Goal: Communication & Community: Answer question/provide support

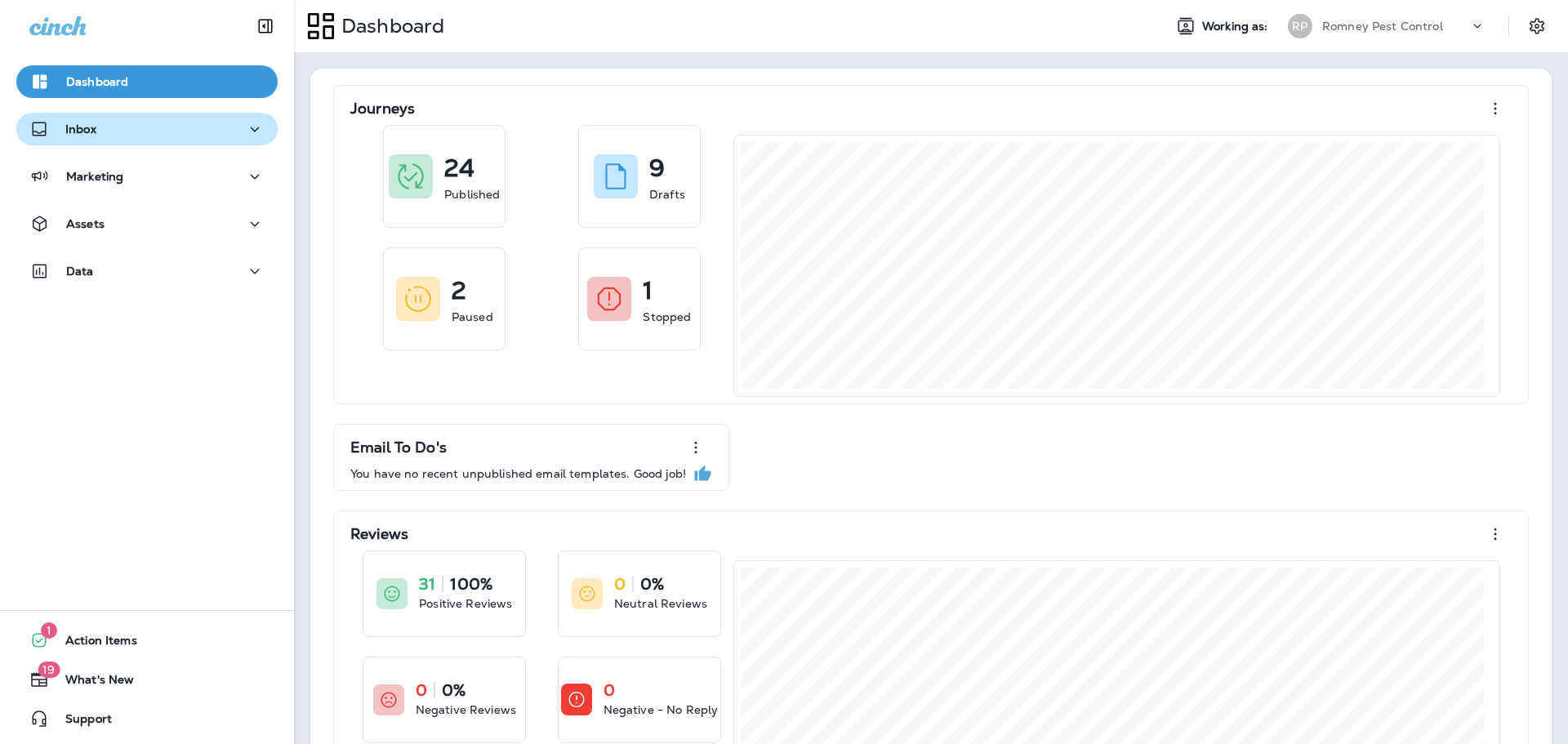
click at [148, 127] on div "Inbox" at bounding box center [147, 130] width 235 height 21
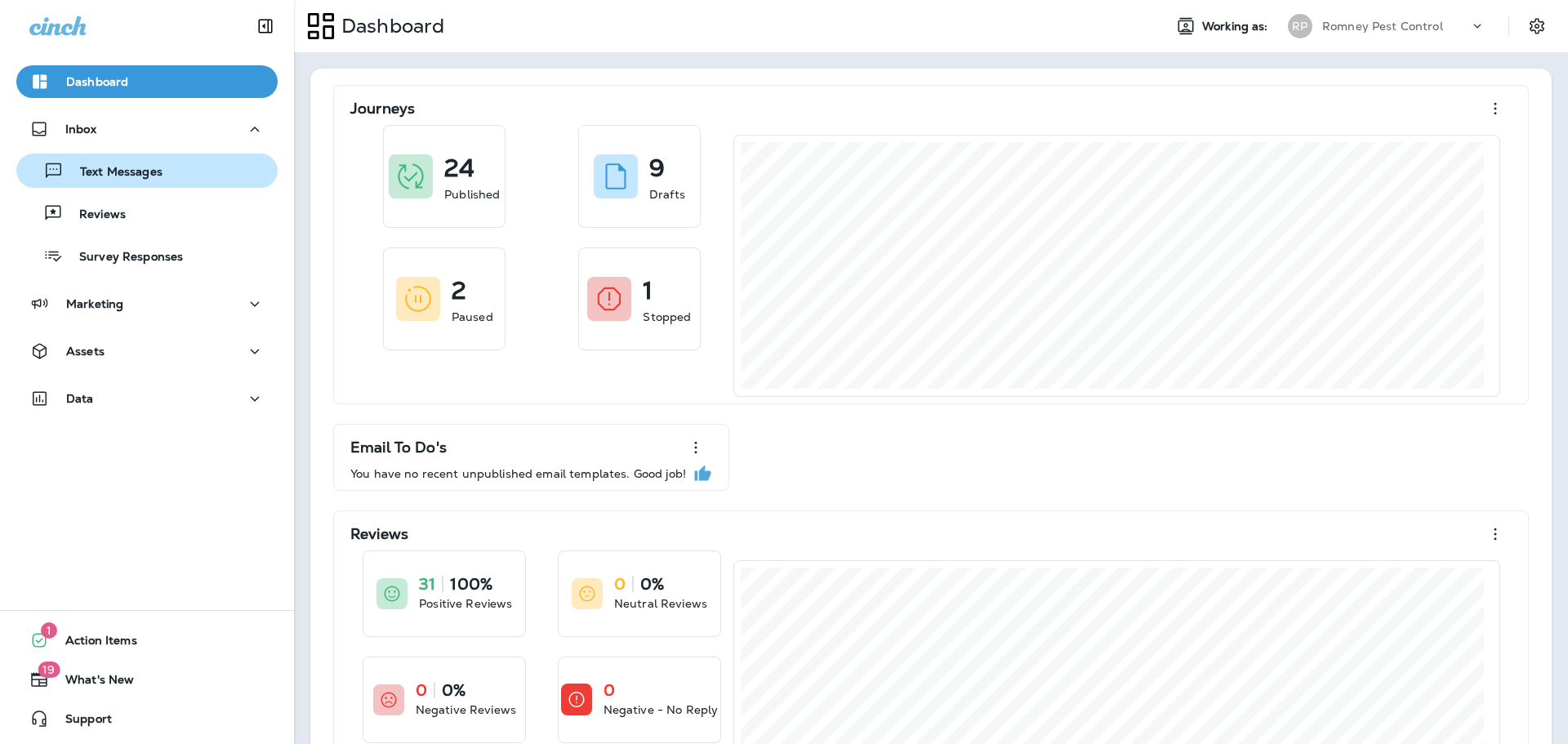
click at [92, 186] on button "Text Messages" at bounding box center [147, 171] width 262 height 34
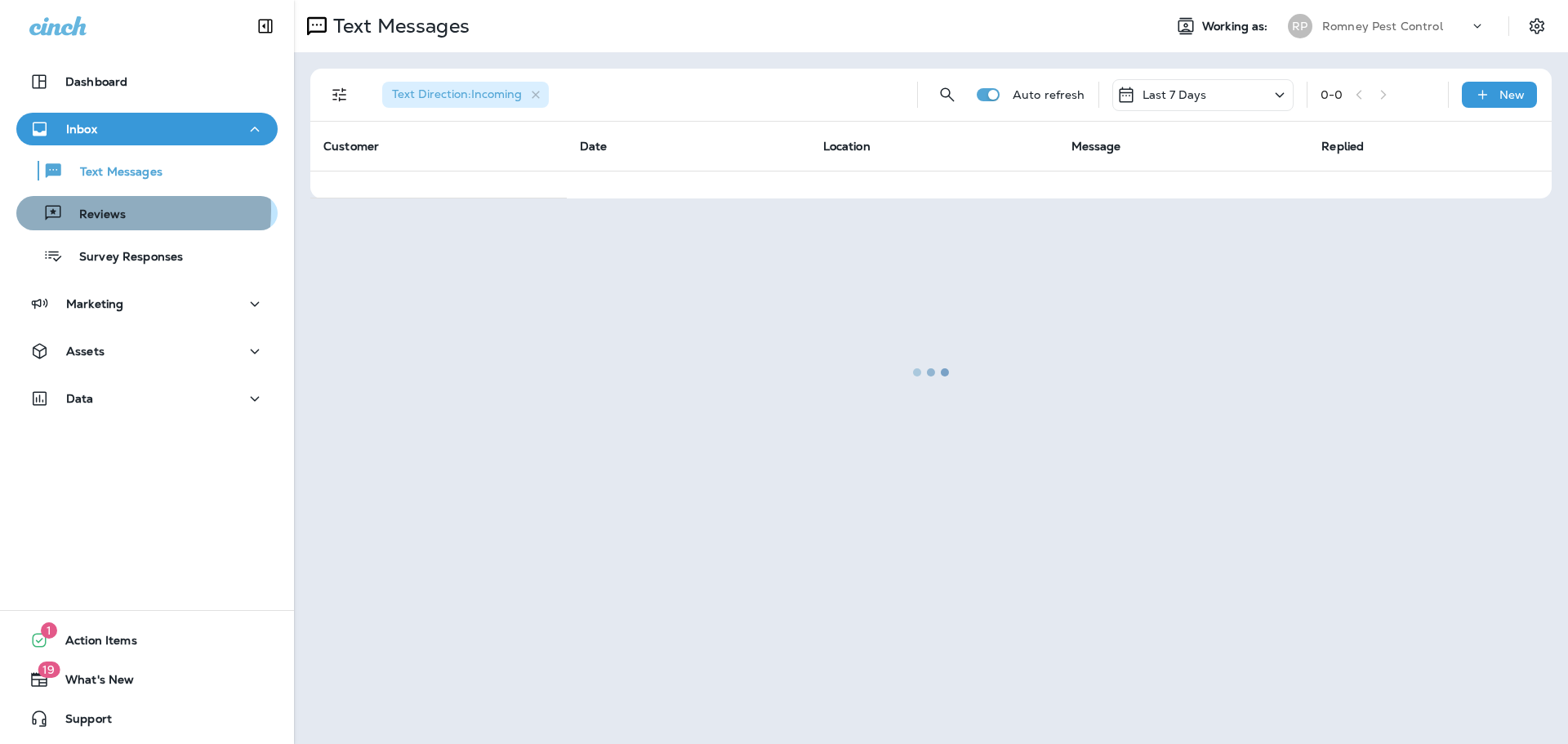
click at [95, 209] on p "Reviews" at bounding box center [94, 215] width 63 height 15
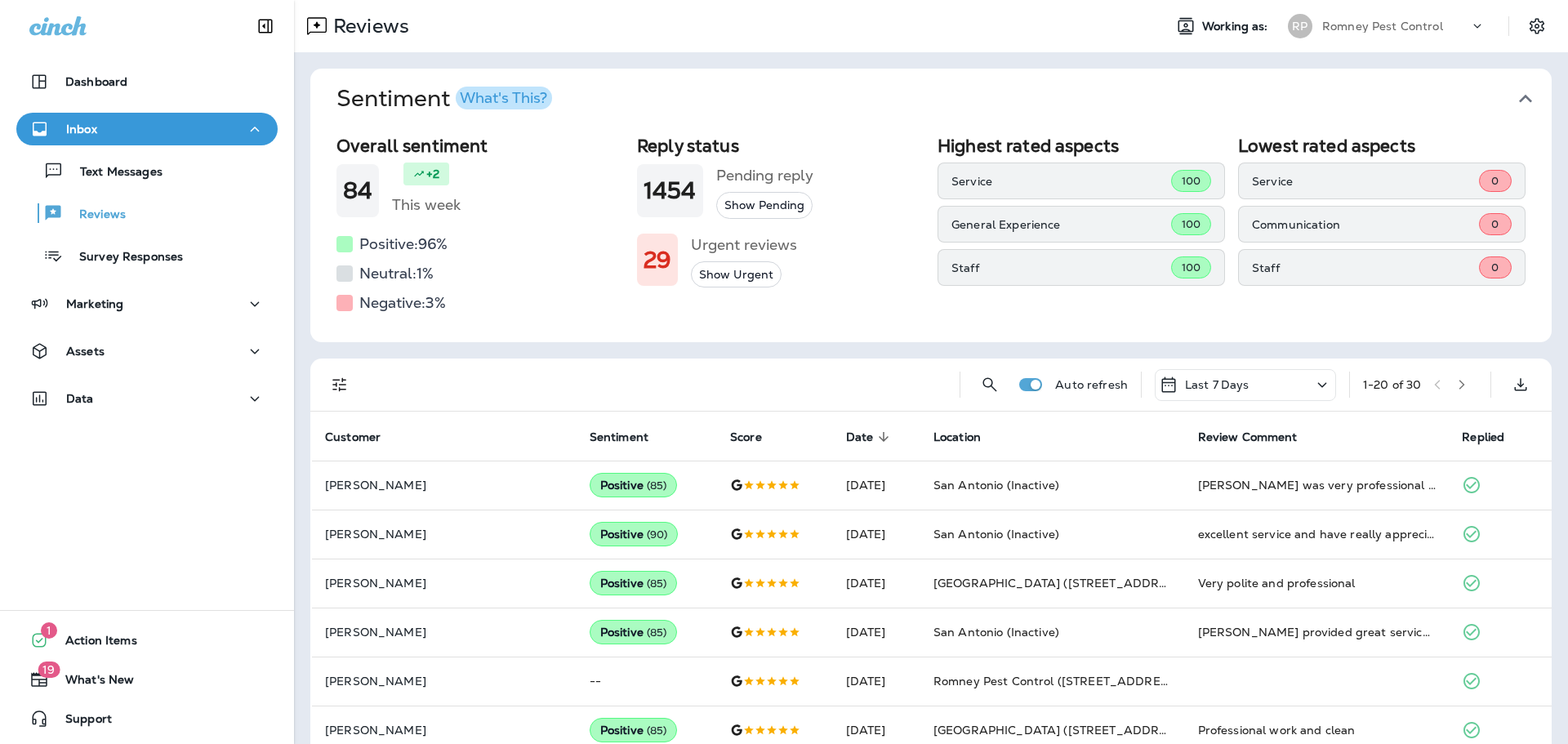
click at [1513, 95] on icon "button" at bounding box center [1526, 99] width 27 height 27
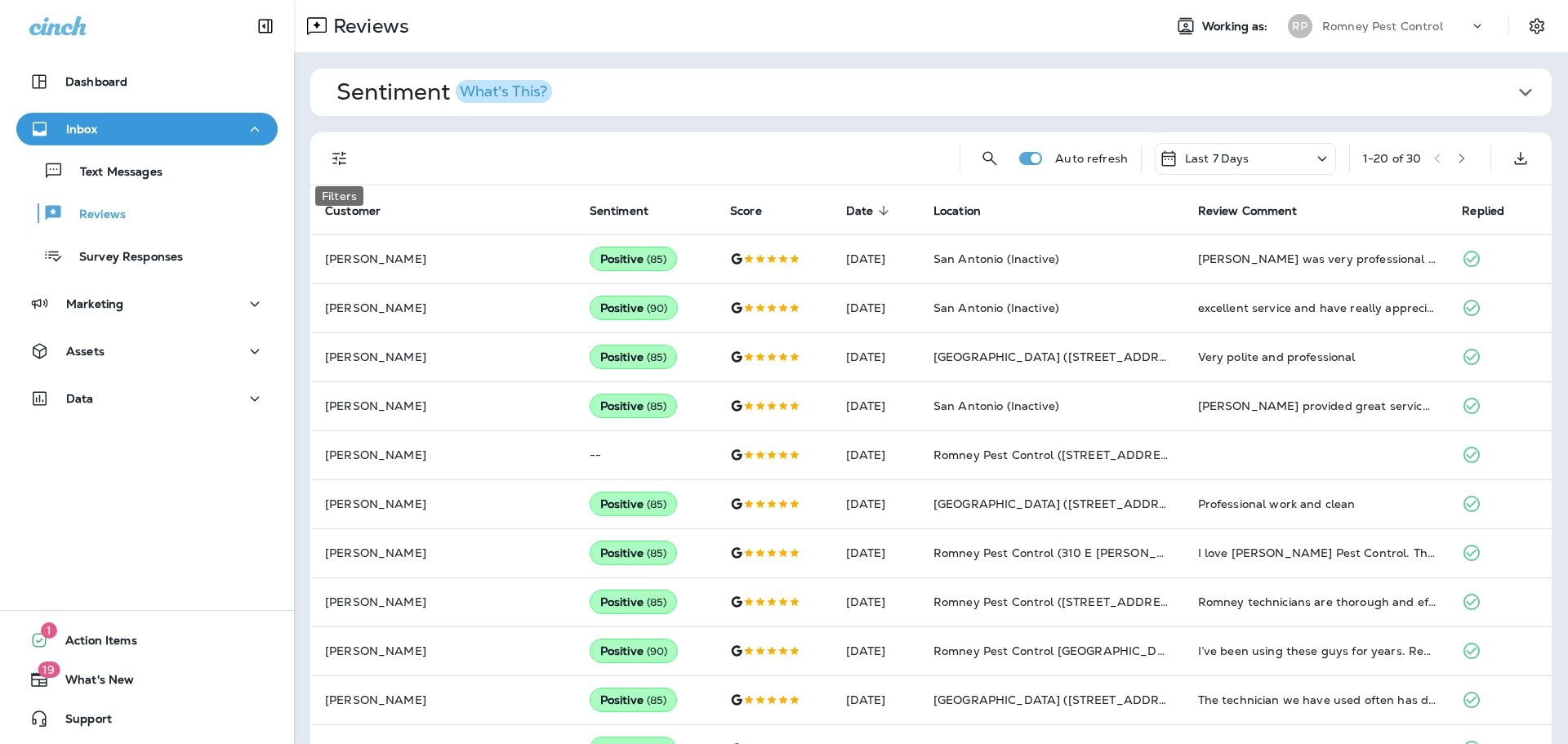
click at [328, 160] on button "Filters" at bounding box center [339, 158] width 32 height 32
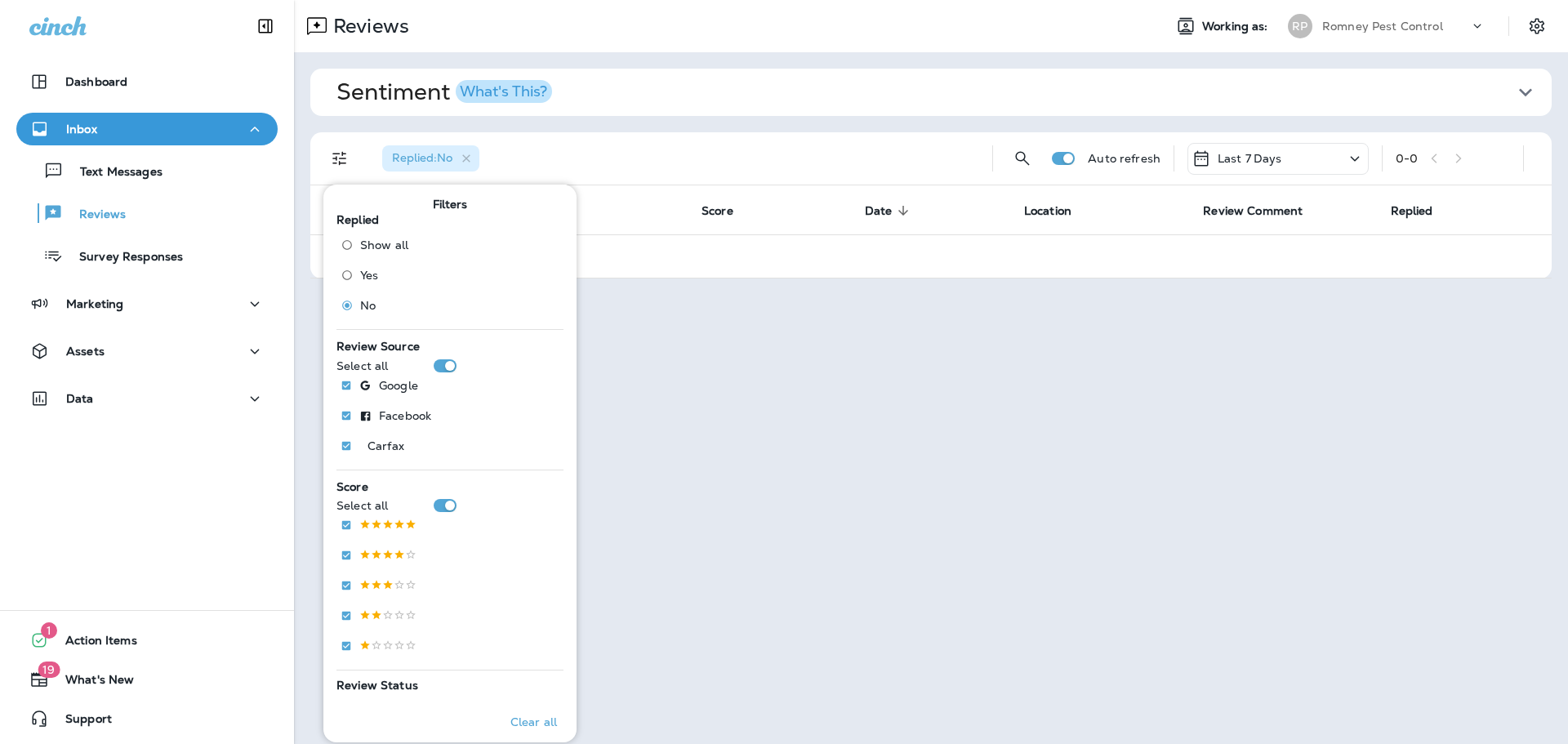
click at [1228, 158] on p "Last 7 Days" at bounding box center [1250, 158] width 64 height 13
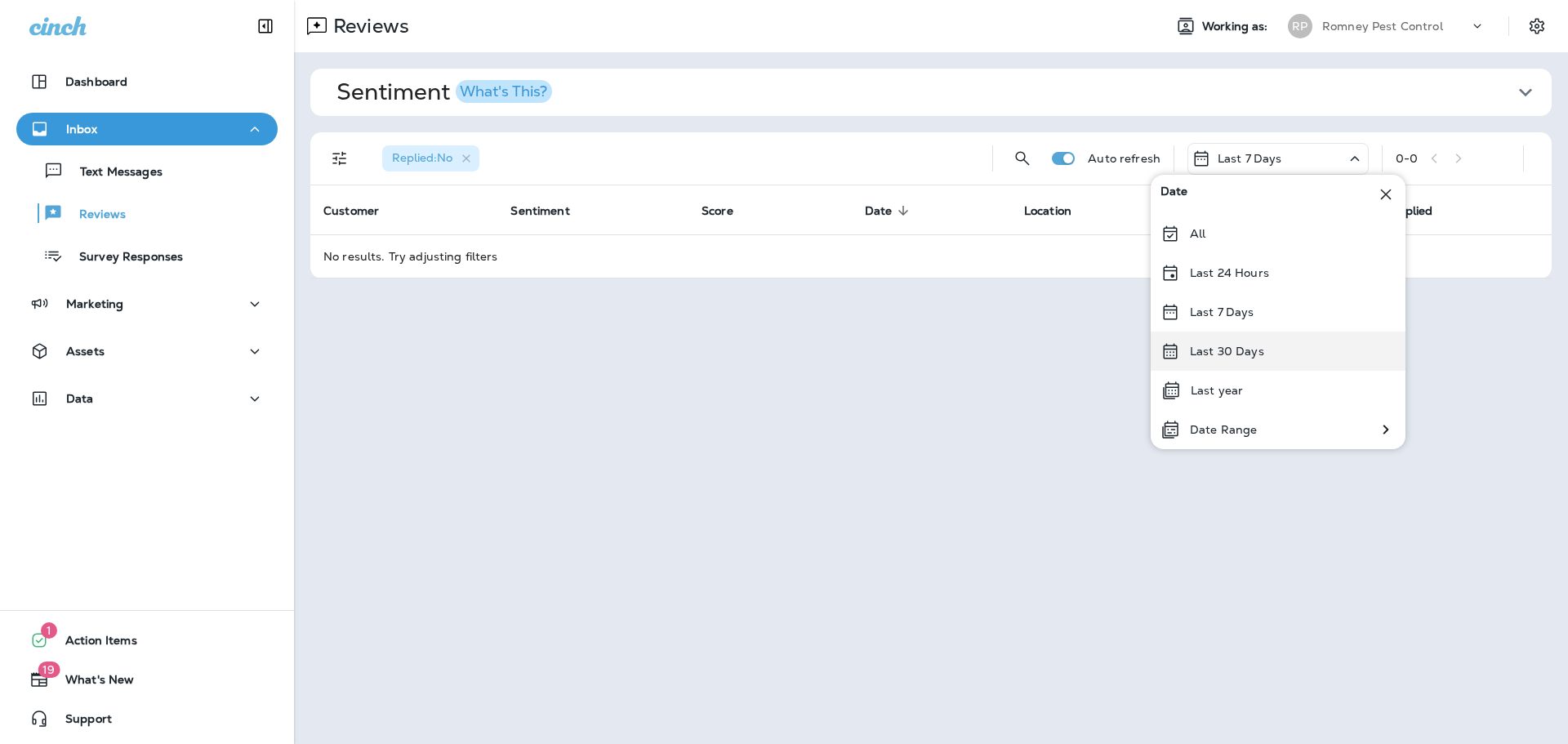
click at [1271, 348] on div "Last 30 Days" at bounding box center [1278, 351] width 255 height 39
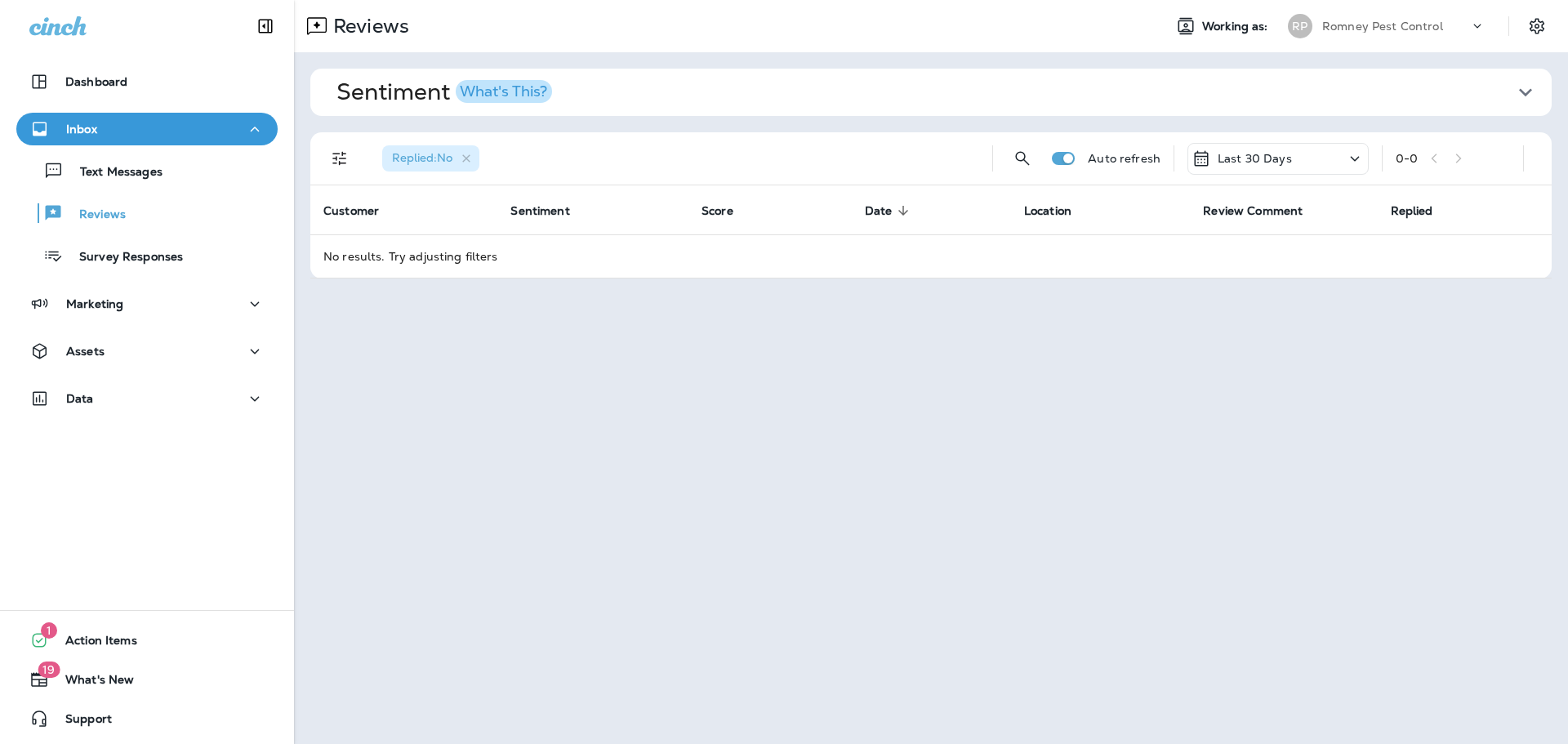
click at [1393, 14] on div "Romney Pest Control" at bounding box center [1395, 27] width 147 height 25
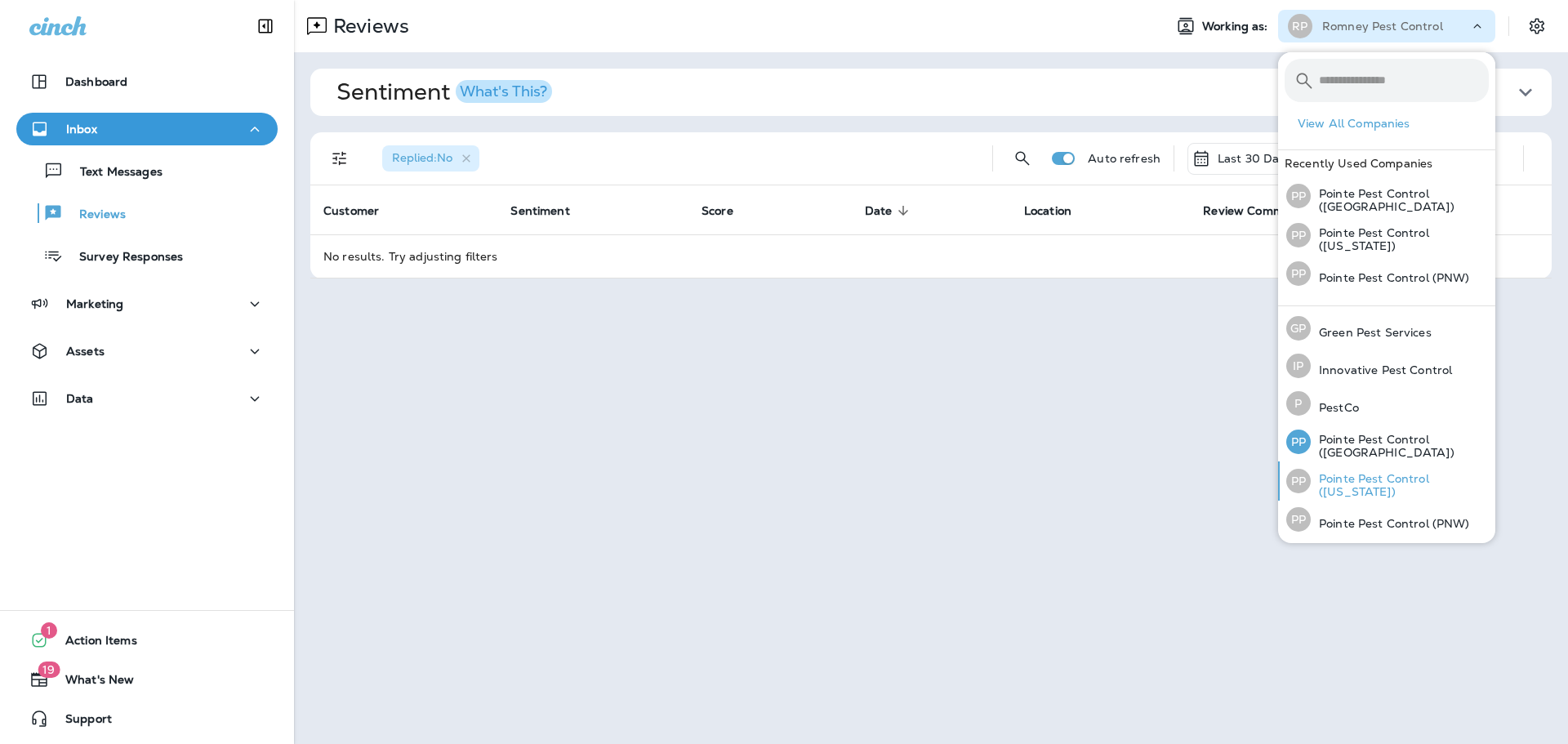
scroll to position [74, 0]
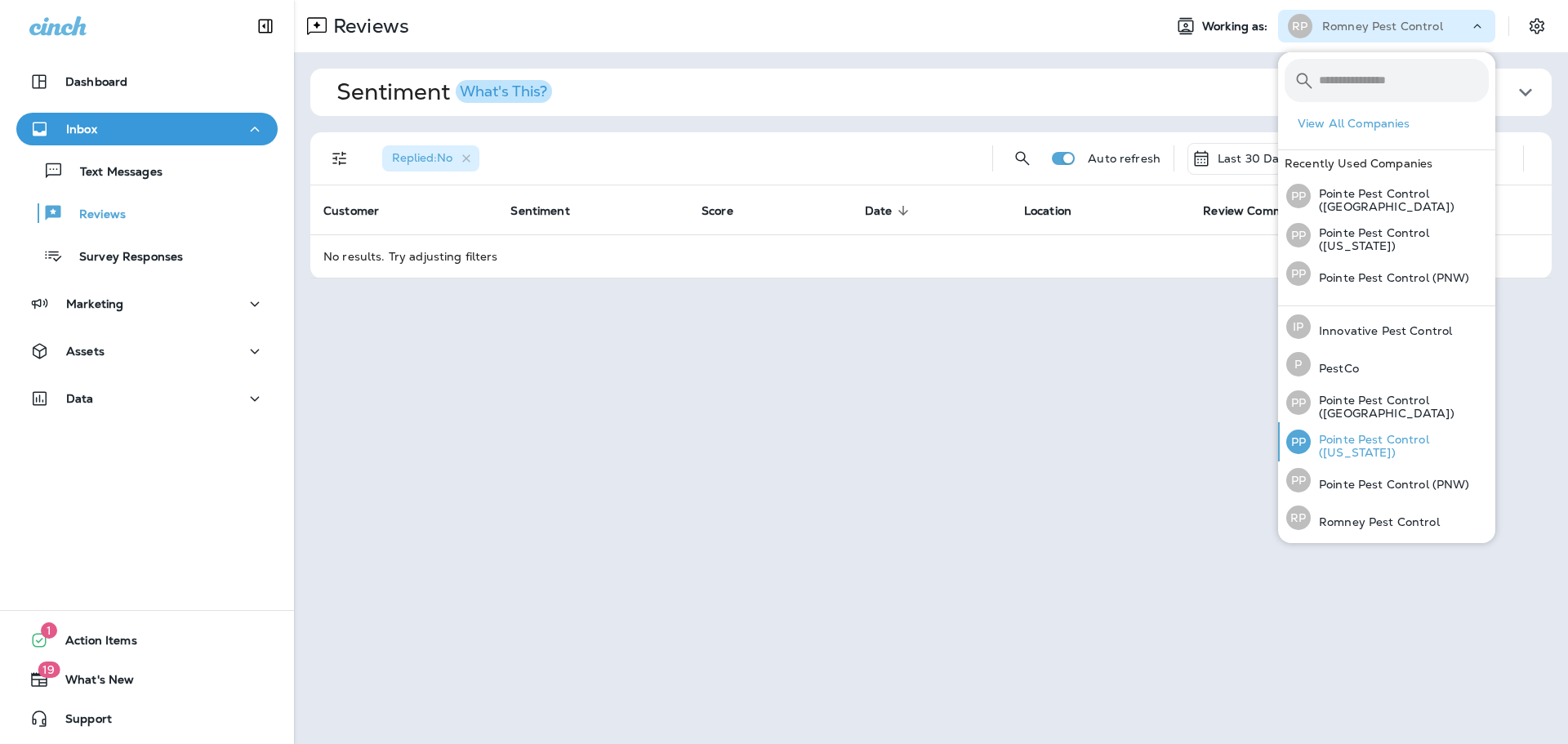
click at [1361, 453] on p "Pointe Pest Control ([US_STATE])" at bounding box center [1400, 446] width 178 height 27
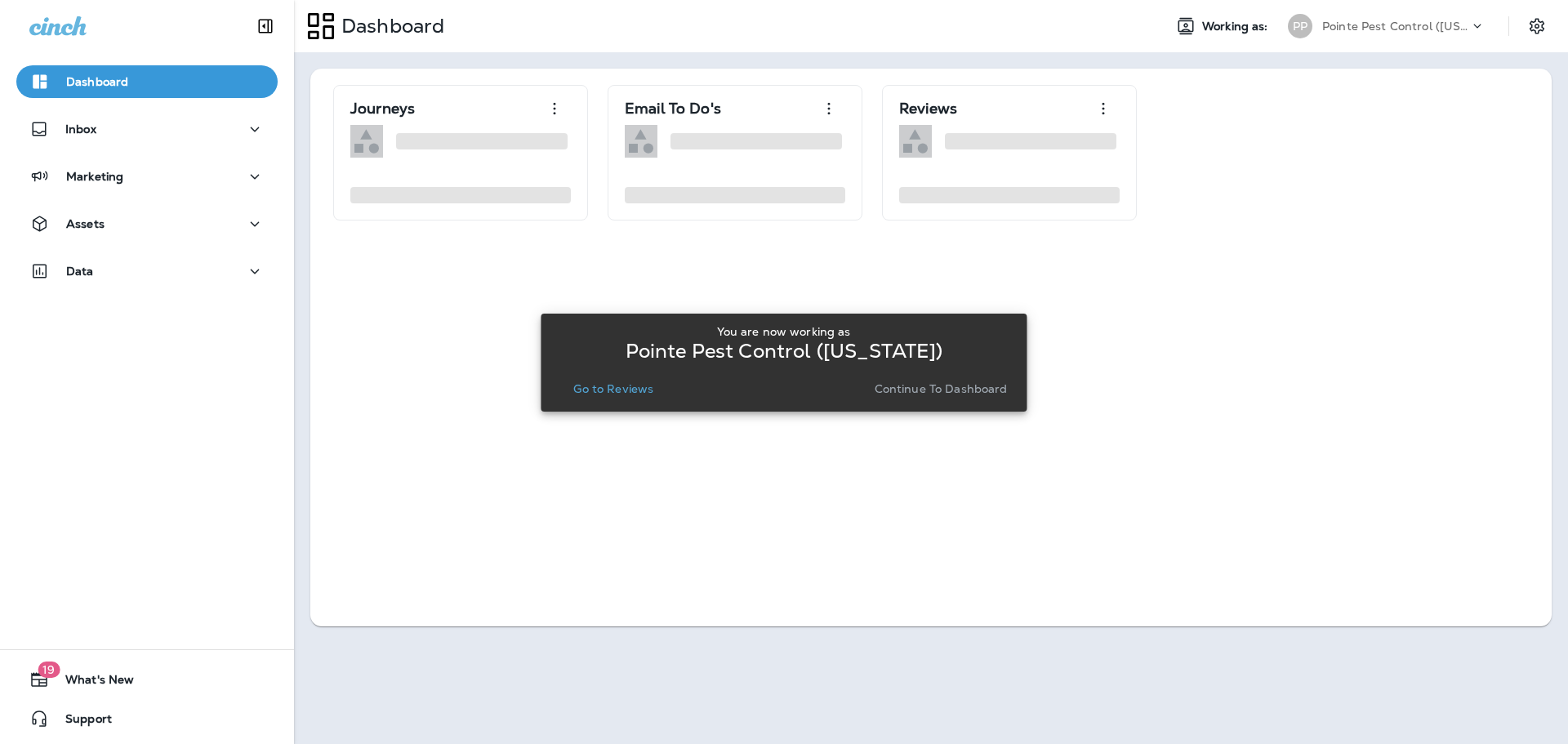
click at [634, 388] on p "Go to Reviews" at bounding box center [613, 389] width 80 height 13
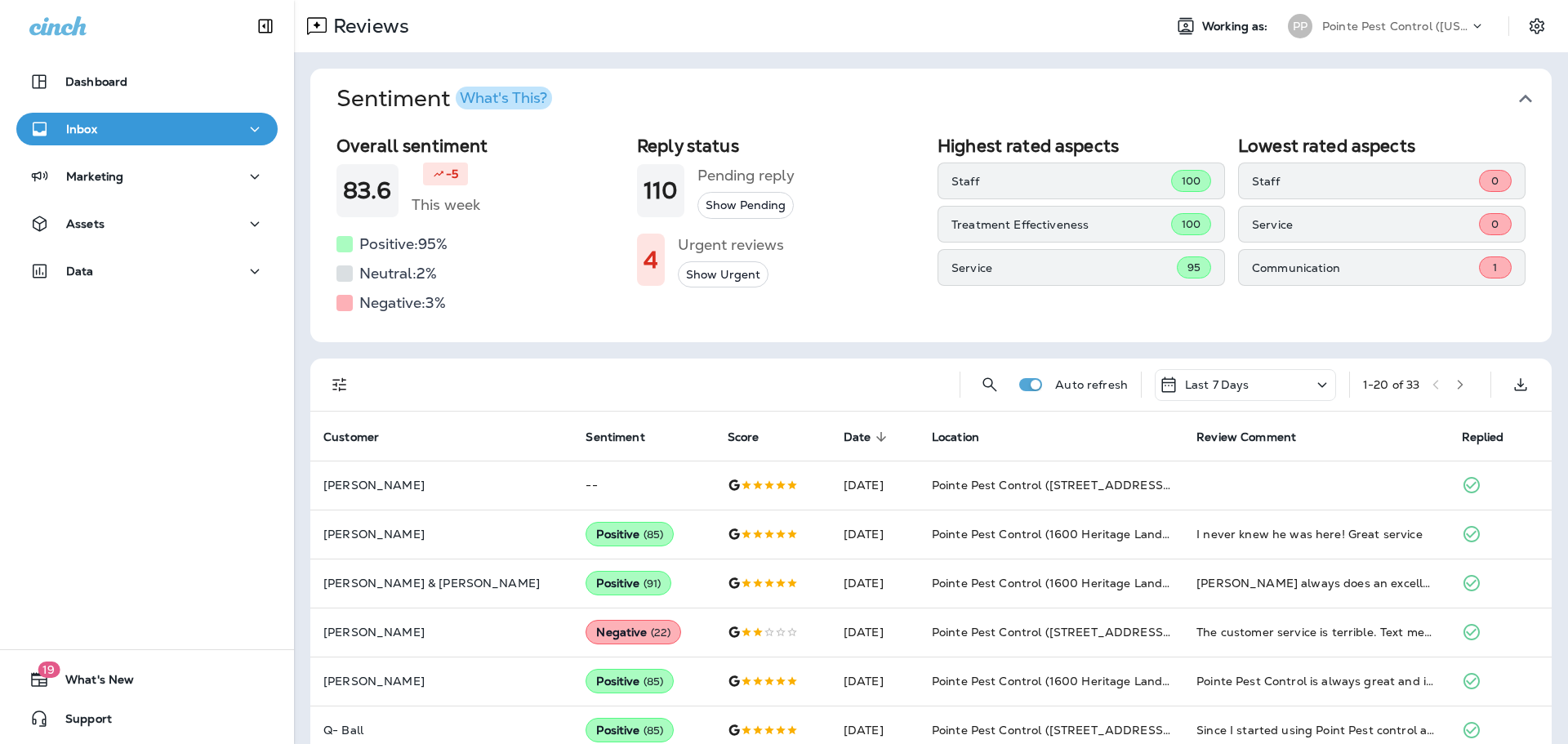
click at [1523, 98] on icon "button" at bounding box center [1526, 99] width 27 height 27
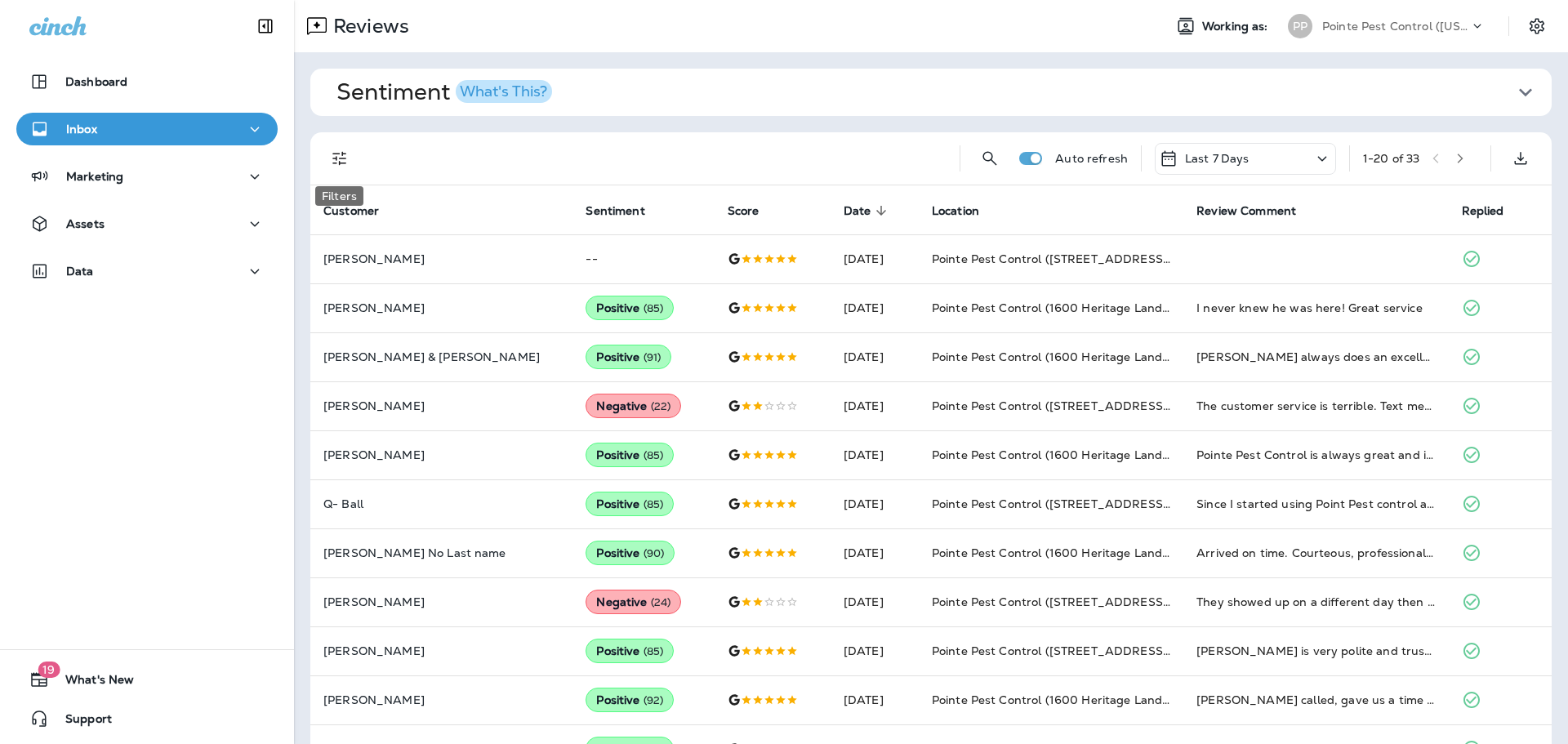
click at [332, 161] on icon "Filters" at bounding box center [339, 158] width 20 height 20
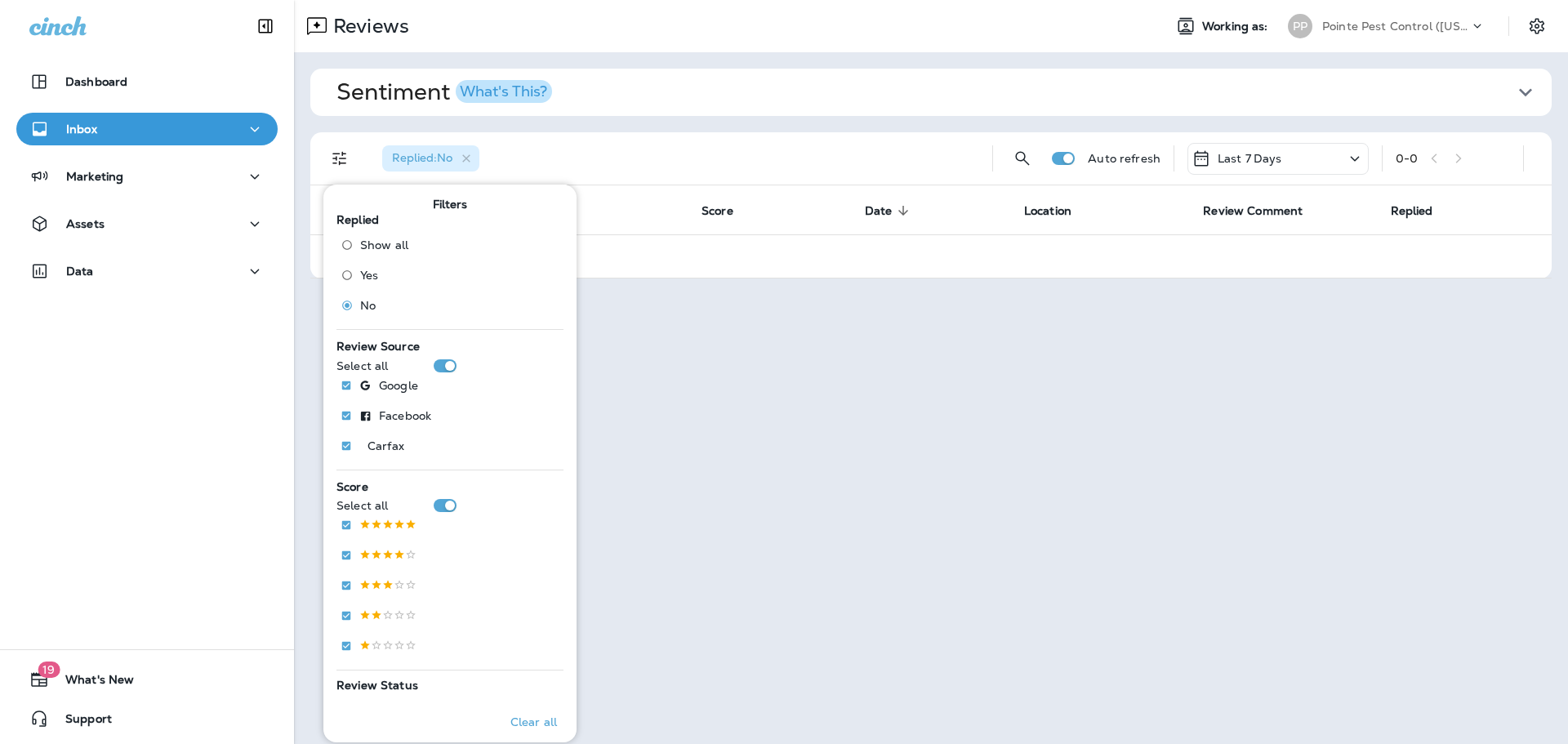
click at [1276, 158] on p "Last 7 Days" at bounding box center [1250, 158] width 64 height 13
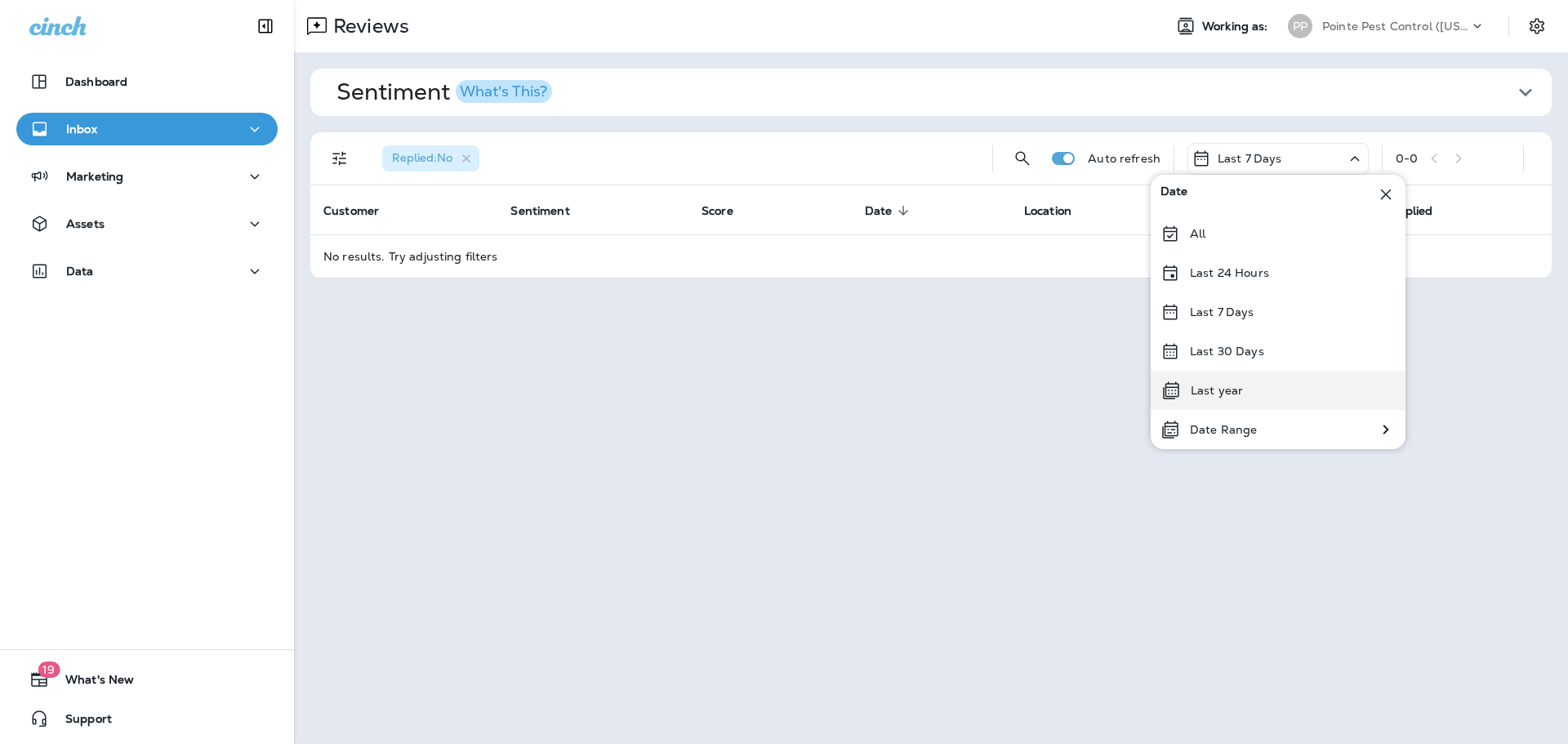
click at [1267, 370] on div "Date All Last 24 Hours Last 7 Days Last 30 Days Last year Date Range" at bounding box center [1278, 312] width 255 height 275
click at [1262, 356] on div "Last 30 Days" at bounding box center [1278, 351] width 255 height 39
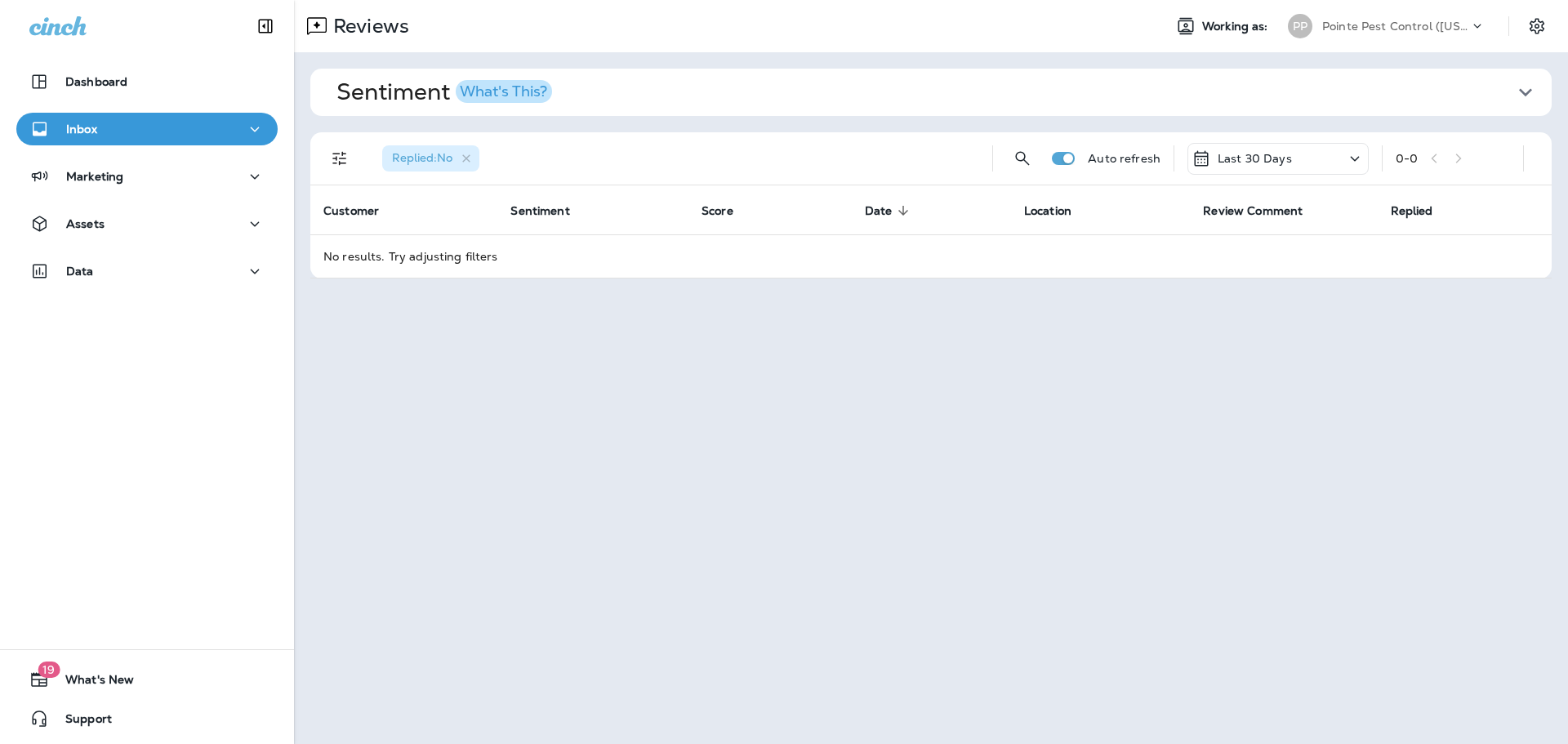
click at [1407, 38] on div "Pointe Pest Control ([US_STATE])" at bounding box center [1395, 27] width 147 height 25
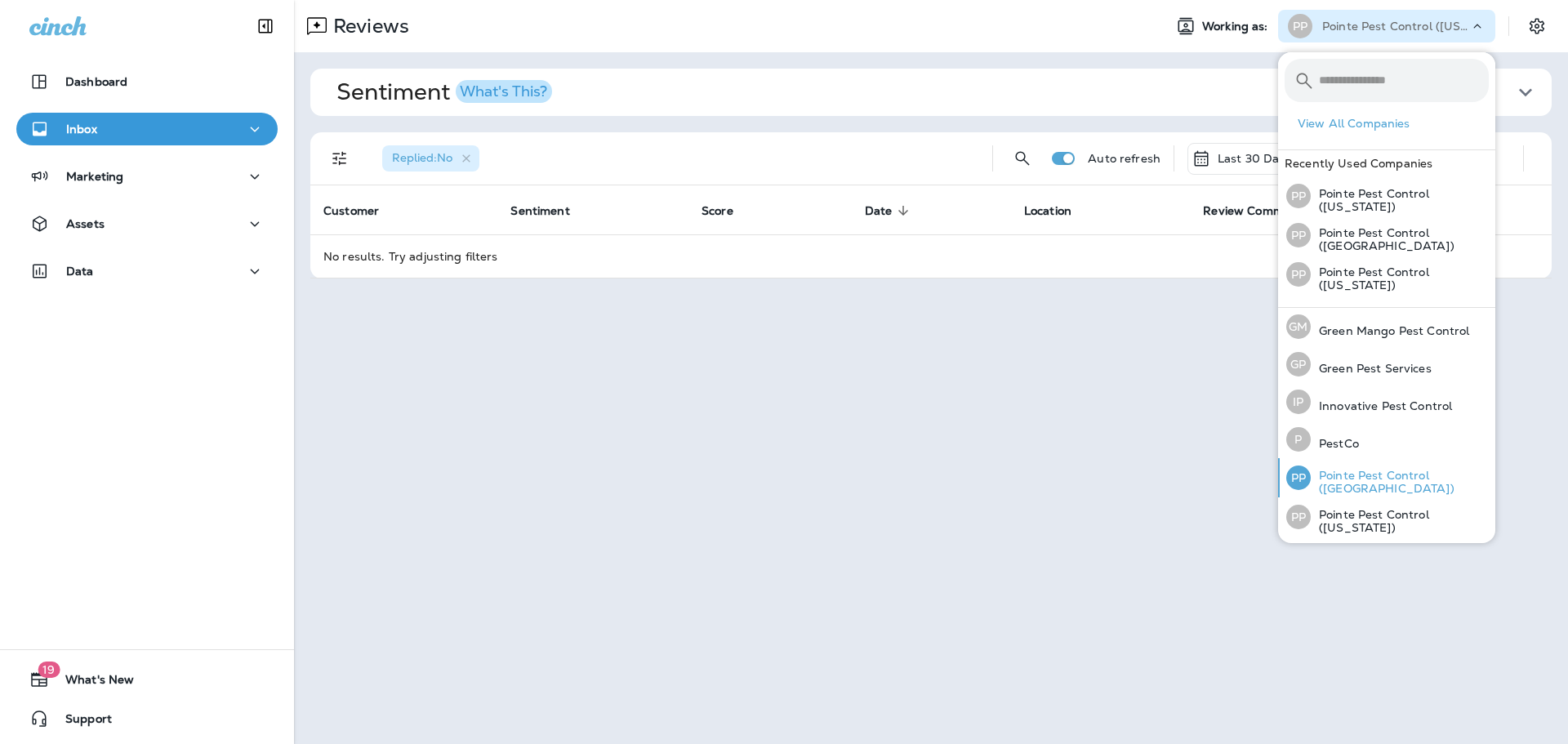
click at [1354, 472] on p "Pointe Pest Control ([GEOGRAPHIC_DATA])" at bounding box center [1400, 482] width 178 height 27
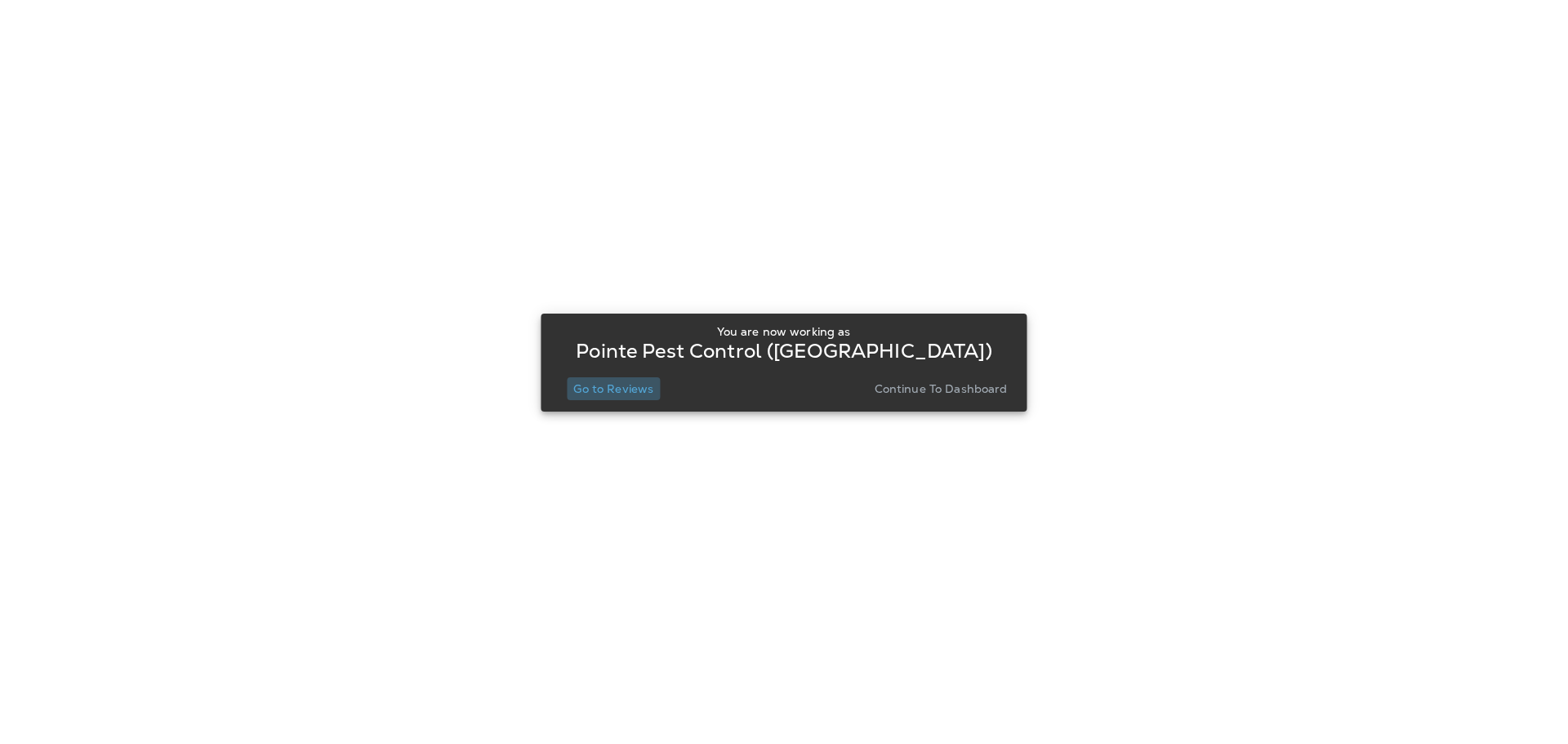
click at [622, 387] on p "Go to Reviews" at bounding box center [613, 389] width 80 height 13
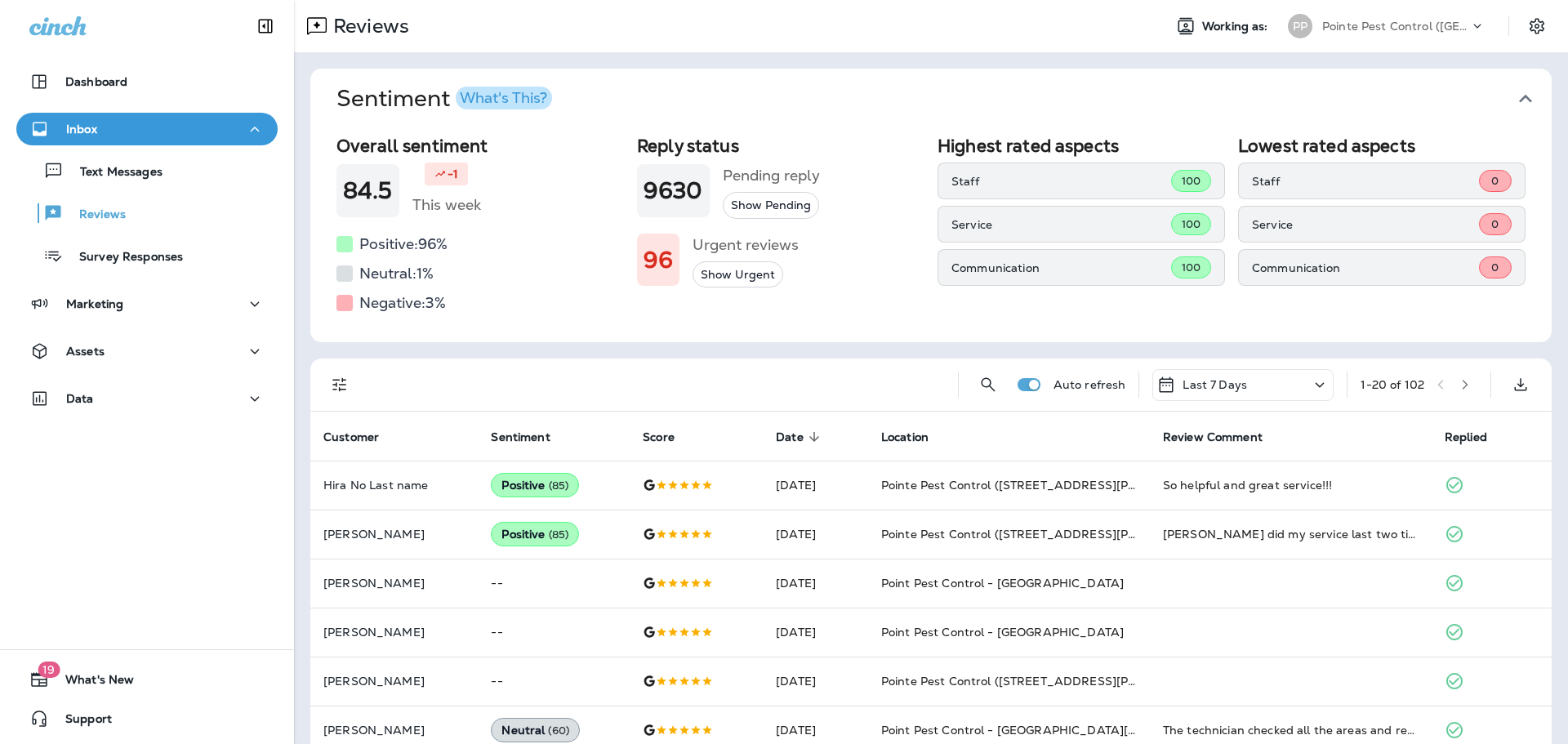
click at [1513, 93] on icon "button" at bounding box center [1526, 99] width 27 height 27
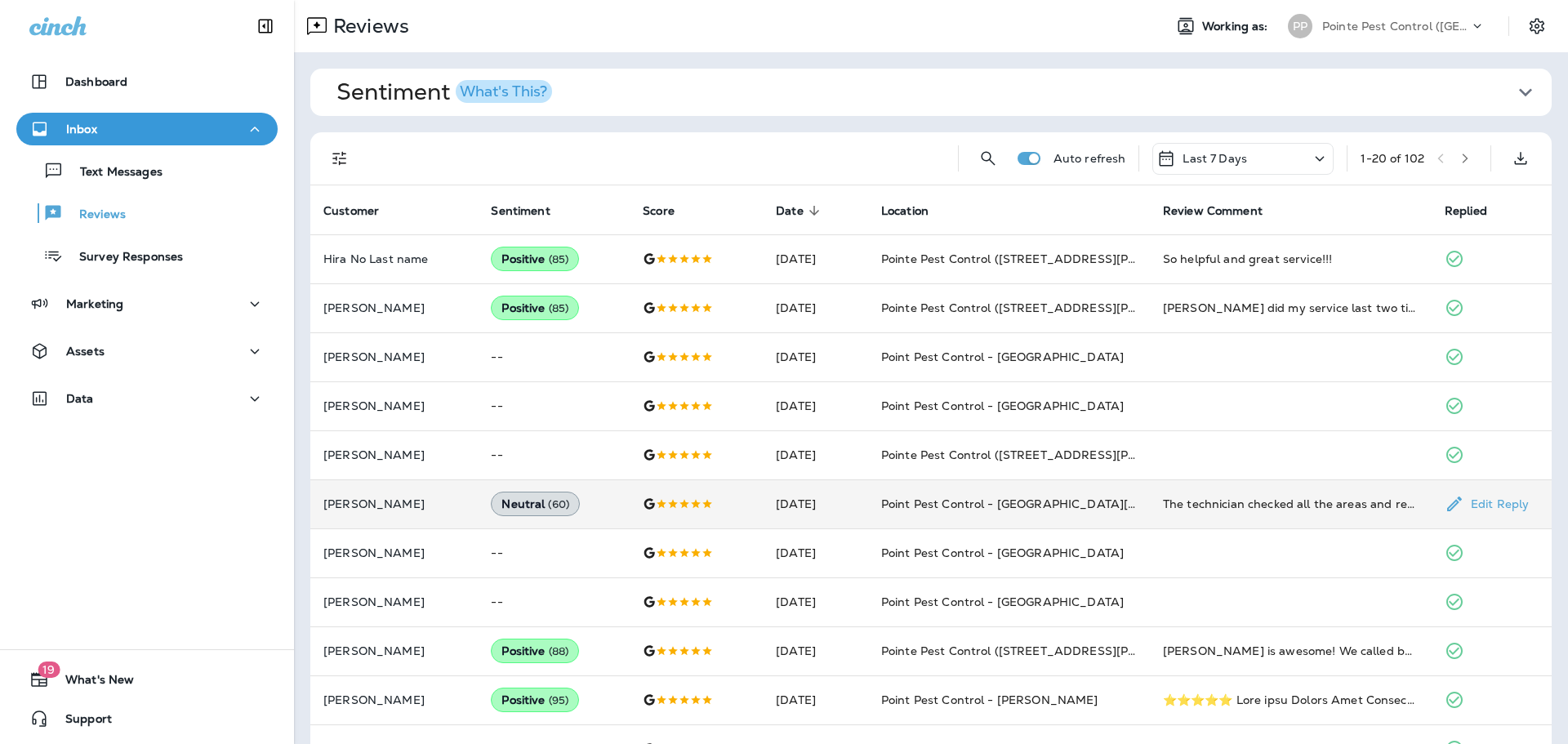
click at [906, 491] on td "Point Pest Control - [GEOGRAPHIC_DATA][PERSON_NAME]" at bounding box center [1009, 504] width 282 height 49
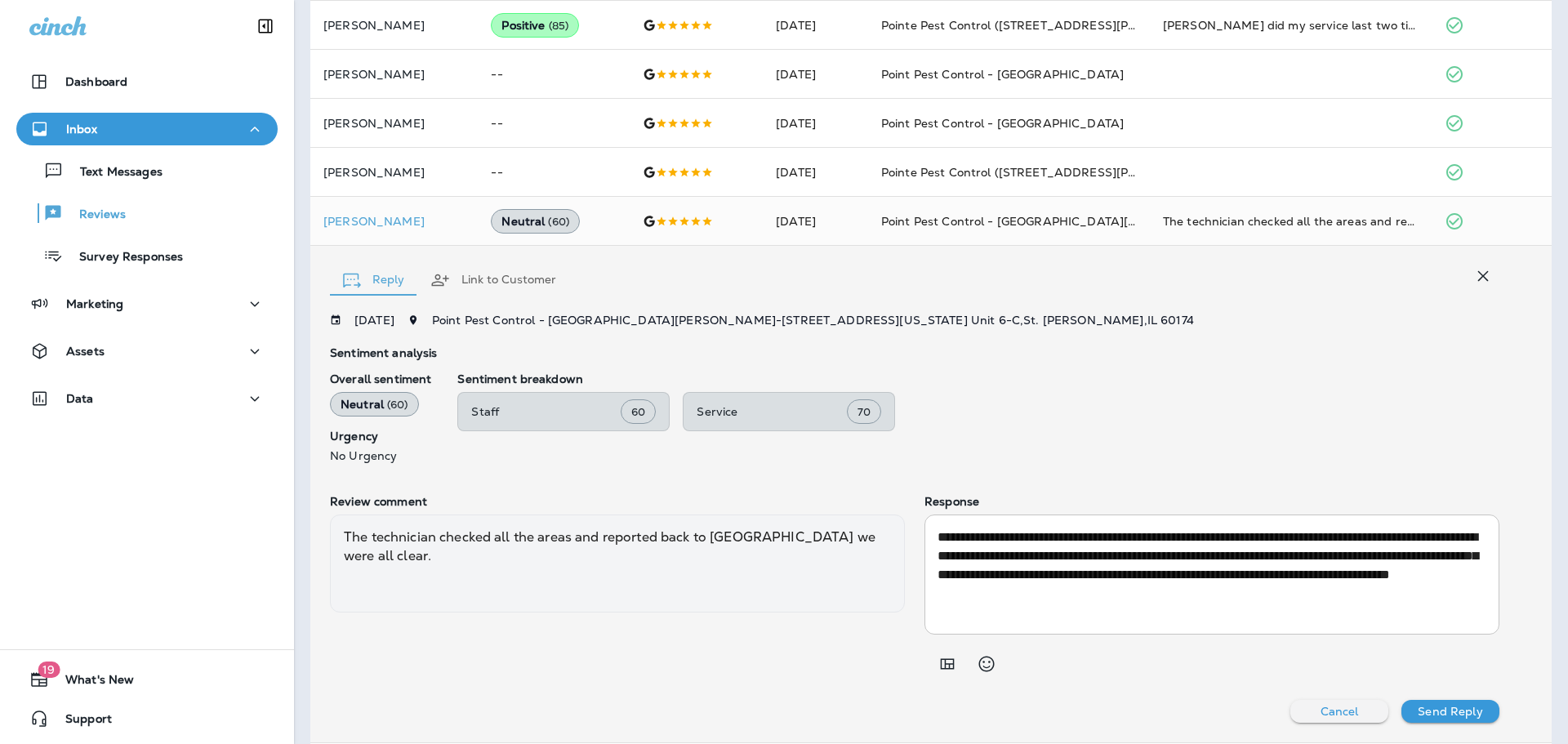
scroll to position [281, 0]
click at [1479, 276] on icon "button" at bounding box center [1483, 277] width 20 height 20
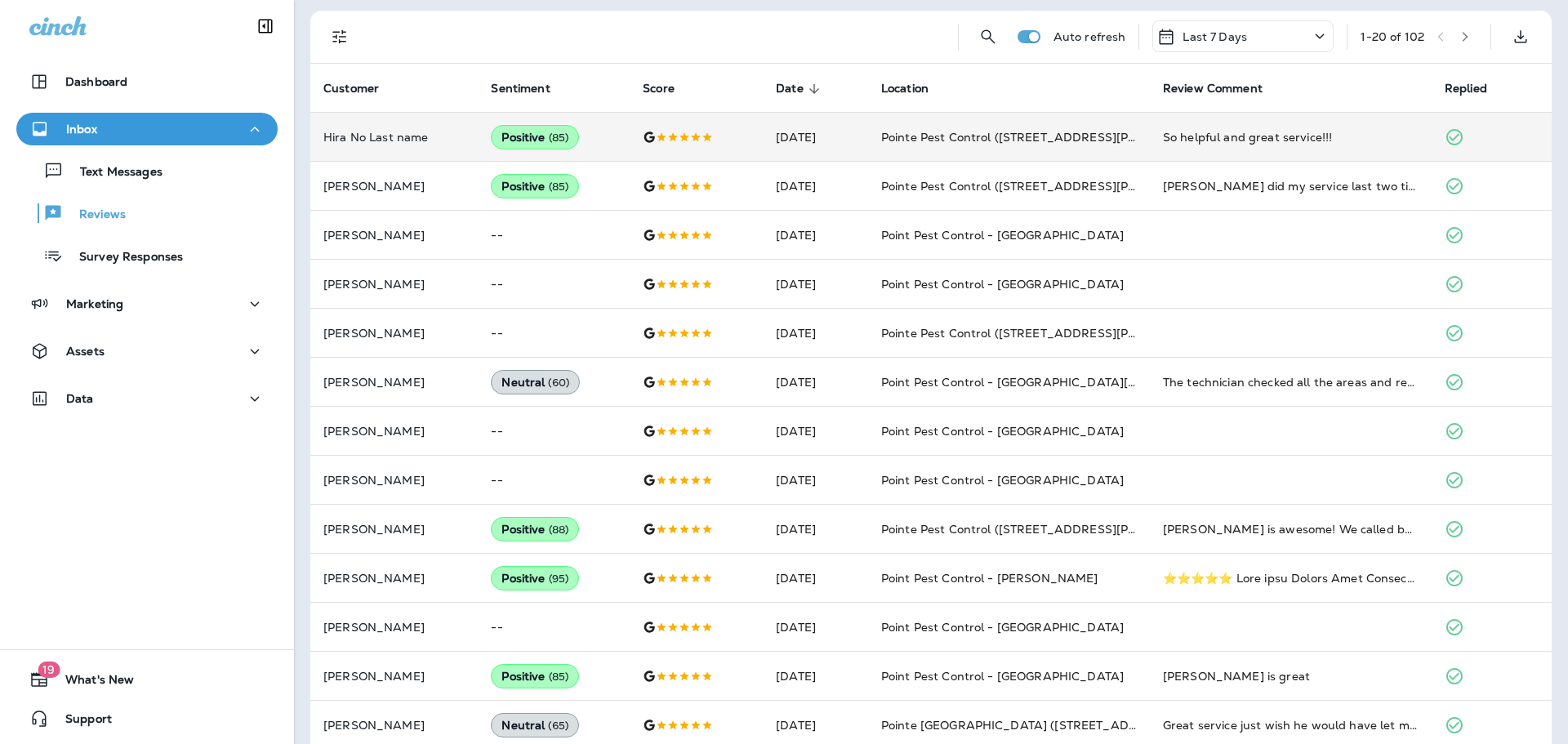
scroll to position [0, 0]
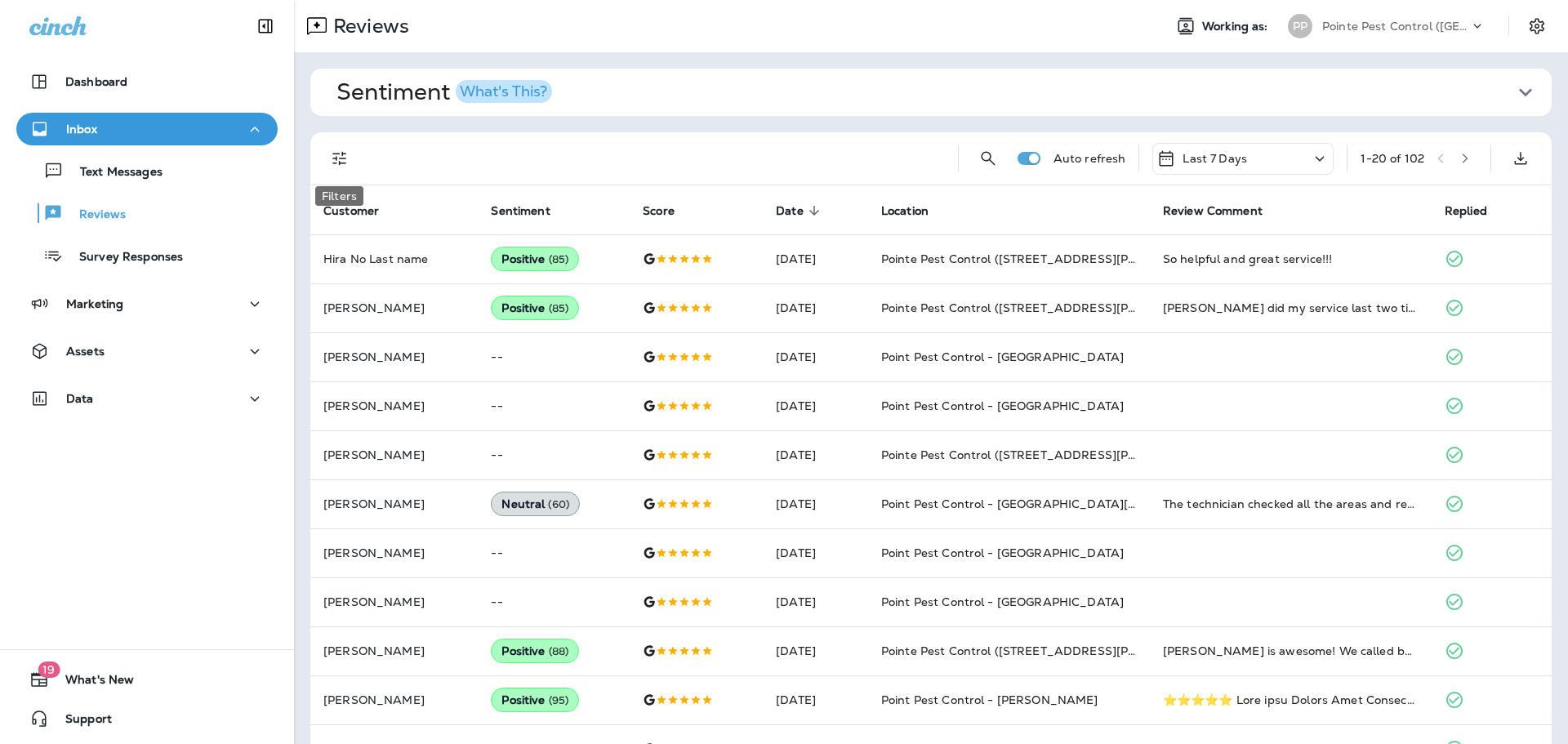
click at [339, 162] on icon "Filters" at bounding box center [339, 158] width 14 height 14
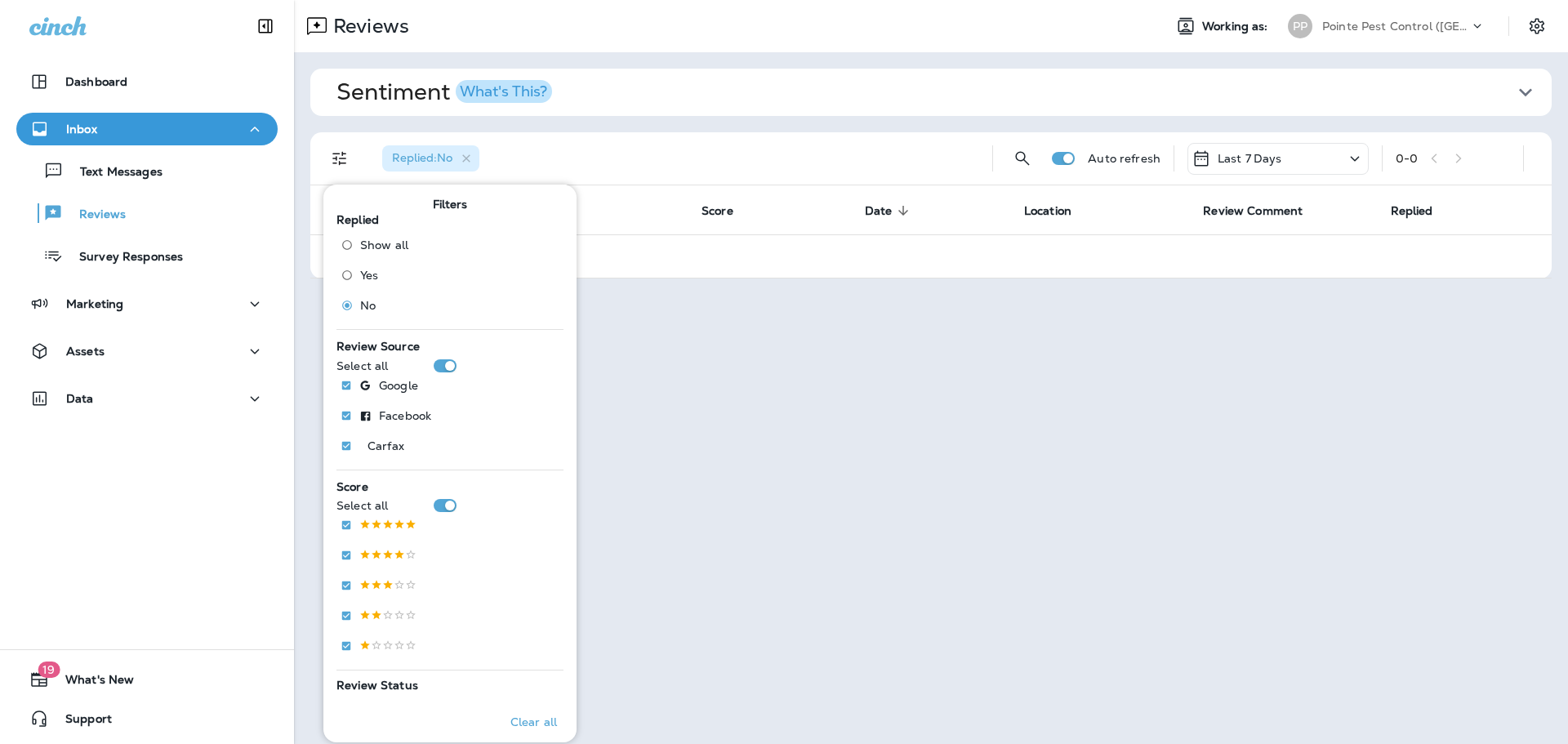
click at [1245, 163] on p "Last 7 Days" at bounding box center [1250, 158] width 64 height 13
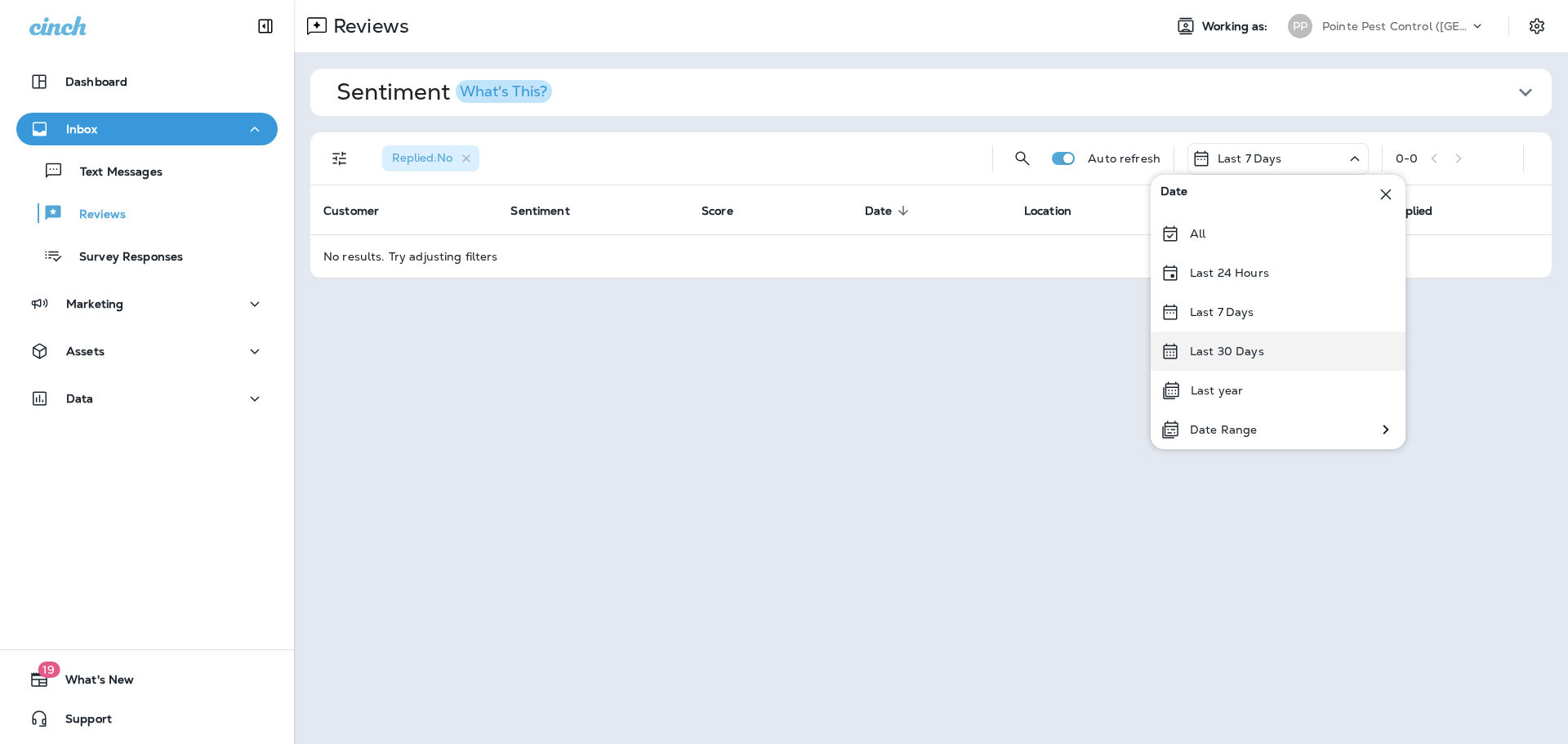
click at [1262, 356] on div "Last 30 Days" at bounding box center [1278, 351] width 255 height 39
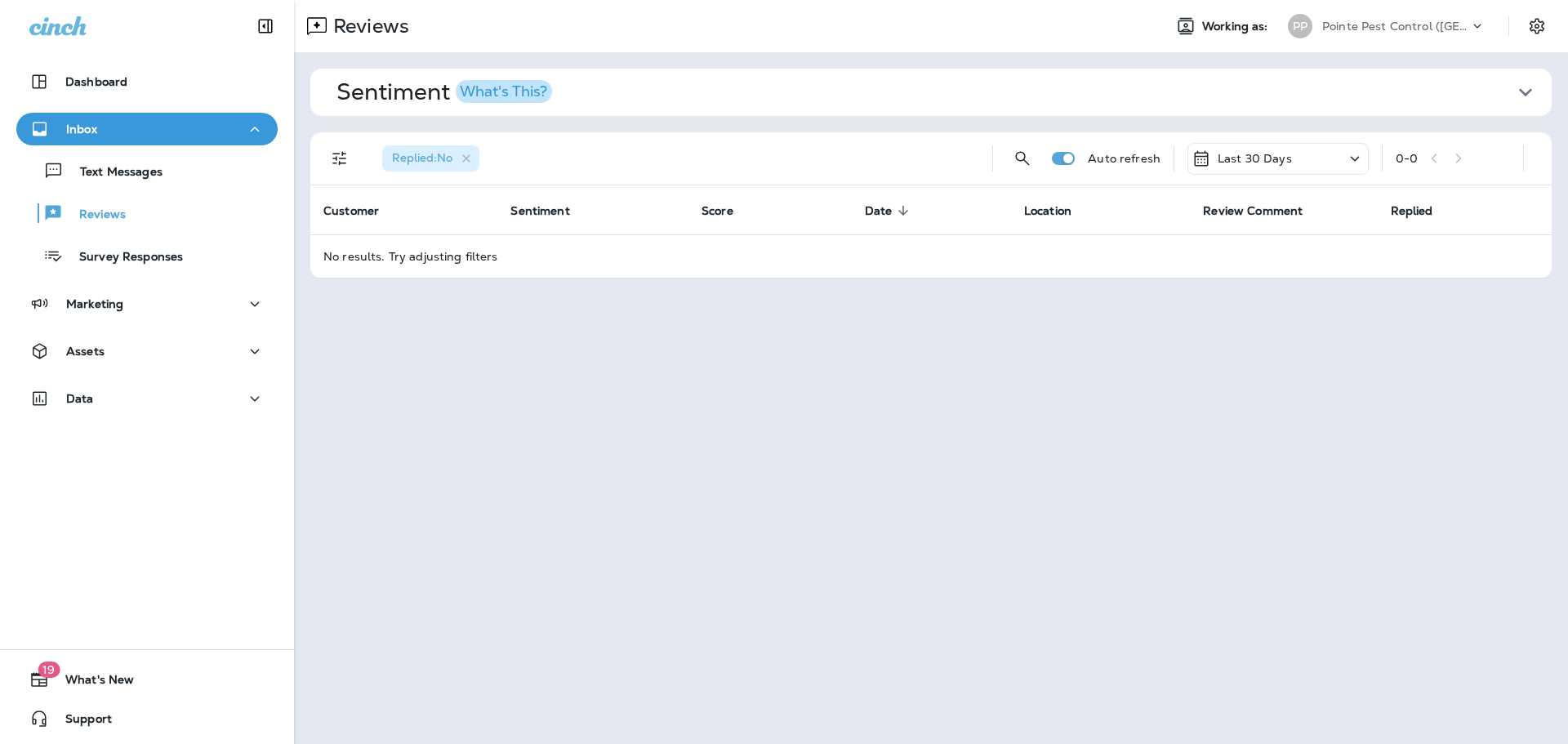
click at [1440, 20] on p "Pointe Pest Control ([GEOGRAPHIC_DATA])" at bounding box center [1395, 27] width 147 height 13
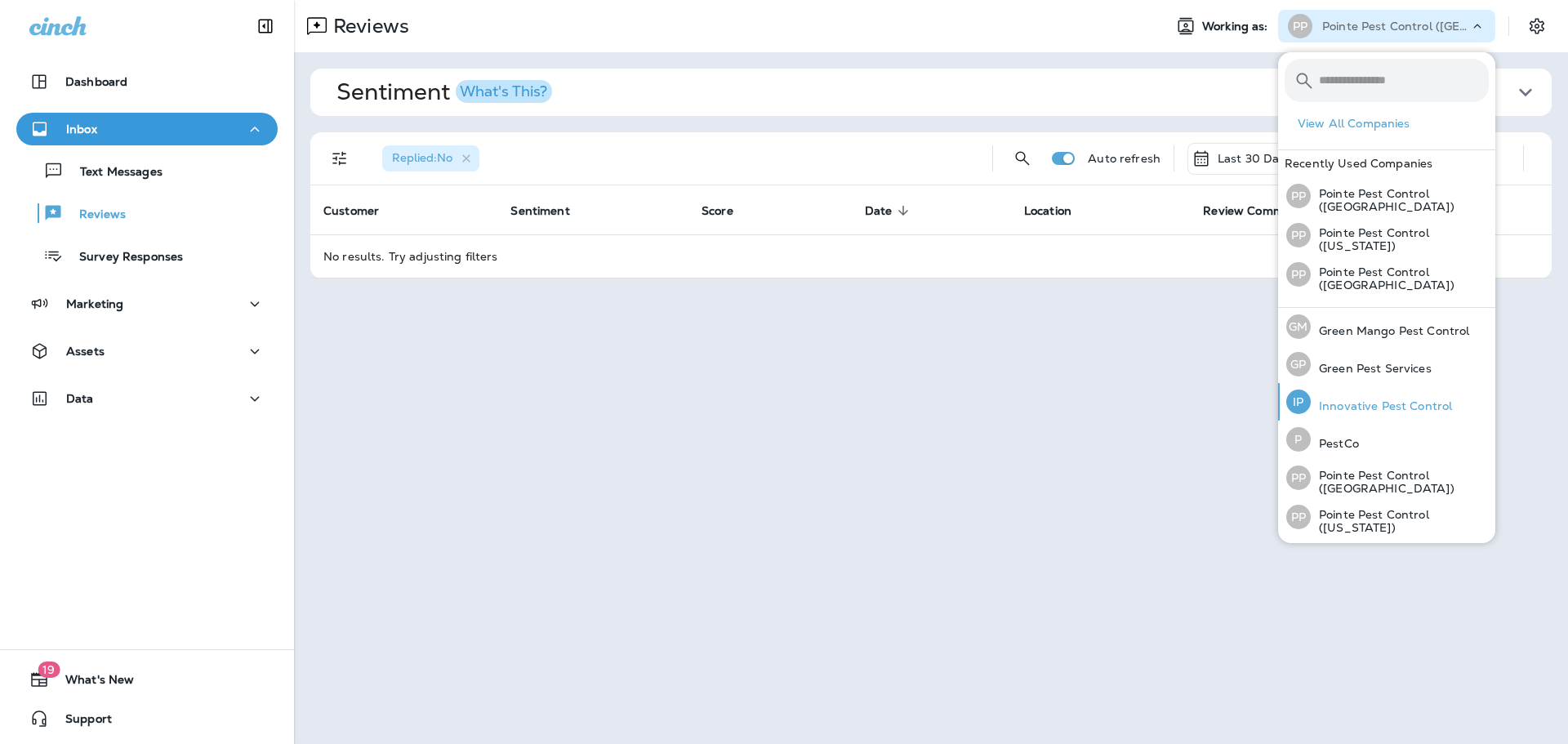
click at [1406, 409] on p "Innovative Pest Control" at bounding box center [1381, 406] width 141 height 13
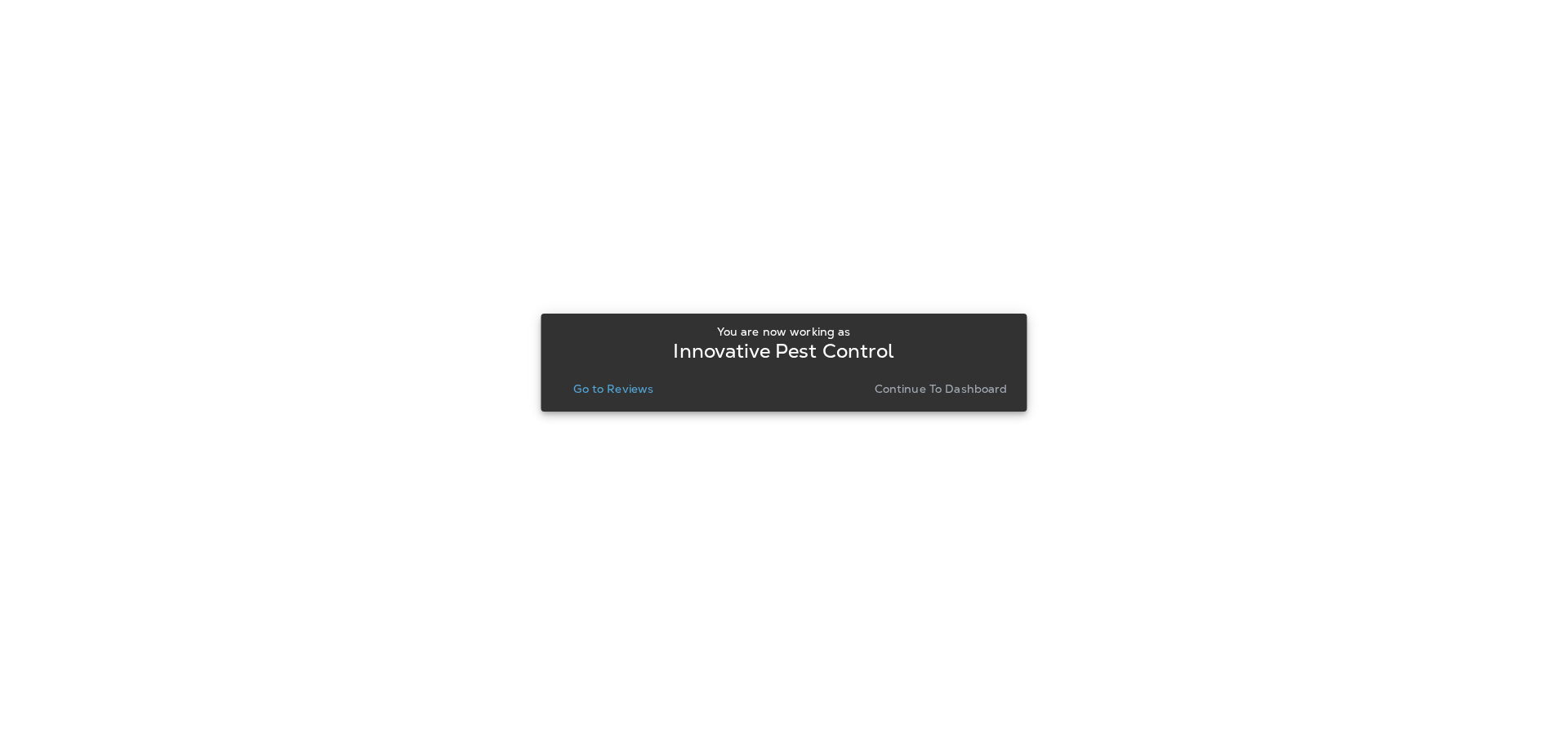
click at [629, 391] on p "Go to Reviews" at bounding box center [613, 389] width 80 height 13
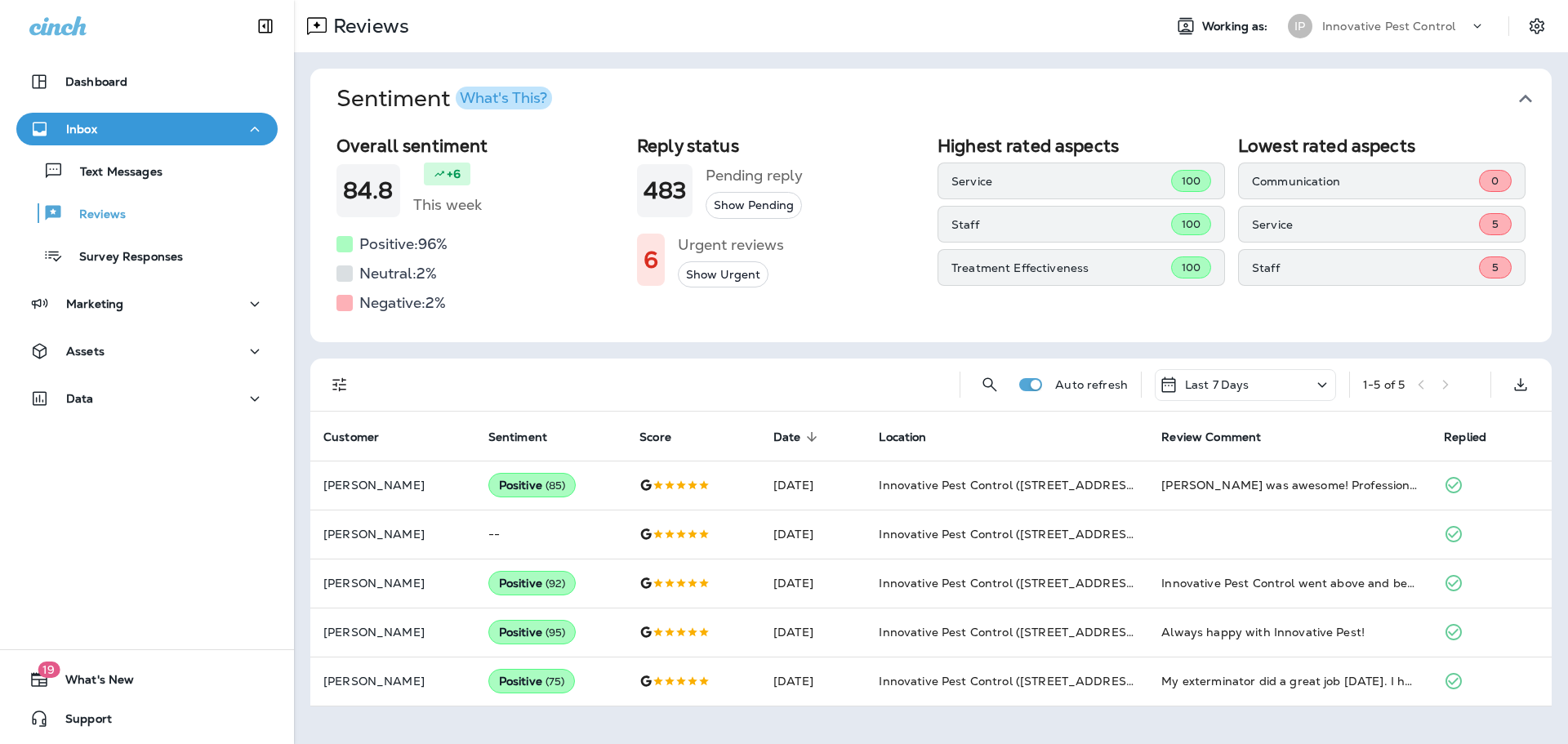
click at [1523, 93] on icon "button" at bounding box center [1526, 99] width 27 height 27
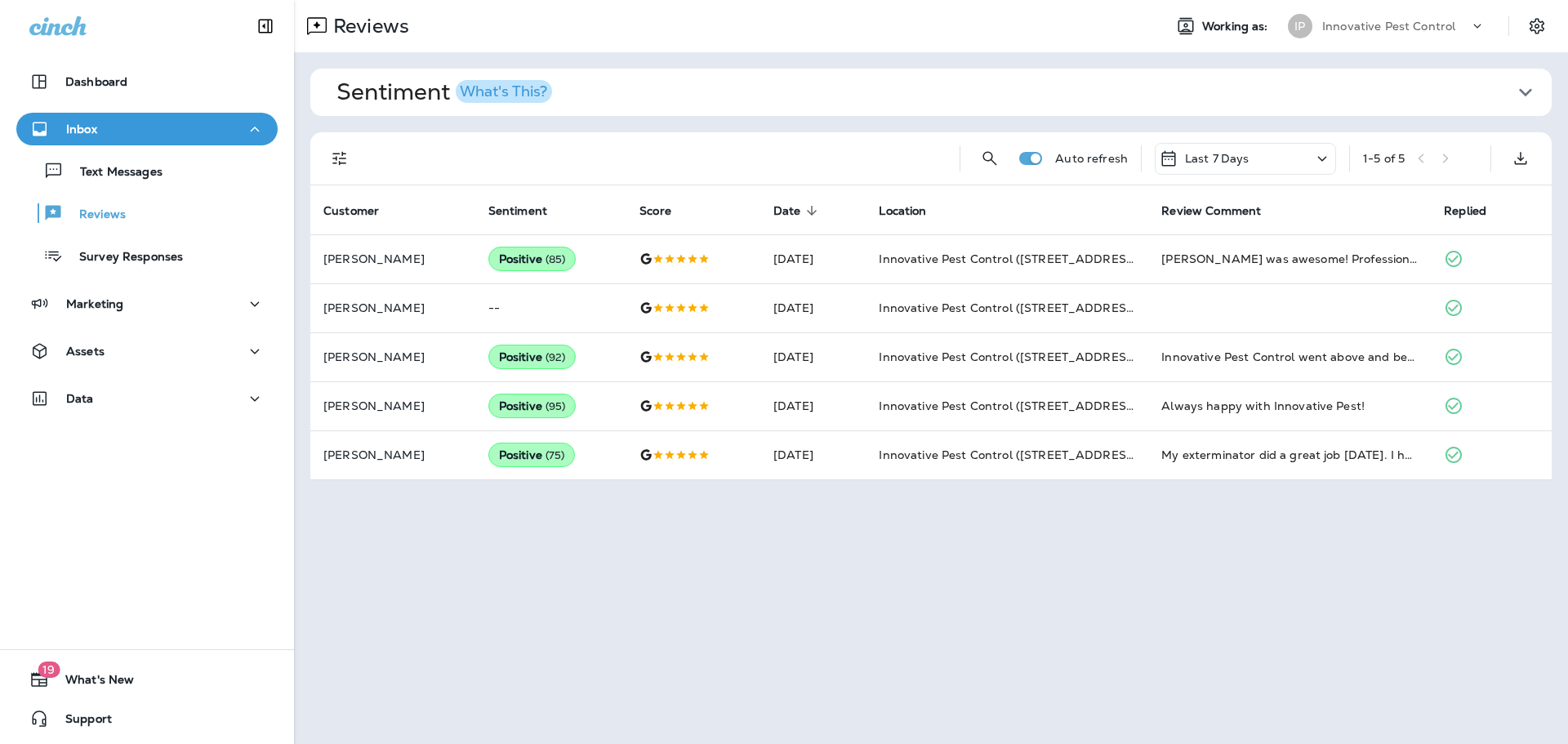
click at [1394, 29] on p "Innovative Pest Control" at bounding box center [1389, 27] width 133 height 13
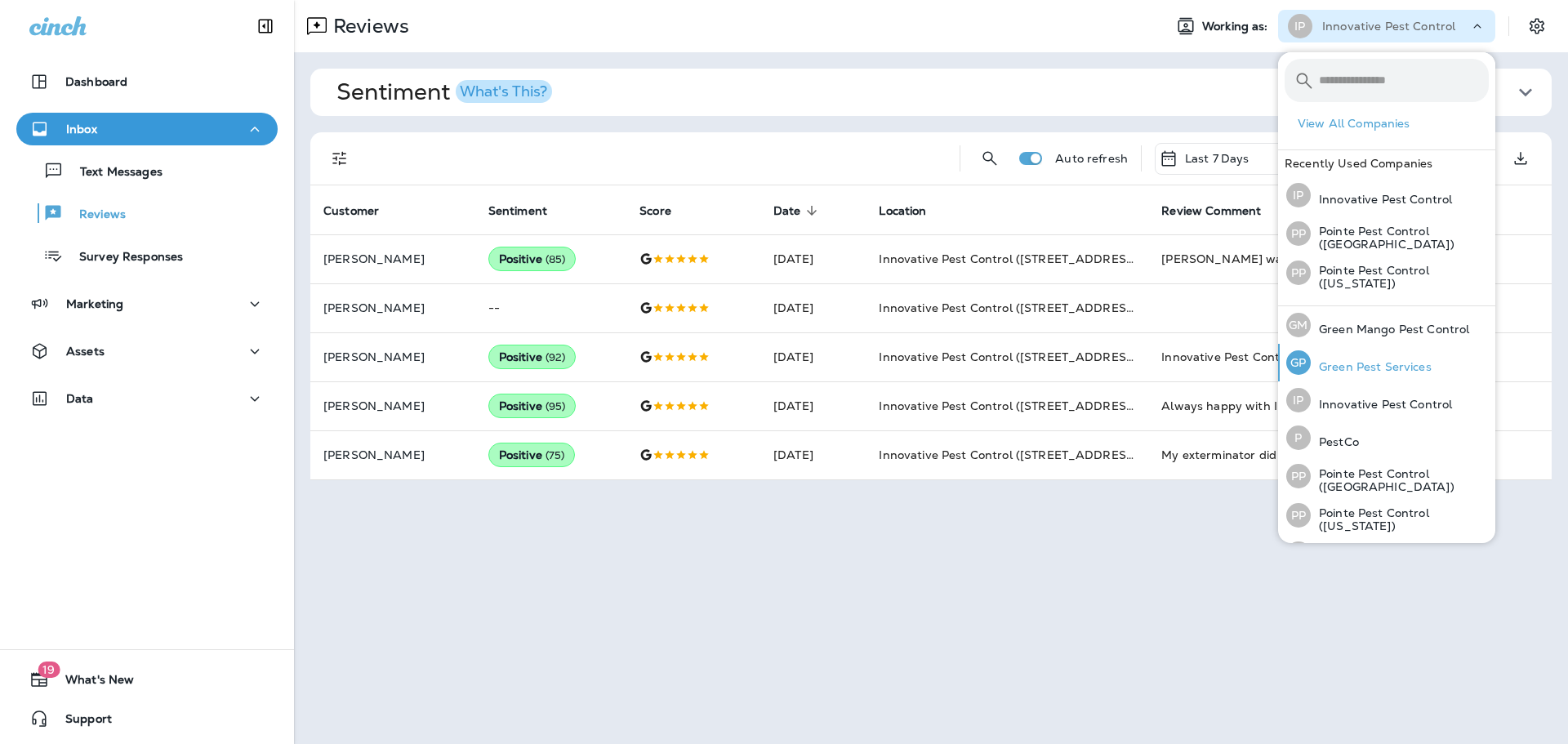
click at [1376, 362] on p "Green Pest Services" at bounding box center [1372, 367] width 121 height 13
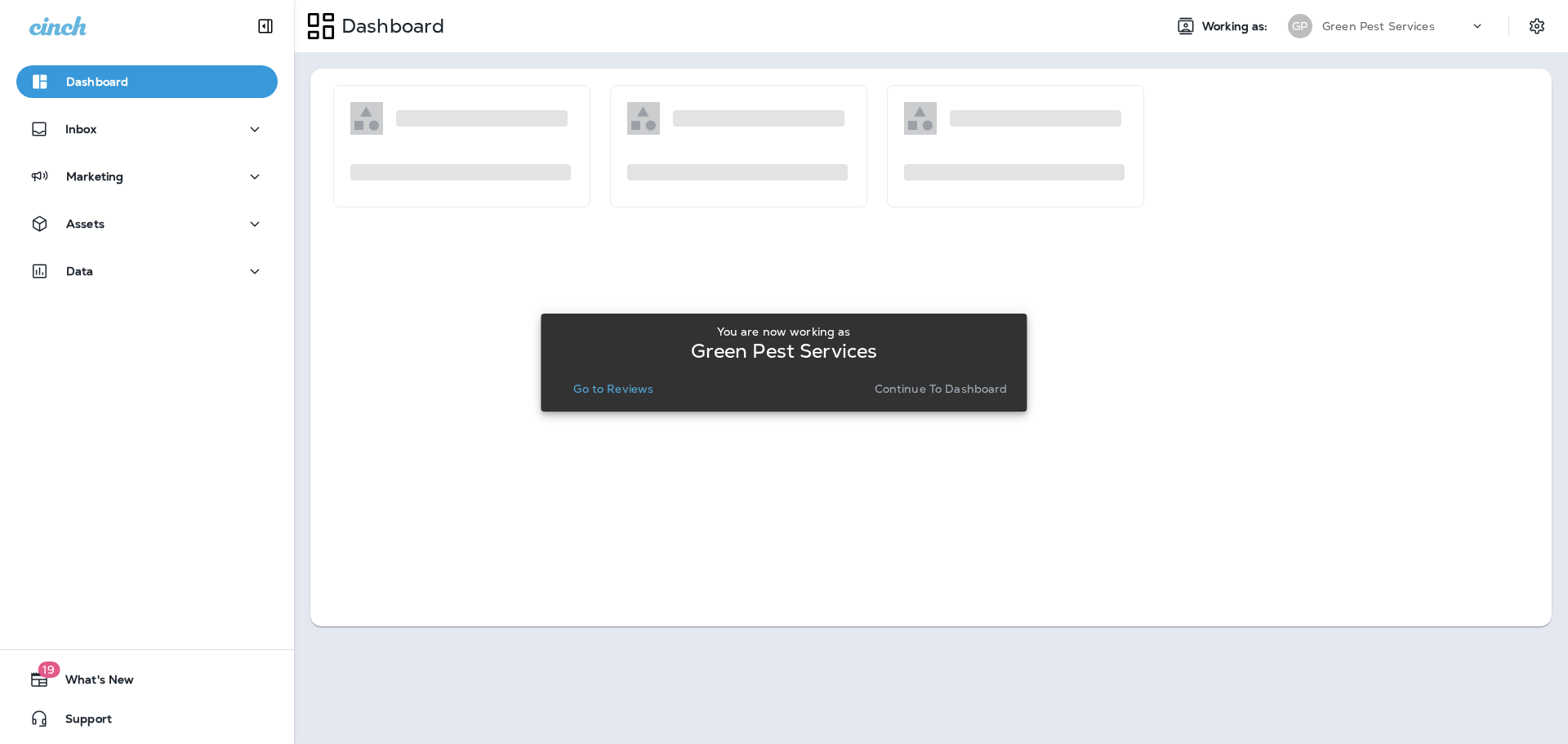
click at [610, 387] on p "Go to Reviews" at bounding box center [613, 389] width 80 height 13
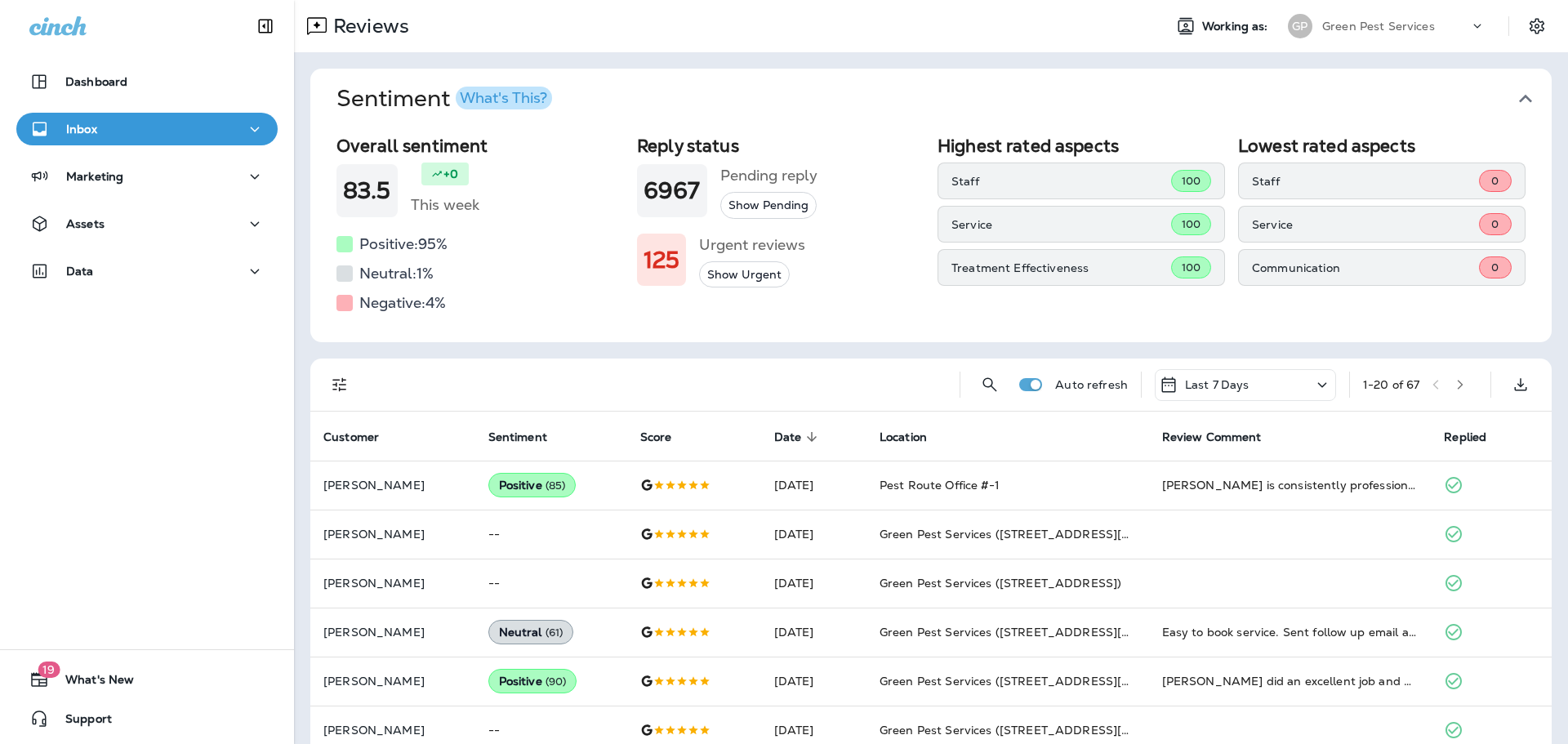
click at [1513, 100] on icon "button" at bounding box center [1526, 99] width 27 height 27
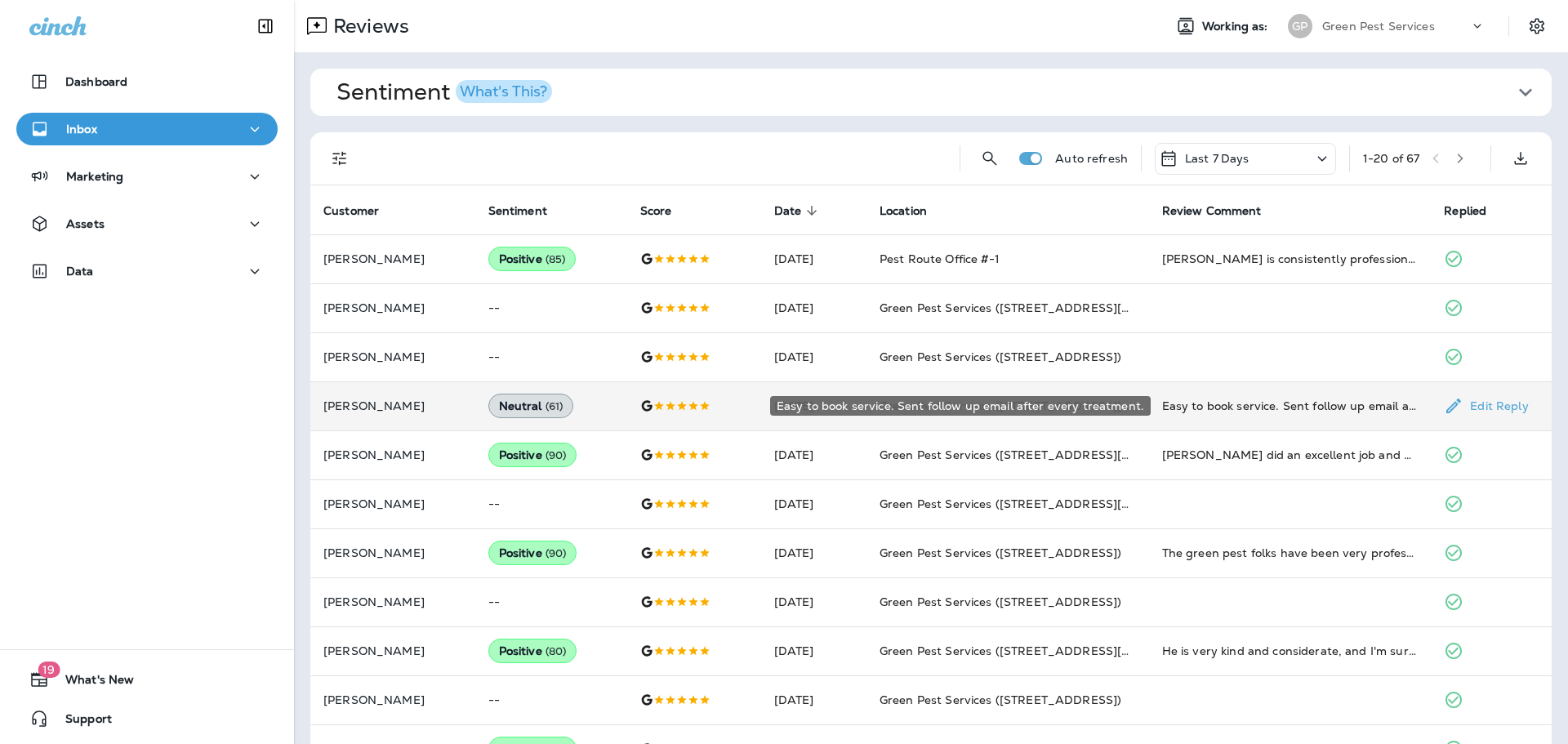
click at [1172, 405] on div "Easy to book service. Sent follow up email after every treatment." at bounding box center [1290, 406] width 257 height 16
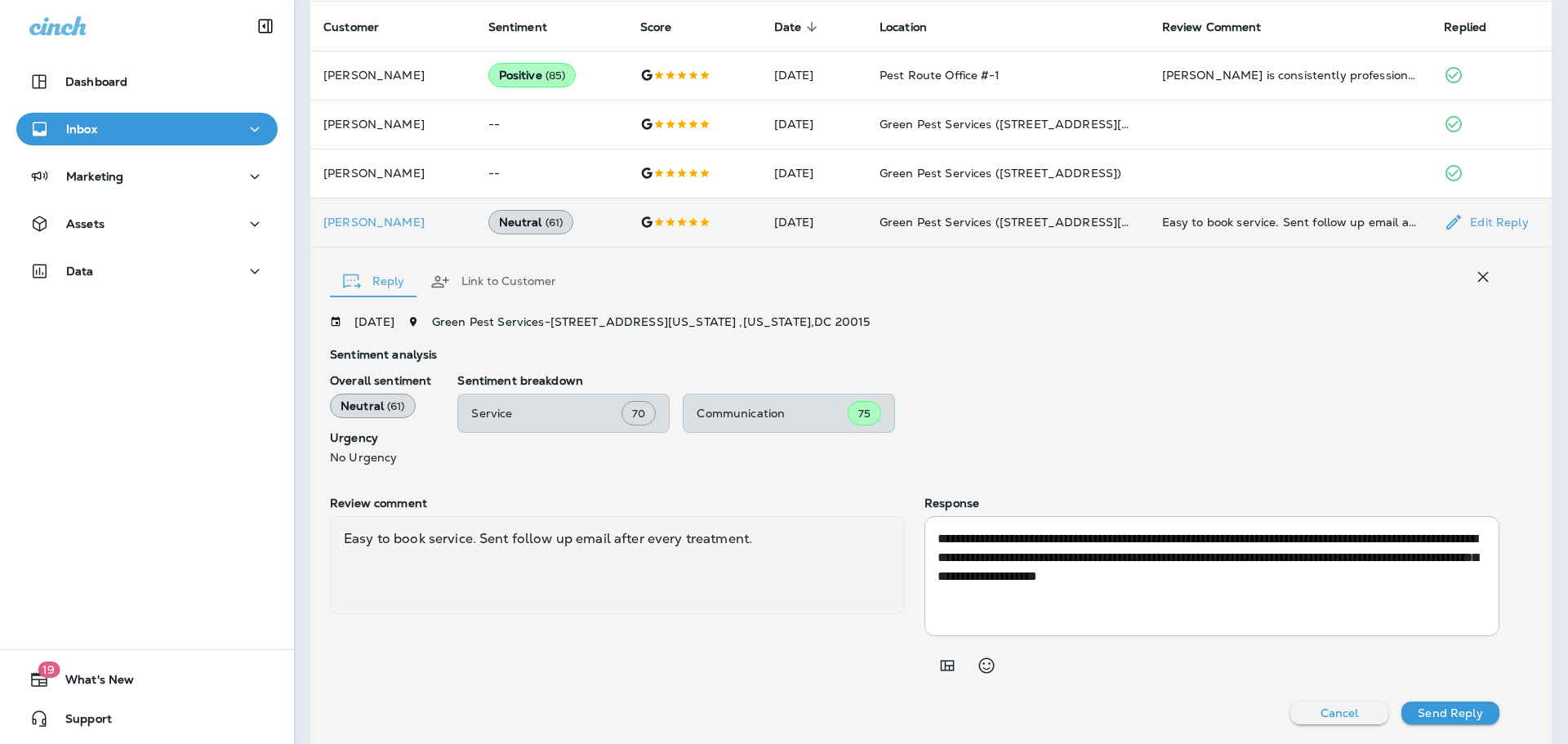
scroll to position [183, 0]
click at [1473, 271] on icon "button" at bounding box center [1483, 277] width 20 height 20
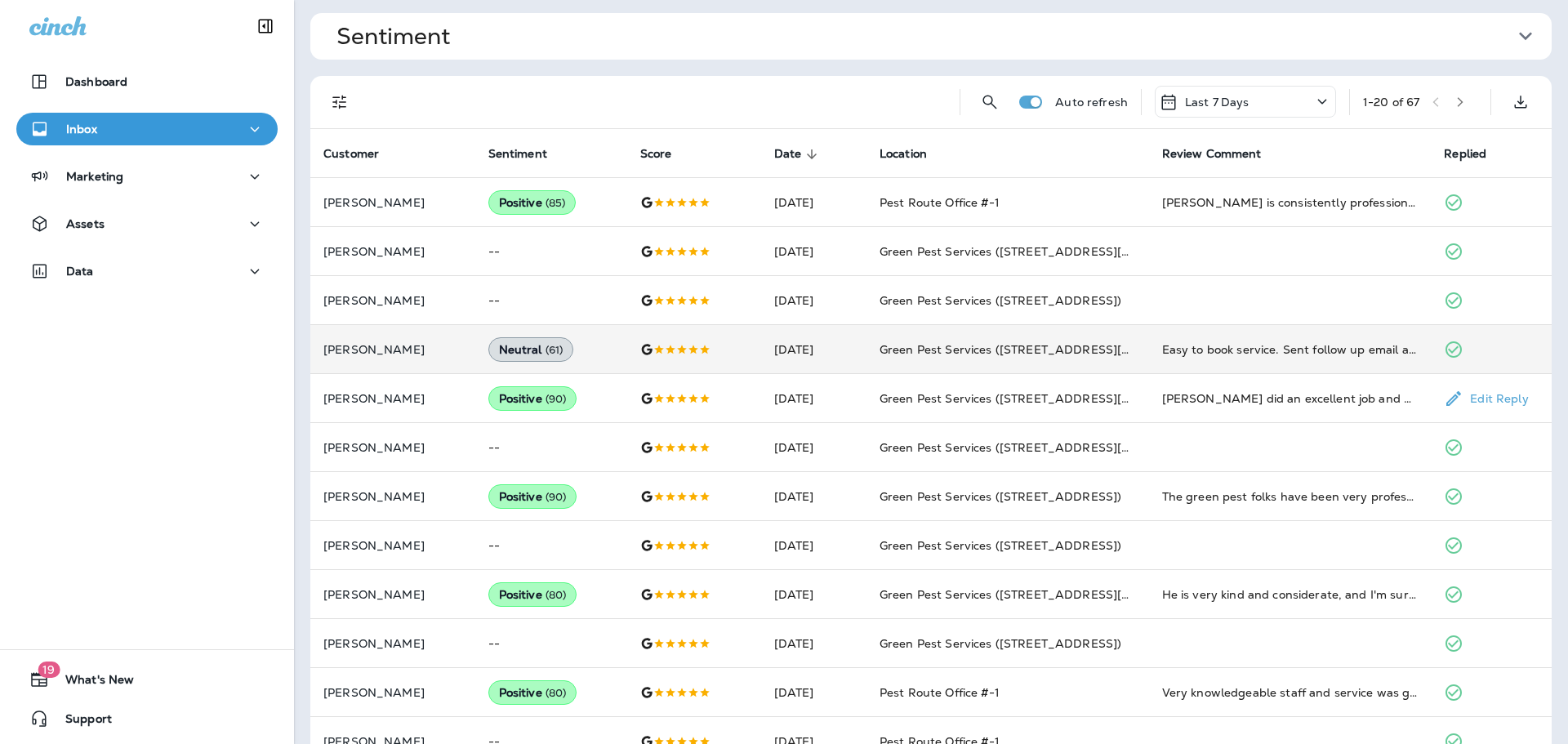
scroll to position [0, 0]
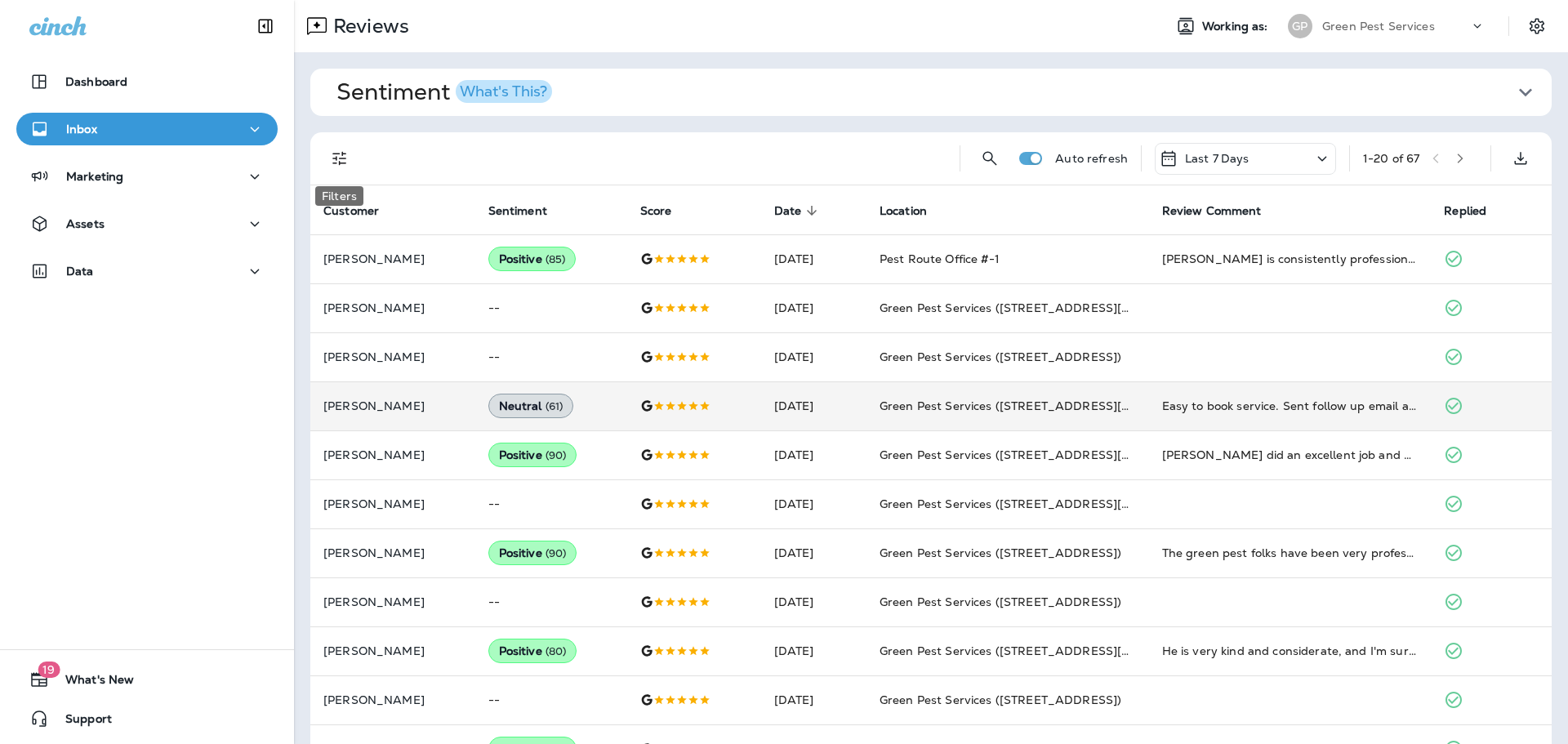
click at [334, 162] on icon "Filters" at bounding box center [339, 158] width 20 height 20
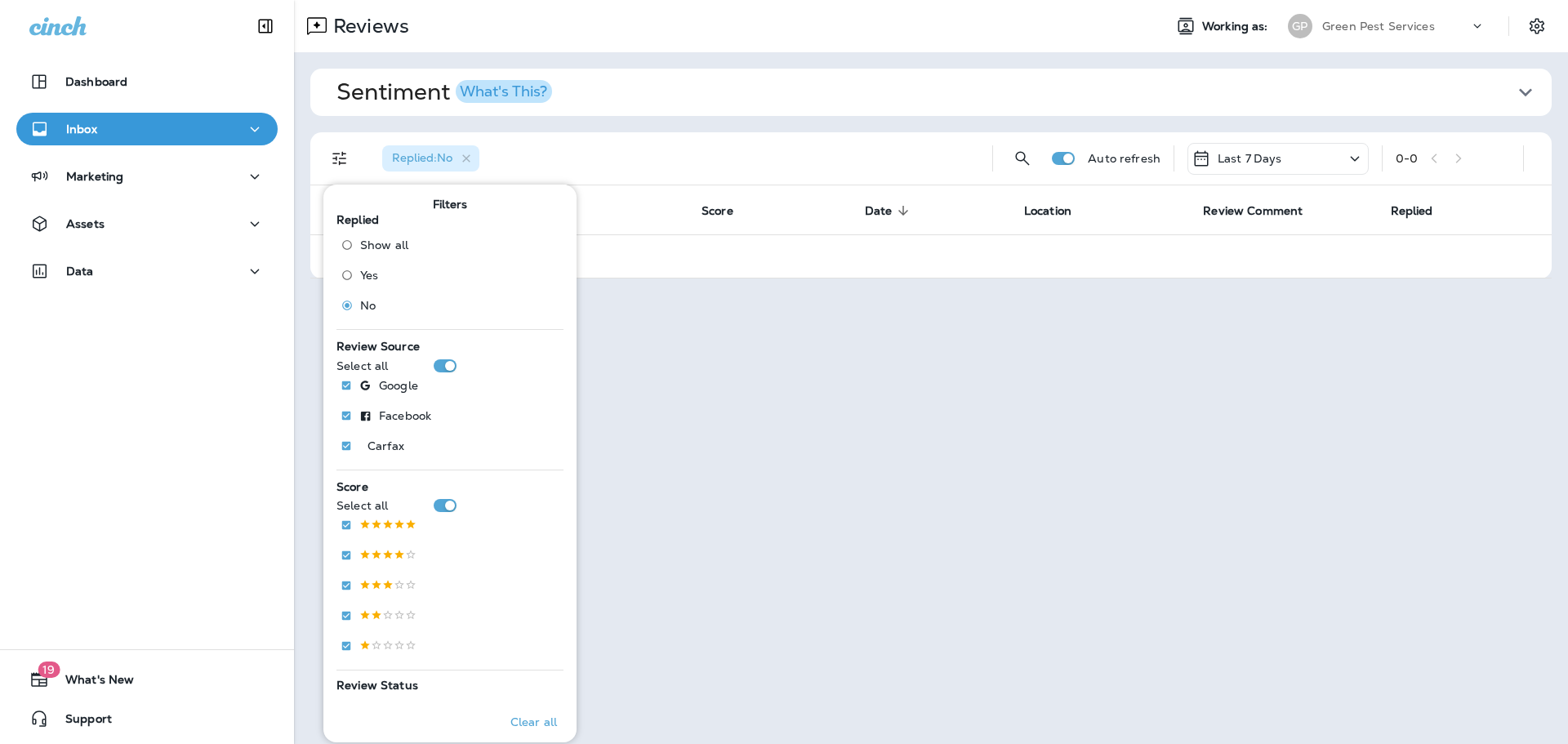
click at [1253, 153] on p "Last 7 Days" at bounding box center [1250, 158] width 64 height 13
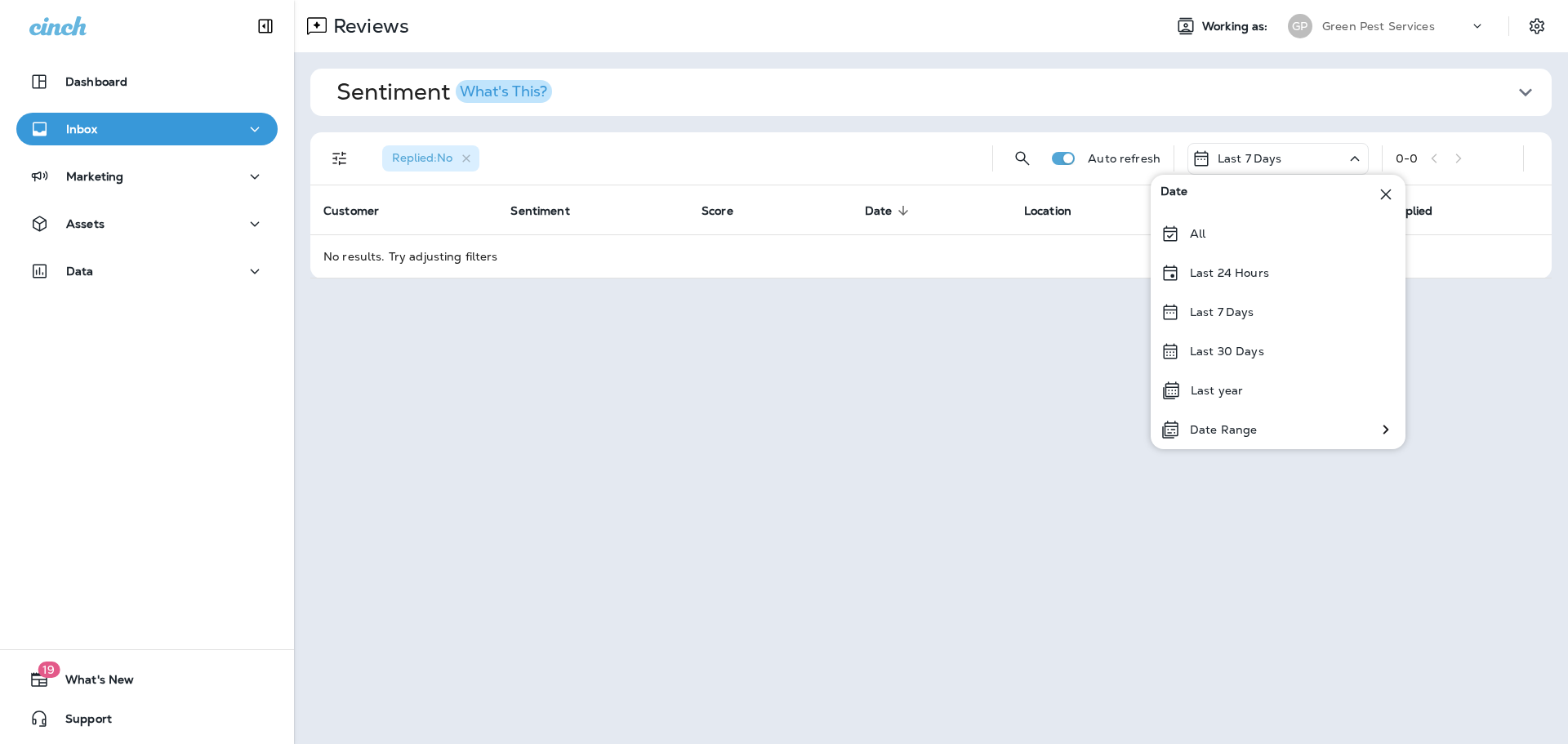
click at [1240, 351] on p "Last 30 Days" at bounding box center [1227, 352] width 74 height 13
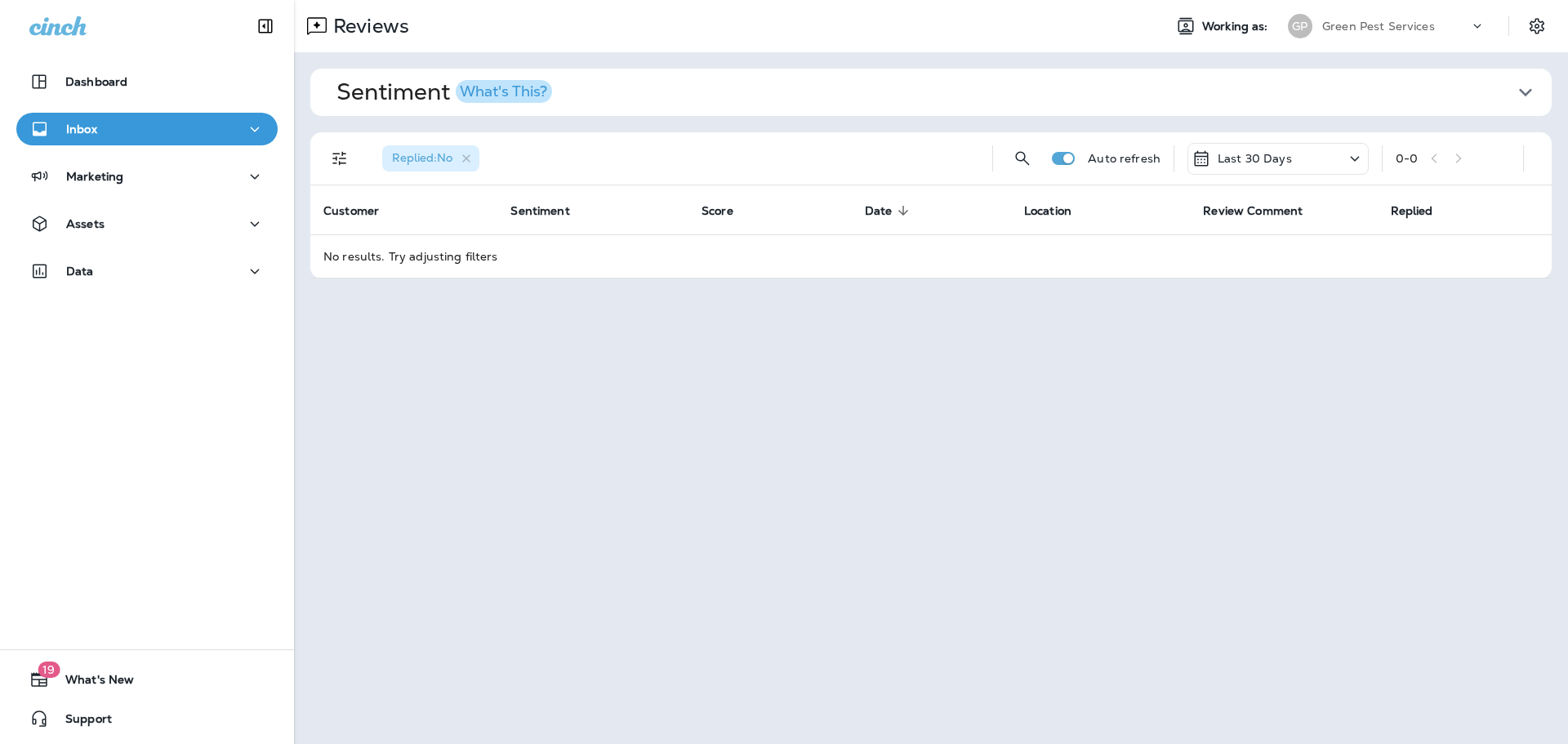
click at [1379, 31] on p "Green Pest Services" at bounding box center [1378, 27] width 113 height 13
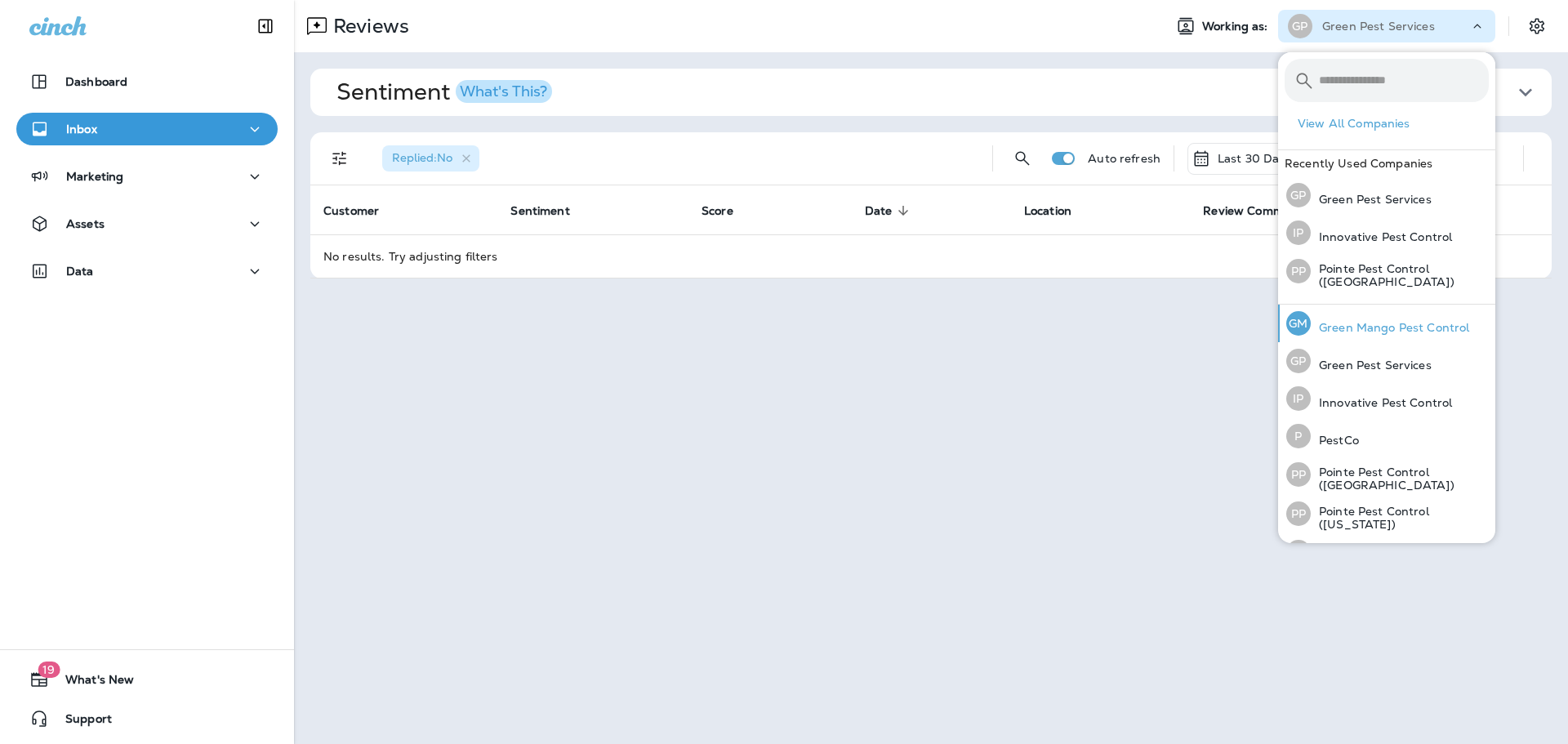
click at [1342, 325] on p "Green Mango Pest Control" at bounding box center [1390, 328] width 158 height 13
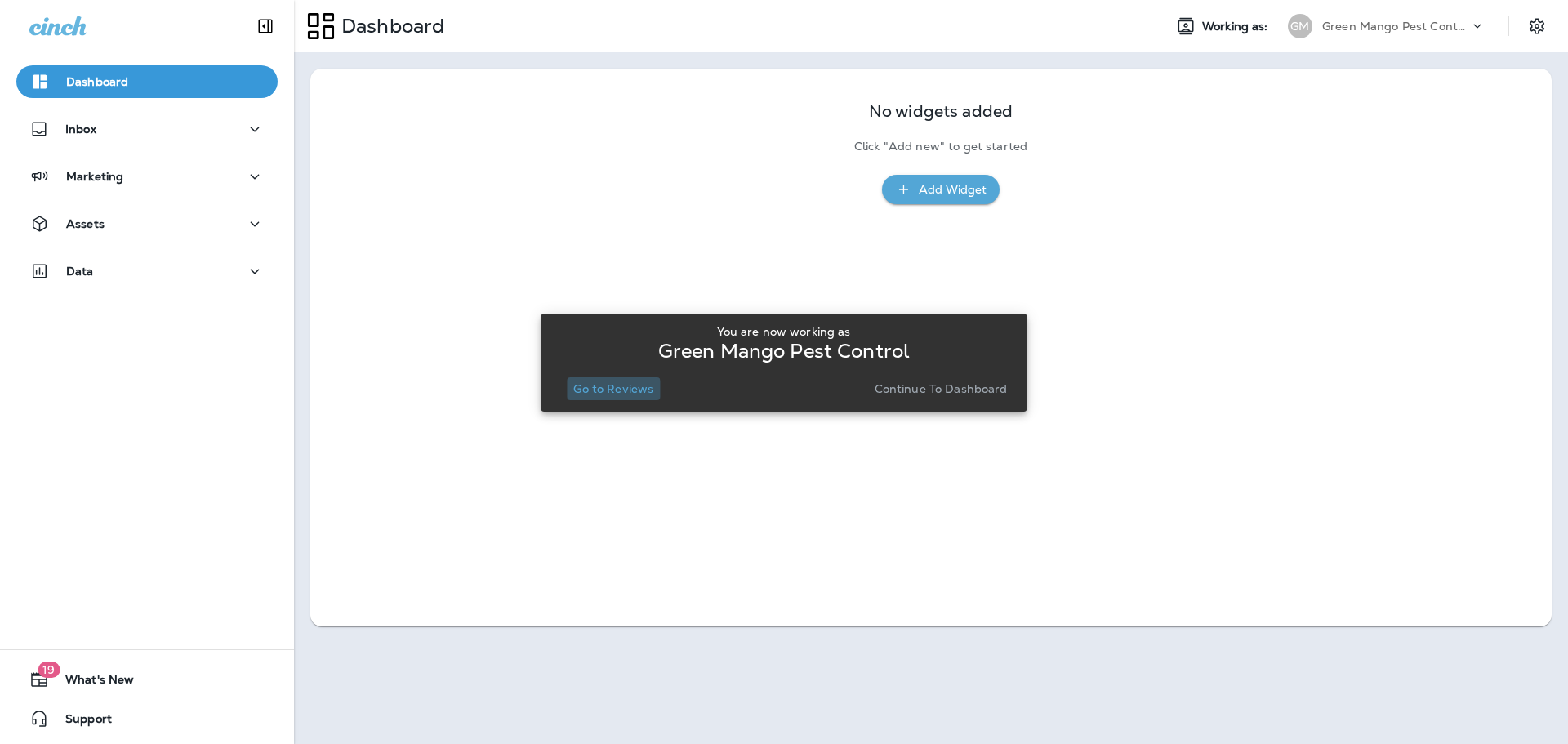
click at [602, 392] on p "Go to Reviews" at bounding box center [613, 389] width 80 height 13
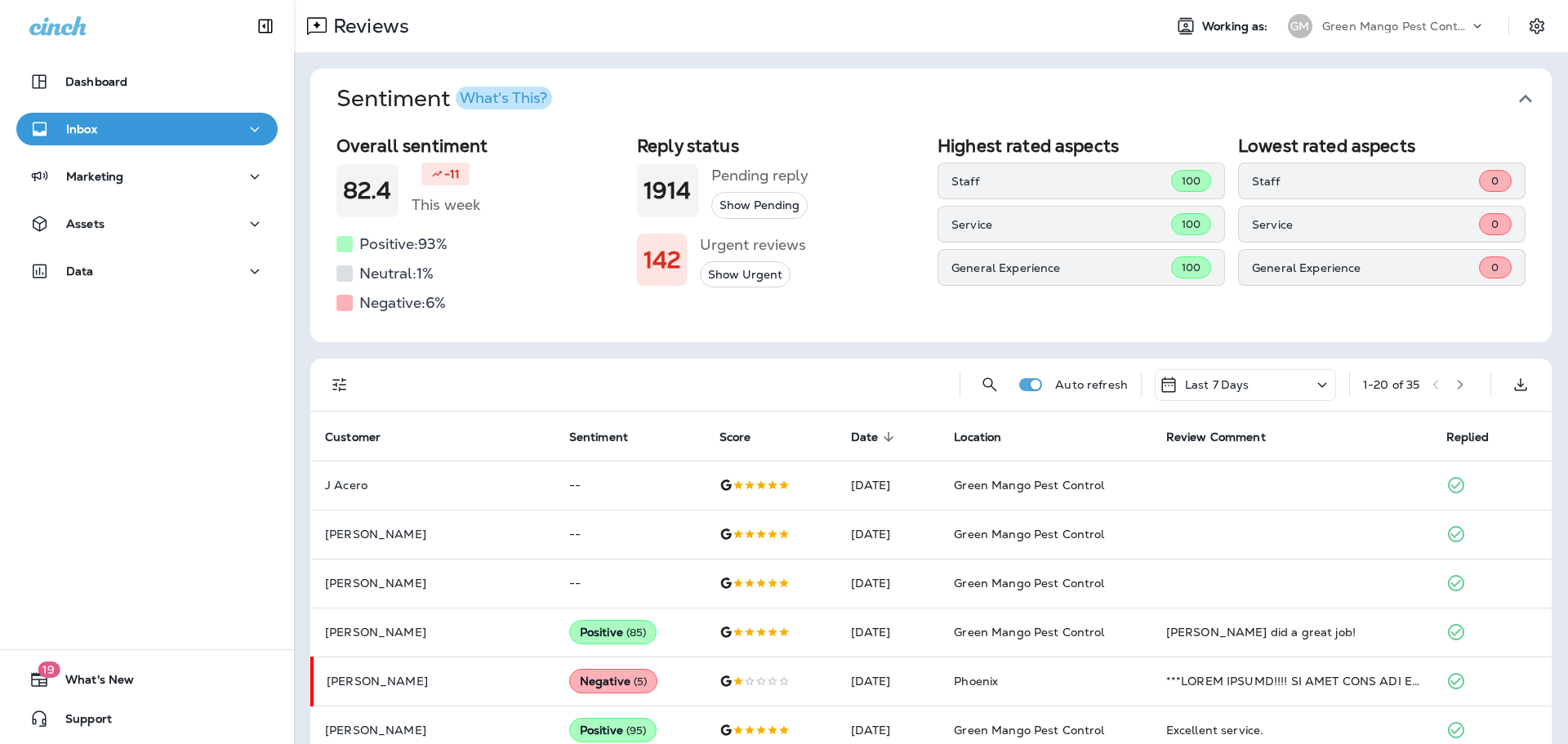
click at [1526, 95] on icon "button" at bounding box center [1526, 99] width 27 height 27
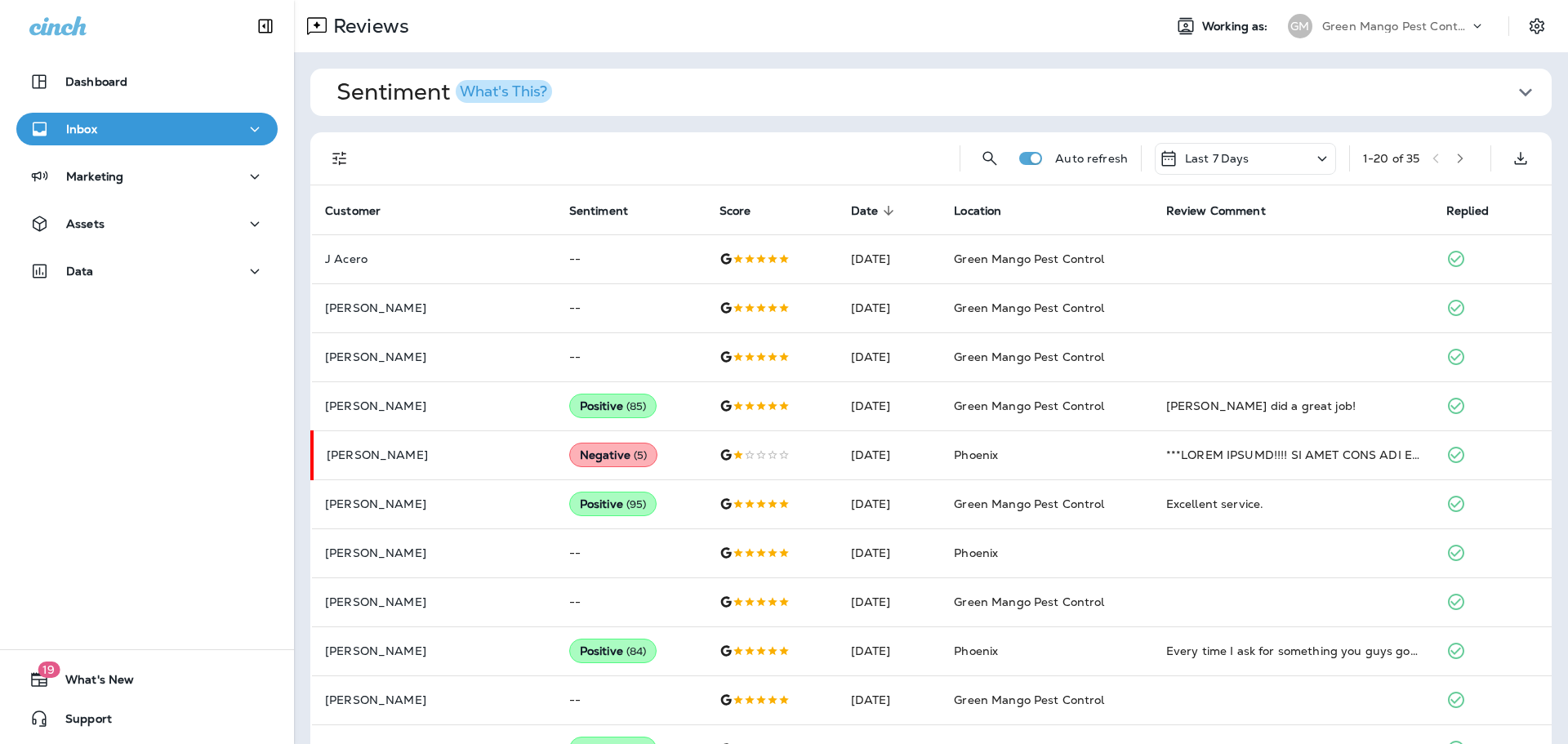
click at [1221, 152] on p "Last 7 Days" at bounding box center [1217, 158] width 64 height 13
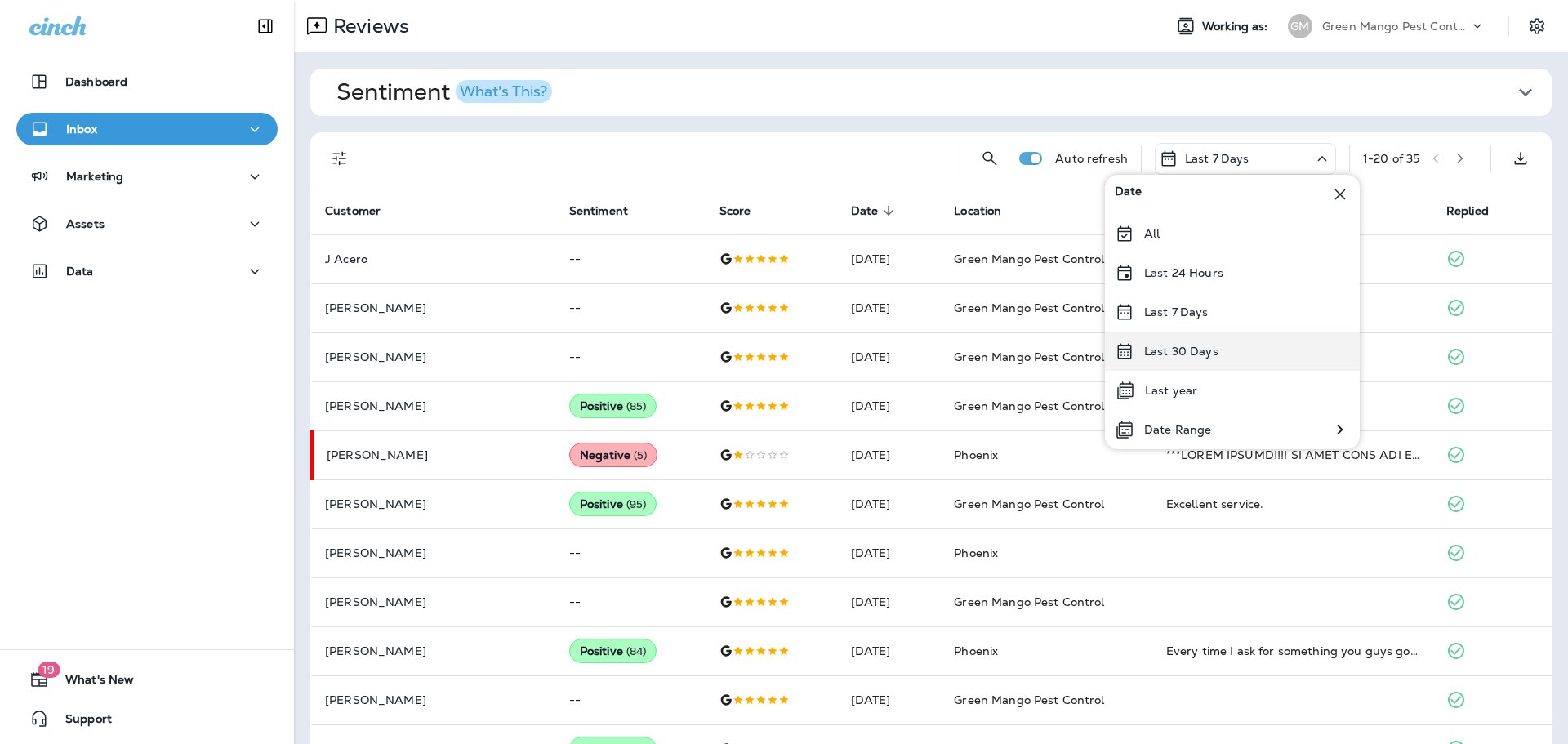
click at [1213, 339] on div "Last 30 Days" at bounding box center [1232, 351] width 255 height 39
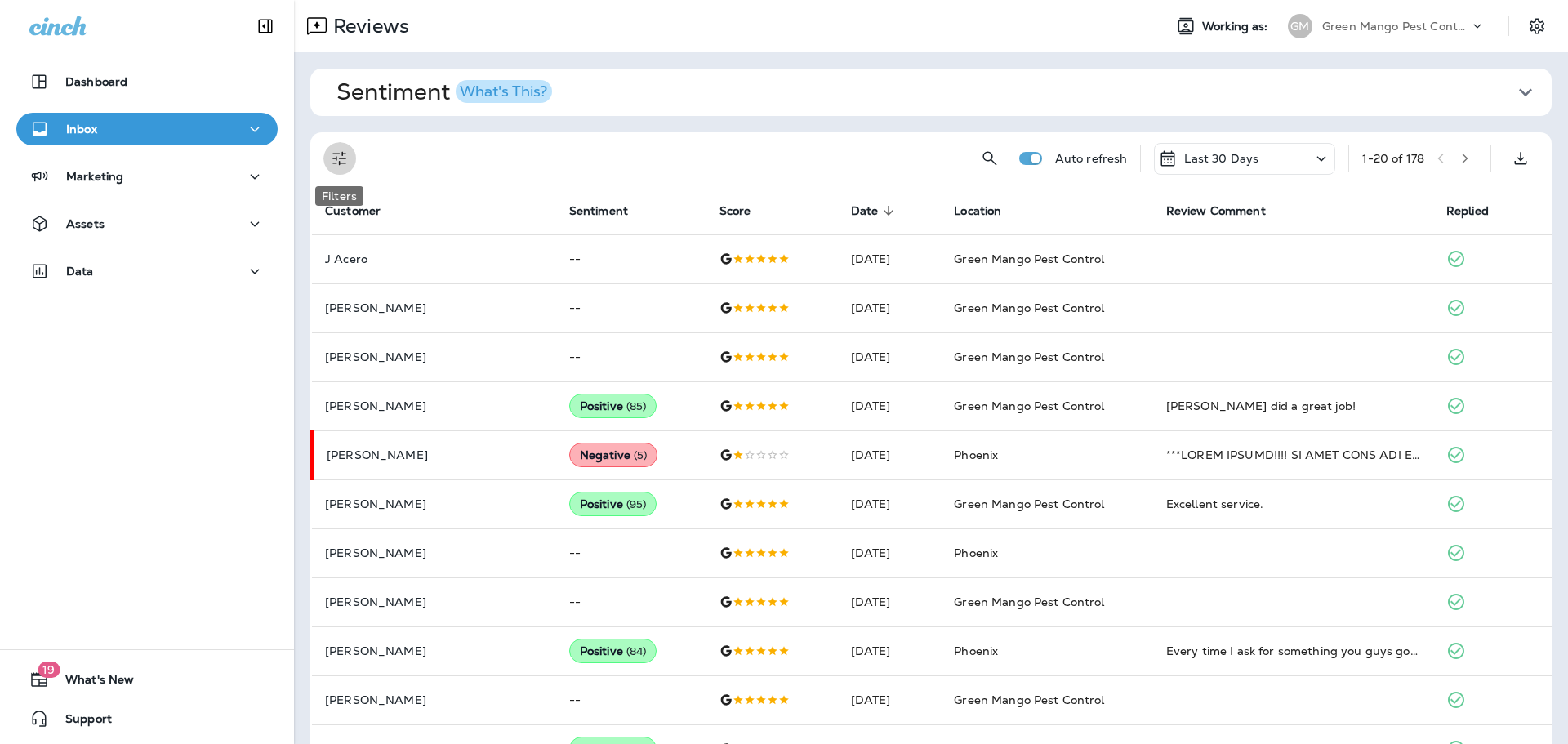
drag, startPoint x: 332, startPoint y: 159, endPoint x: 329, endPoint y: 172, distance: 13.3
click at [331, 159] on icon "Filters" at bounding box center [339, 158] width 20 height 20
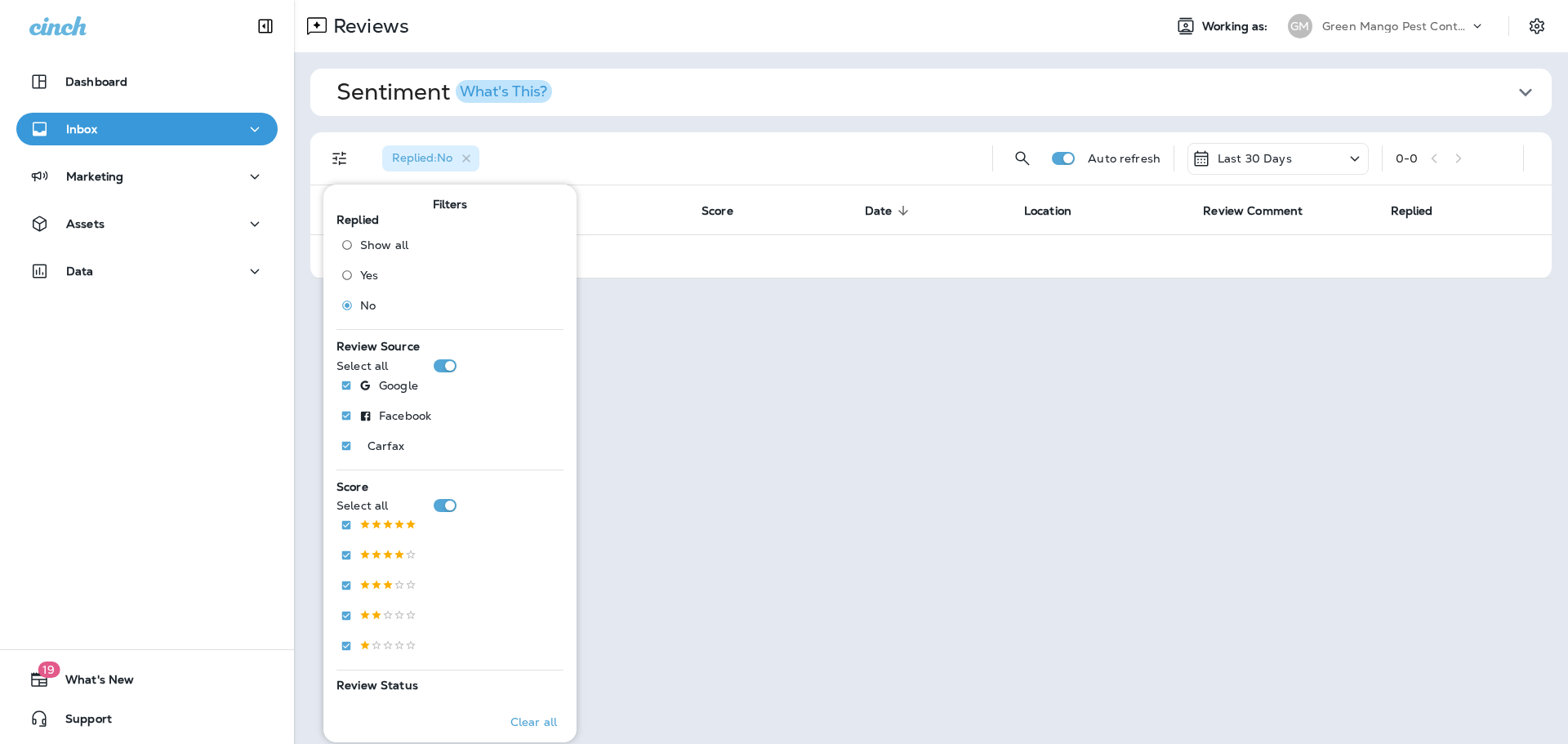
click at [1448, 27] on p "Green Mango Pest Control" at bounding box center [1395, 27] width 147 height 13
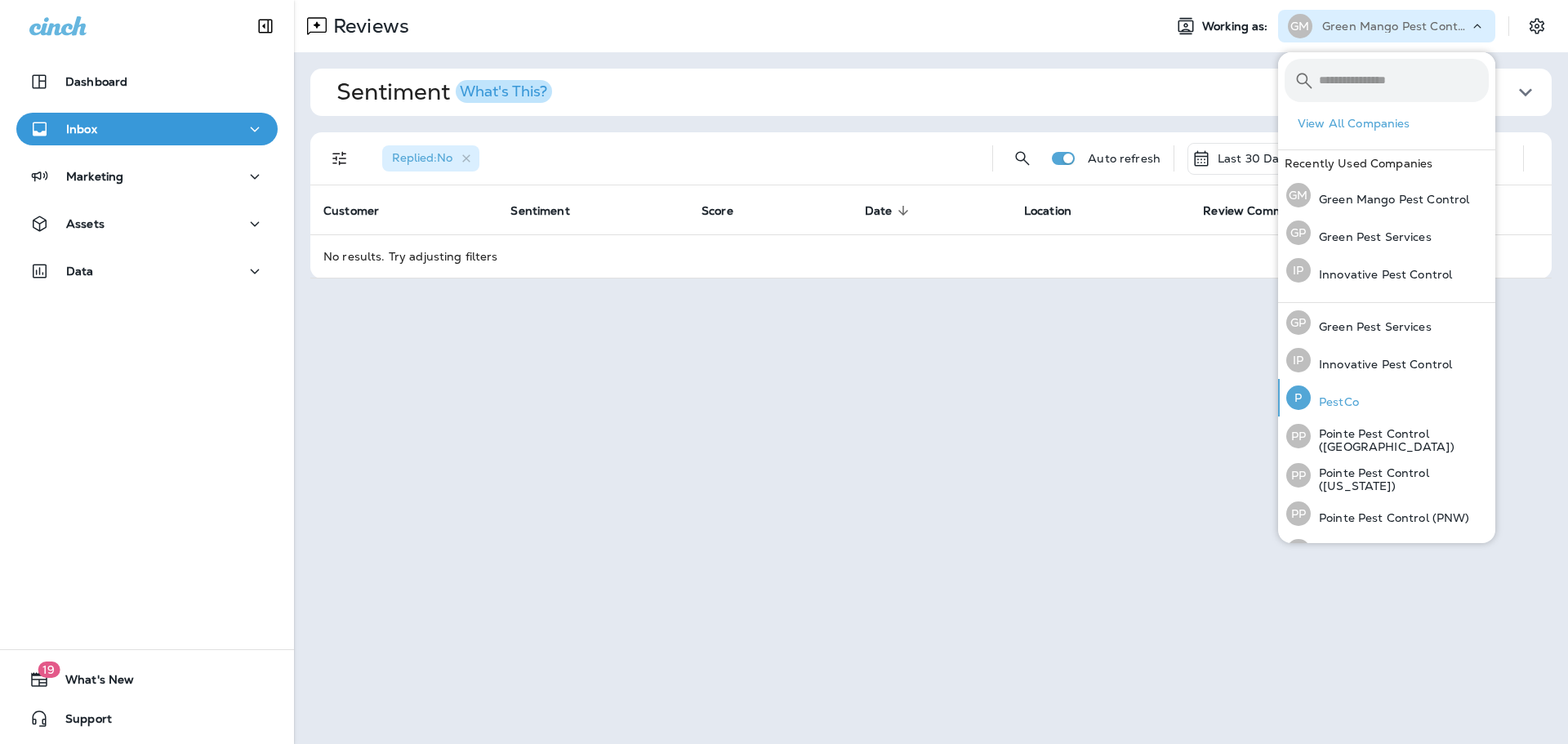
scroll to position [70, 0]
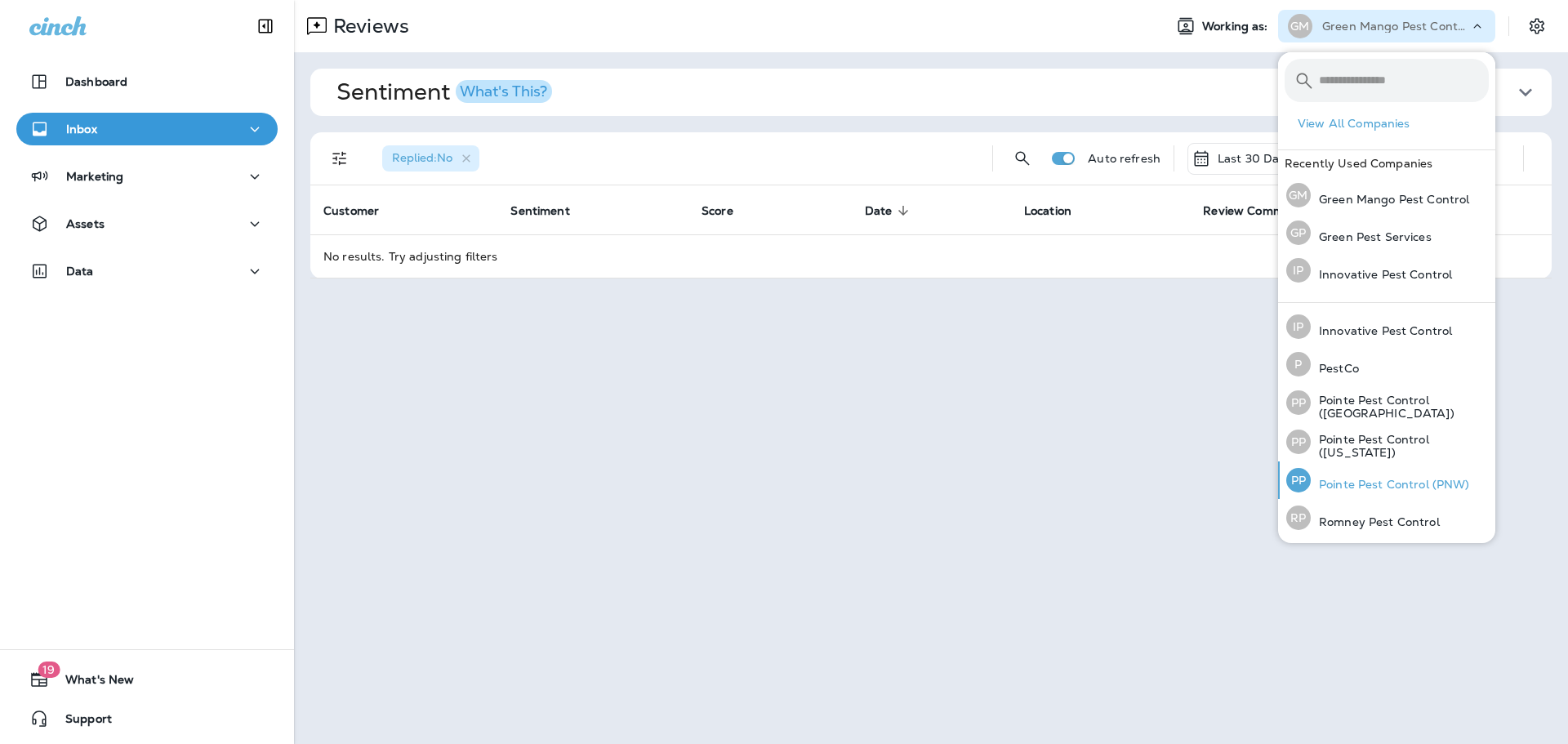
click at [1396, 474] on div "PP Pointe Pest Control (PNW)" at bounding box center [1378, 481] width 197 height 38
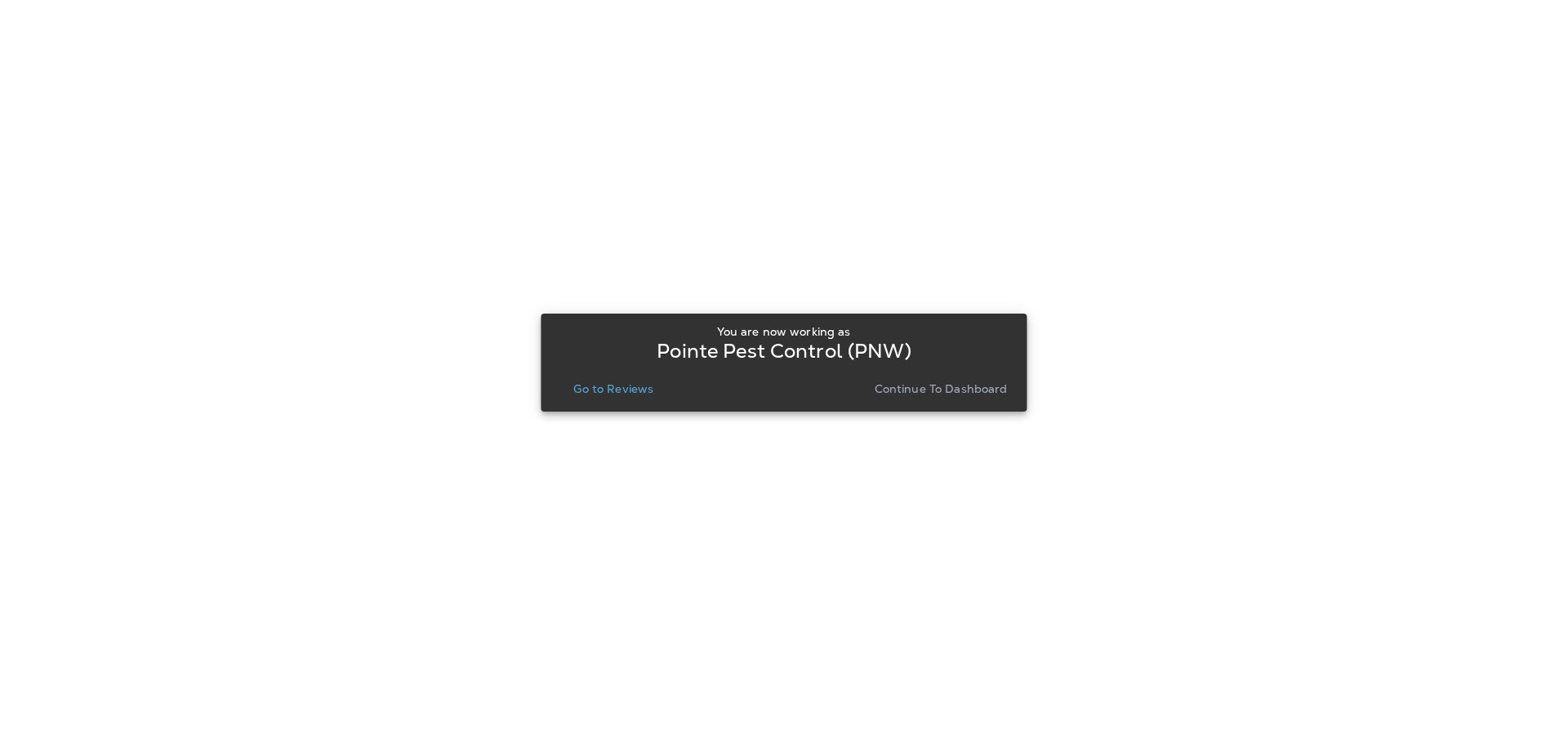
click at [620, 396] on button "Go to Reviews" at bounding box center [613, 389] width 93 height 23
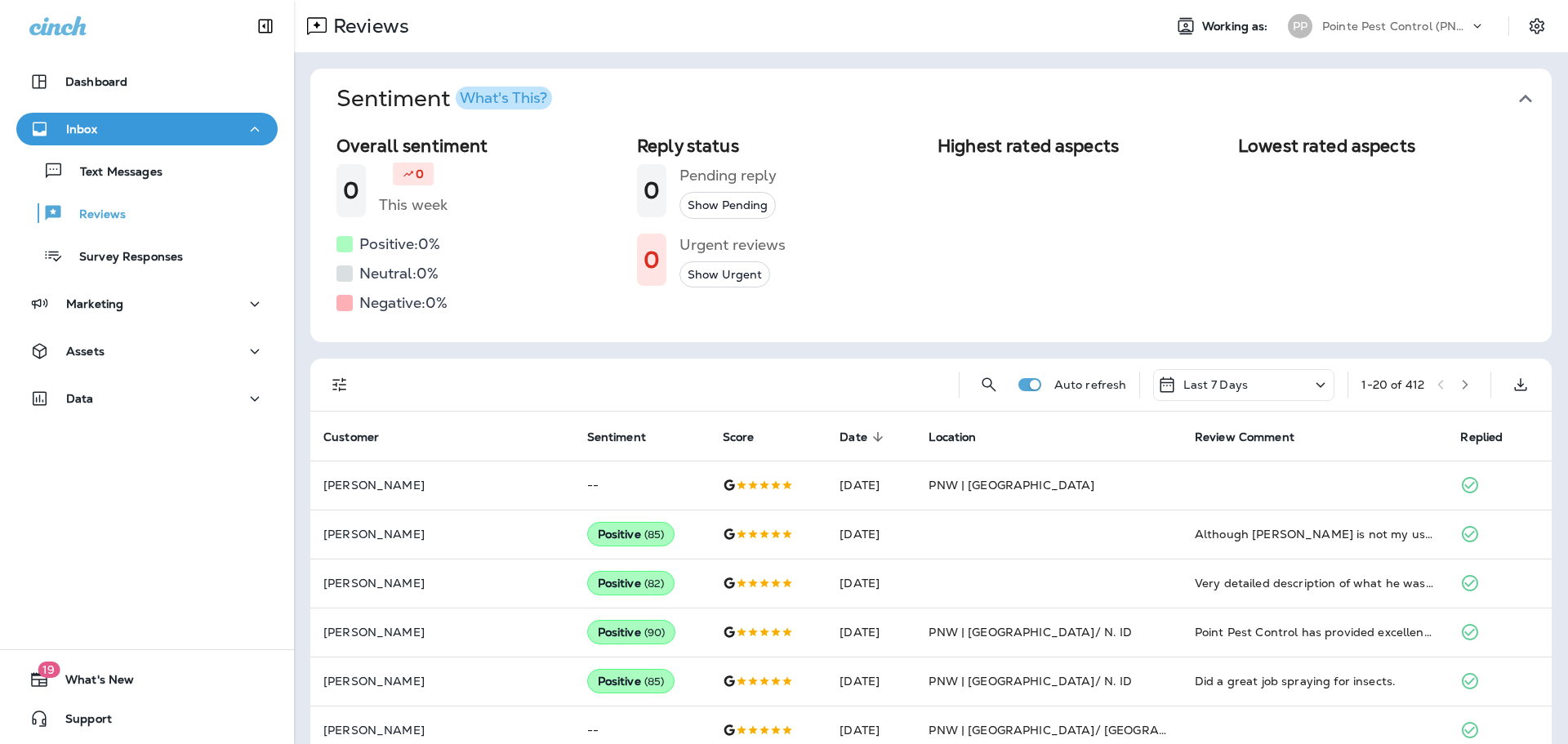
click at [1522, 94] on icon "button" at bounding box center [1526, 99] width 27 height 27
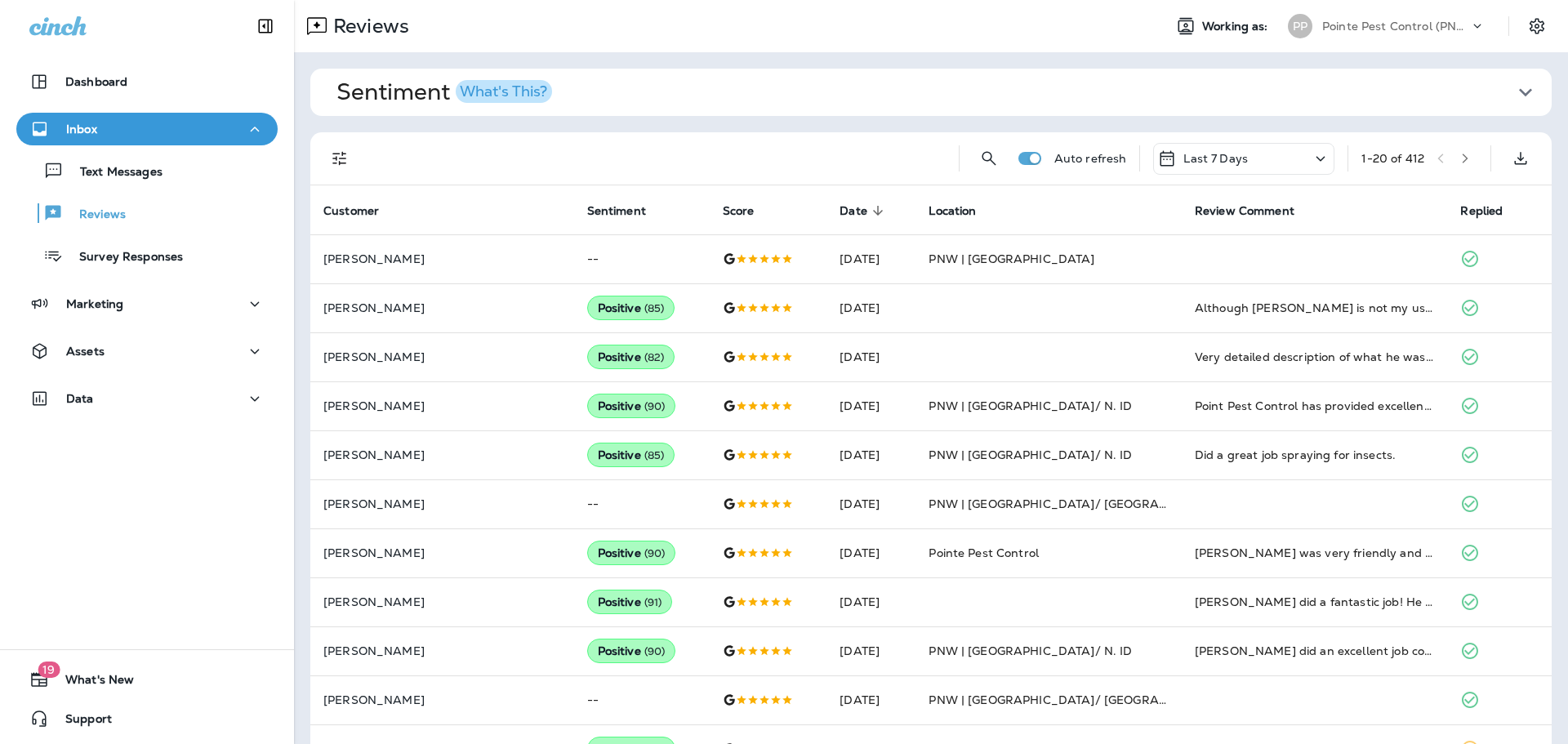
click at [321, 163] on div "Auto refresh Last 7 Days 1 - 20 of 412" at bounding box center [931, 159] width 1242 height 53
click at [340, 157] on icon "Filters" at bounding box center [339, 158] width 20 height 20
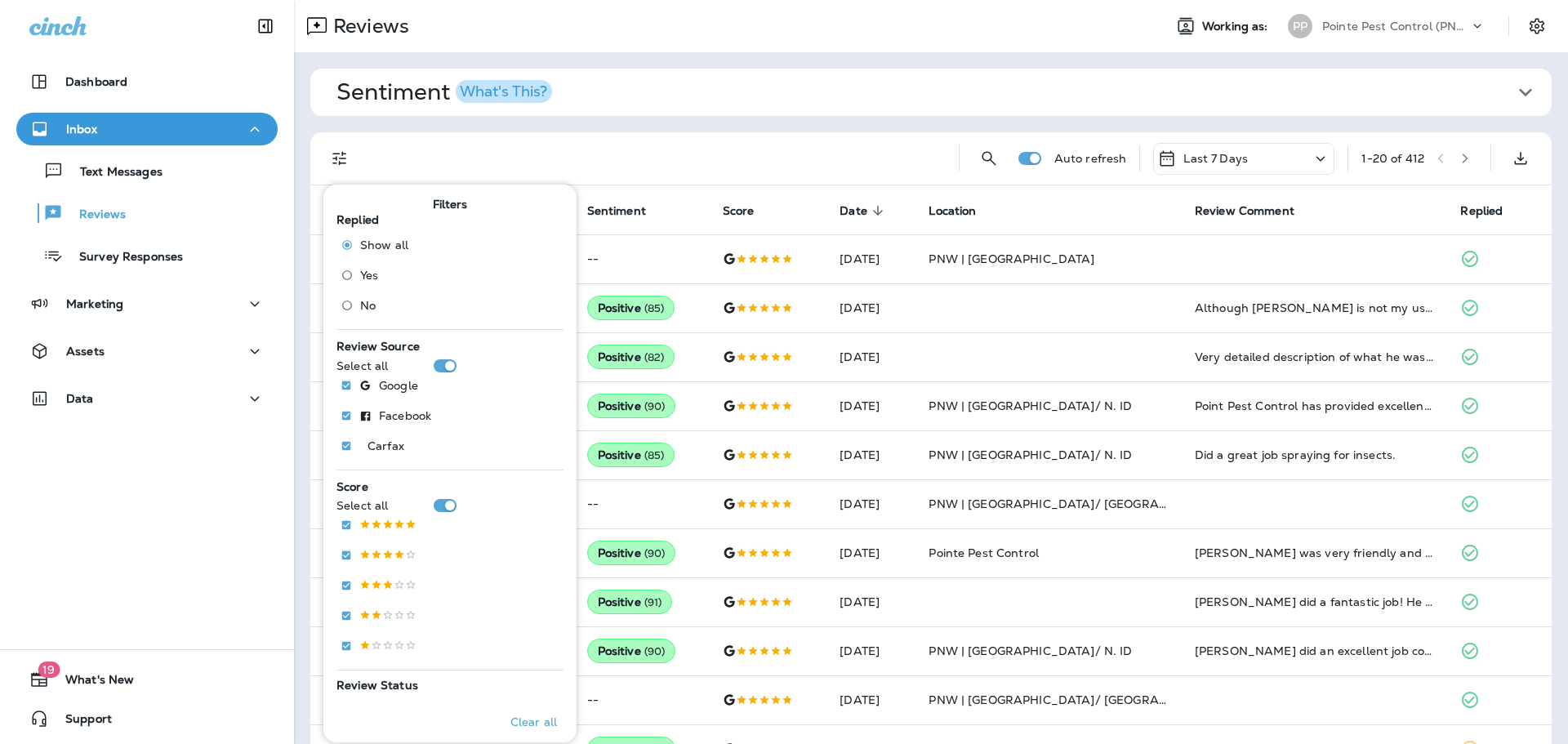
click at [360, 310] on span "No" at bounding box center [368, 305] width 15 height 13
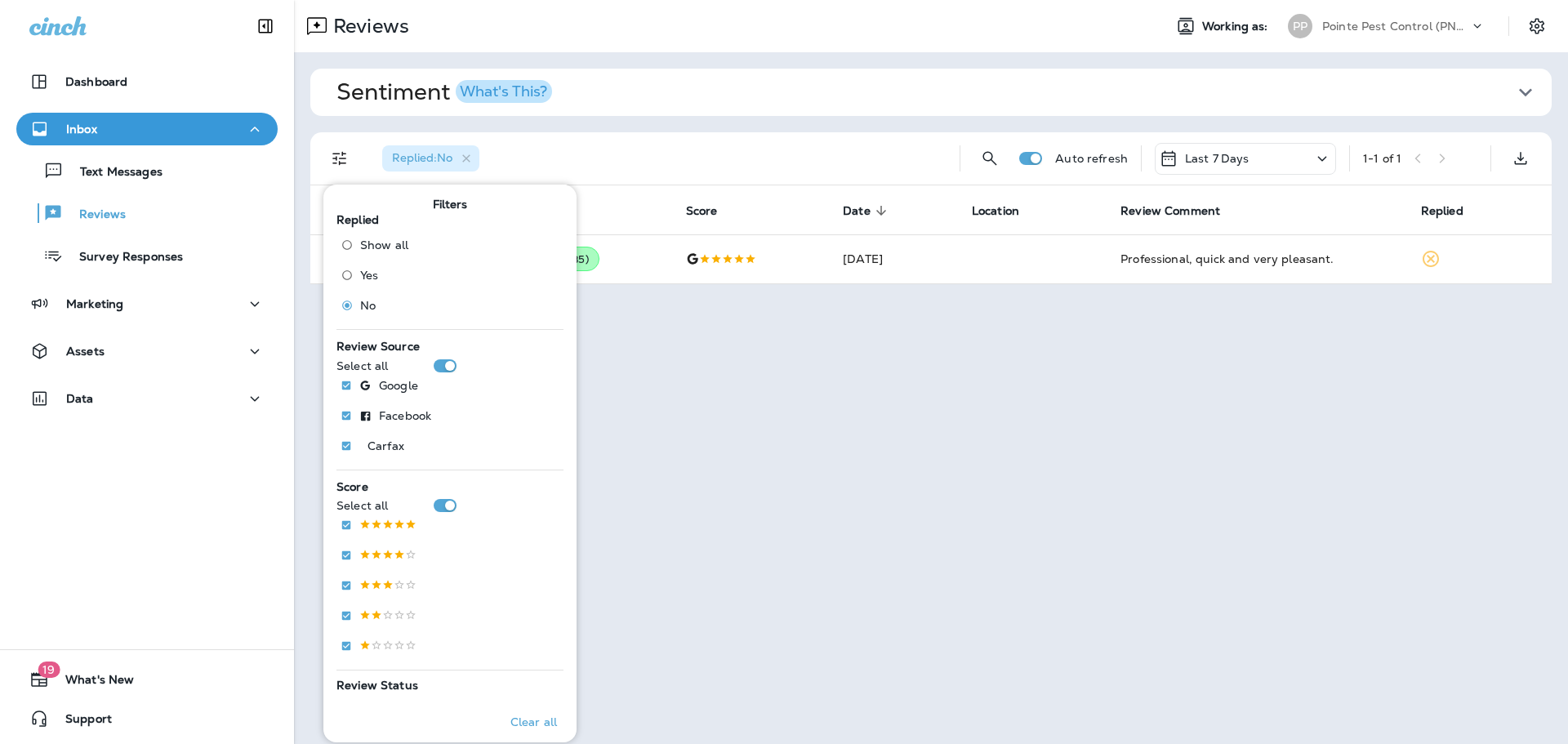
click at [803, 139] on div "Replied : No" at bounding box center [657, 158] width 577 height 52
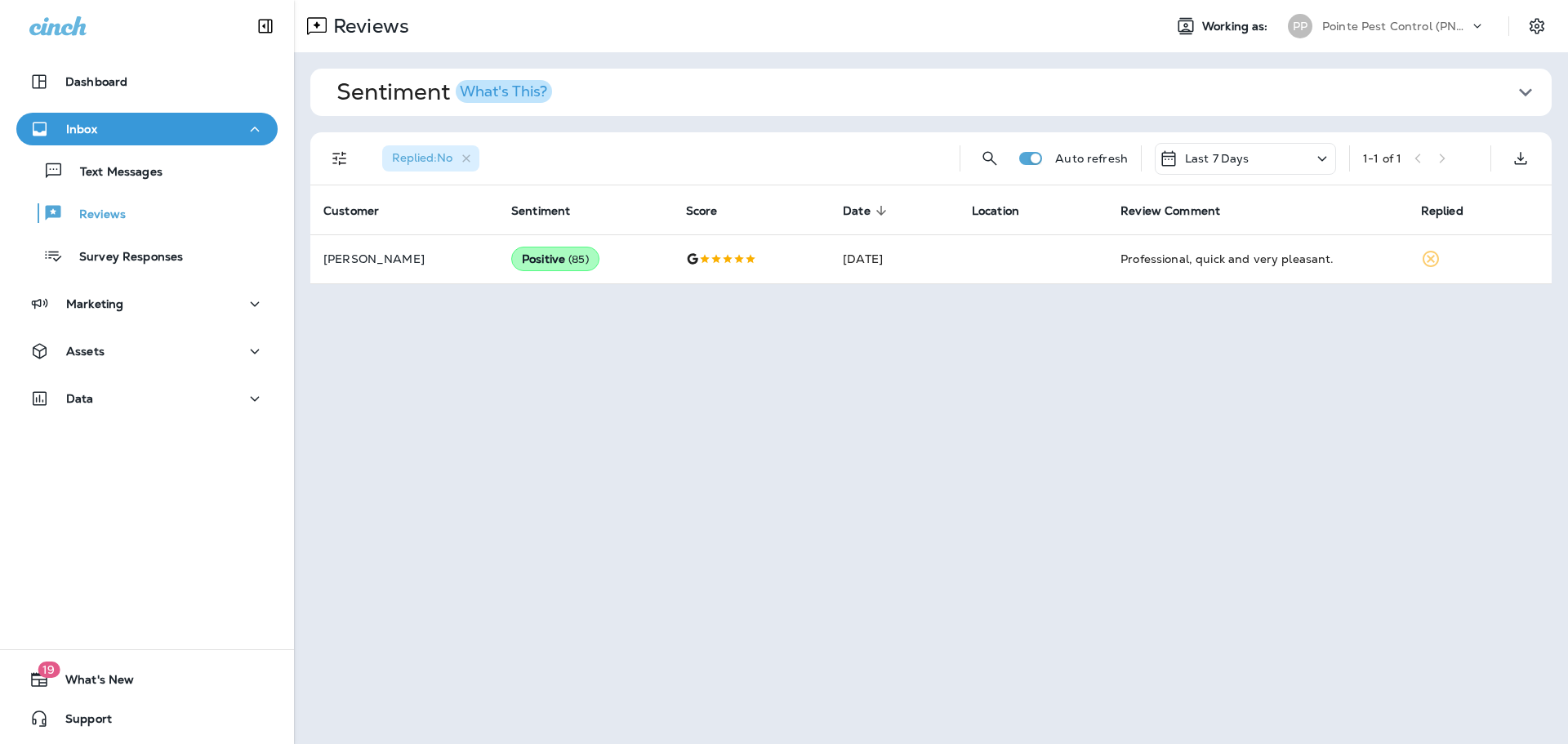
click at [1231, 143] on div "Last 7 Days" at bounding box center [1245, 159] width 181 height 32
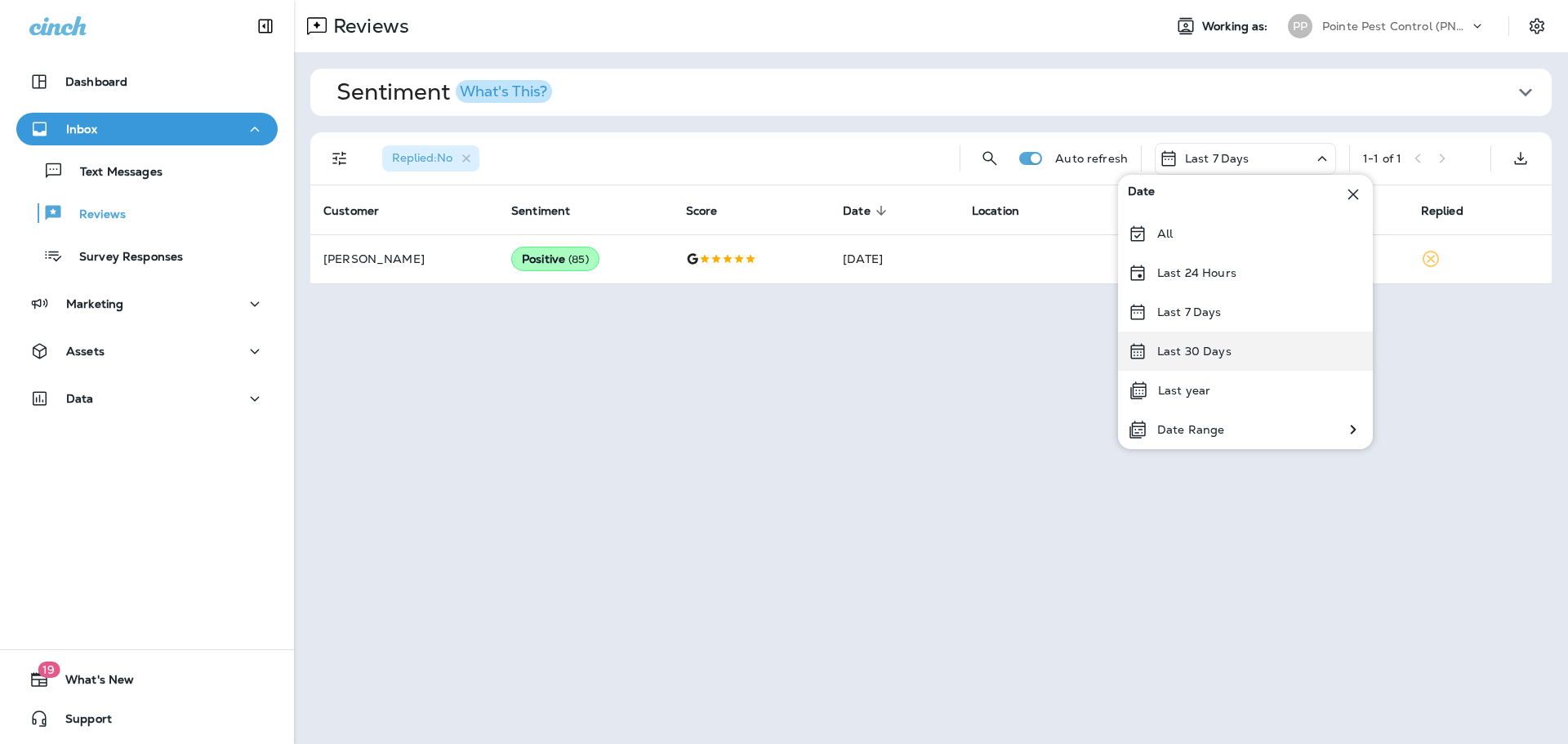
click at [1236, 357] on div "Last 30 Days" at bounding box center [1246, 351] width 255 height 39
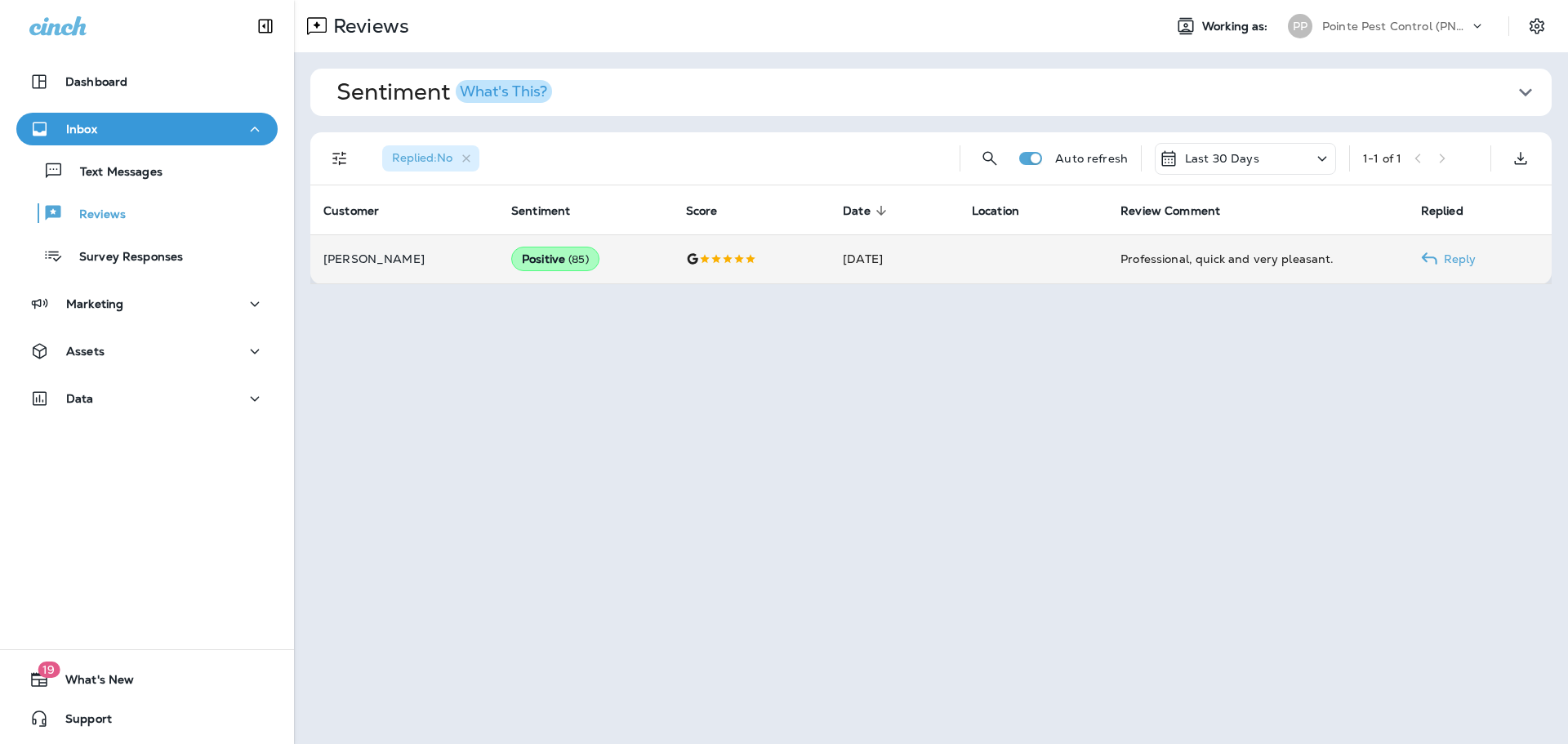
click at [873, 253] on td "[DATE]" at bounding box center [894, 259] width 129 height 49
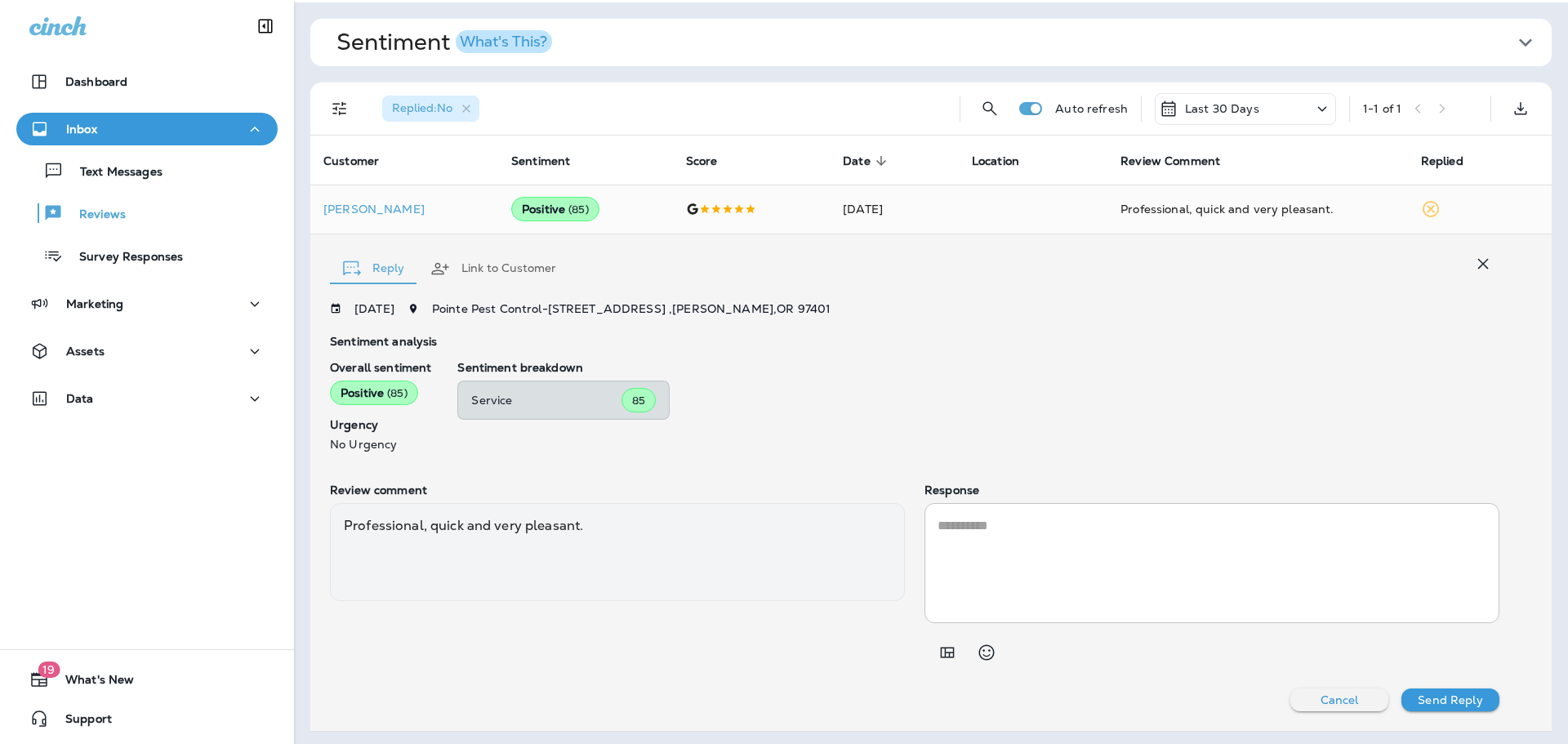
scroll to position [54, 0]
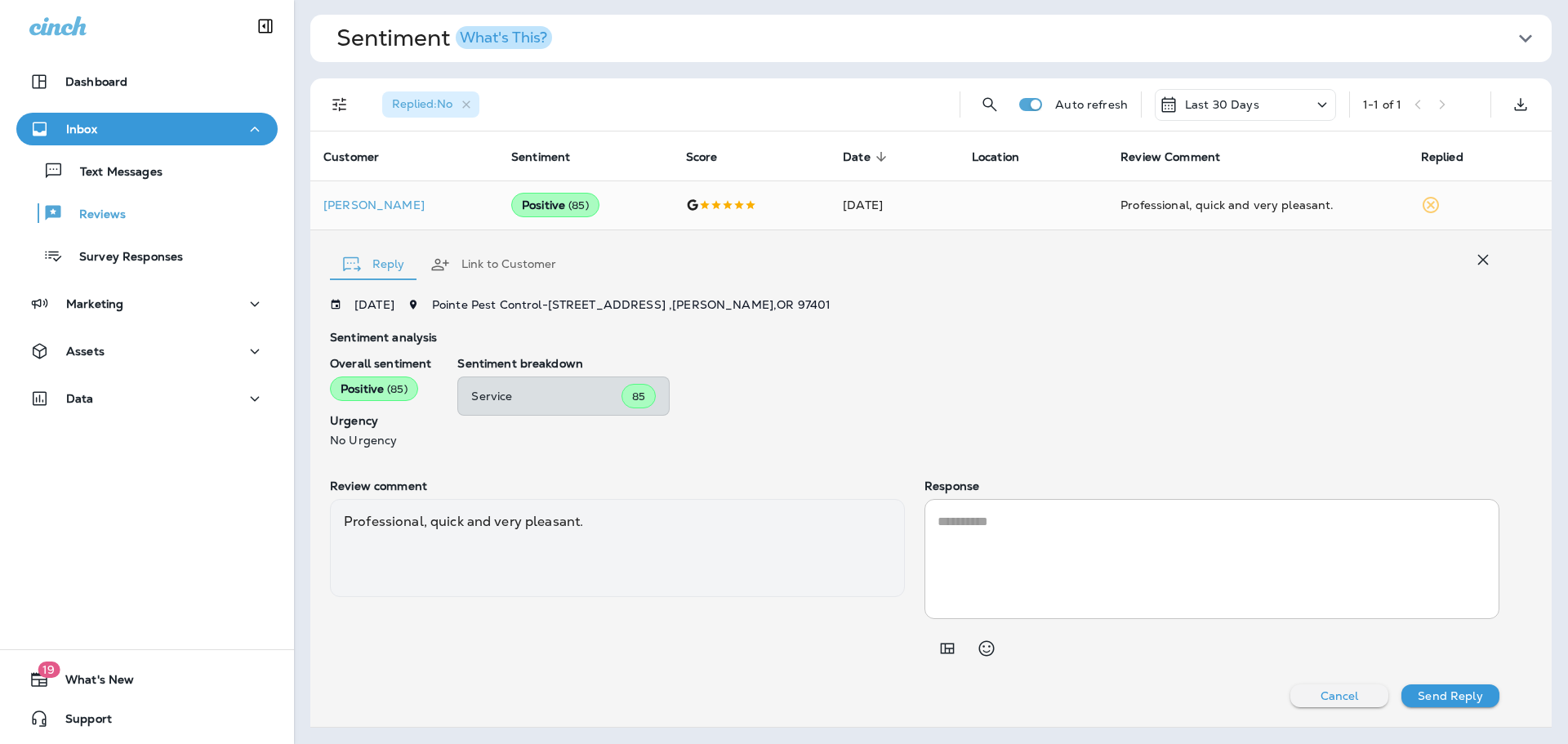
click at [1117, 527] on textarea at bounding box center [1212, 558] width 549 height 94
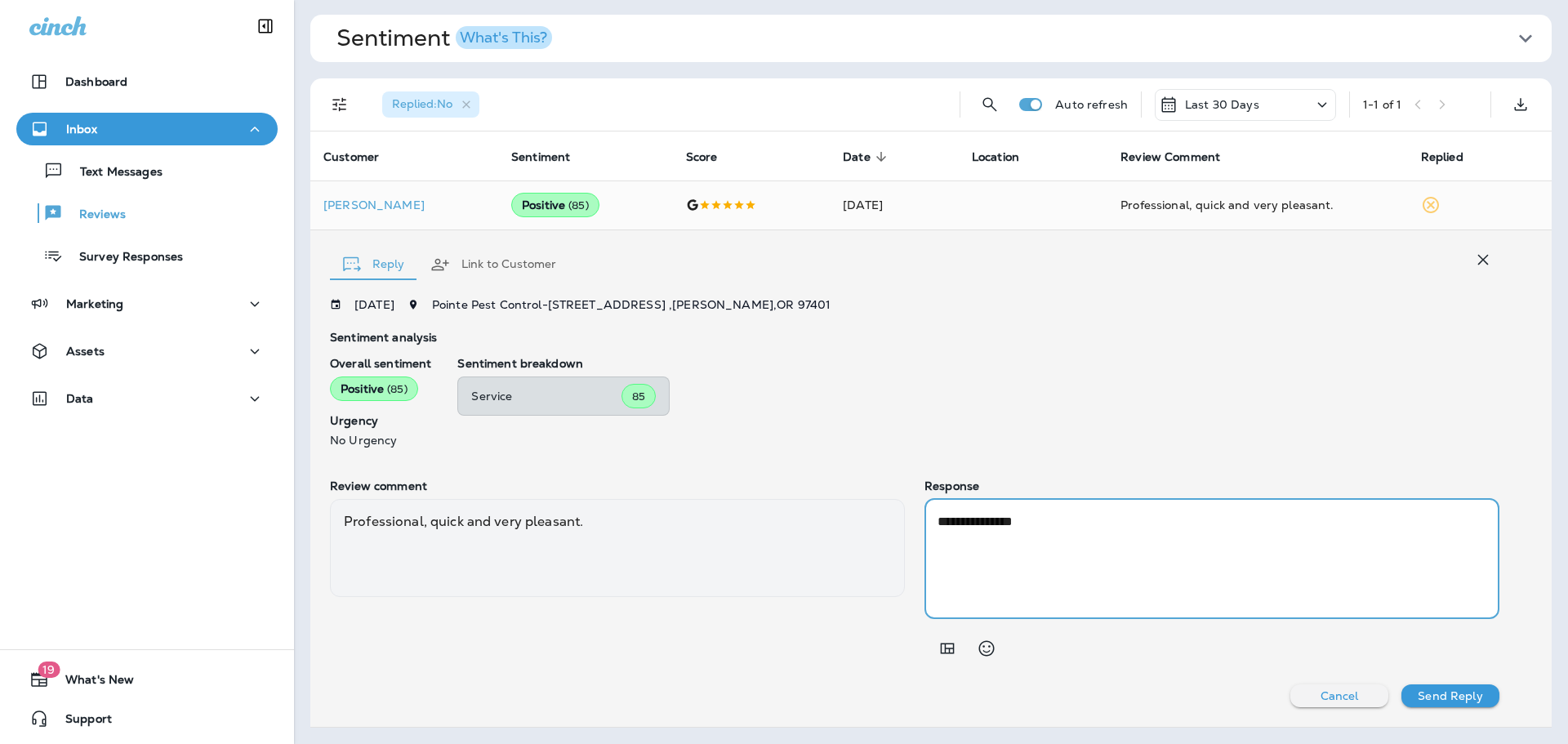
paste textarea
paste textarea "**********"
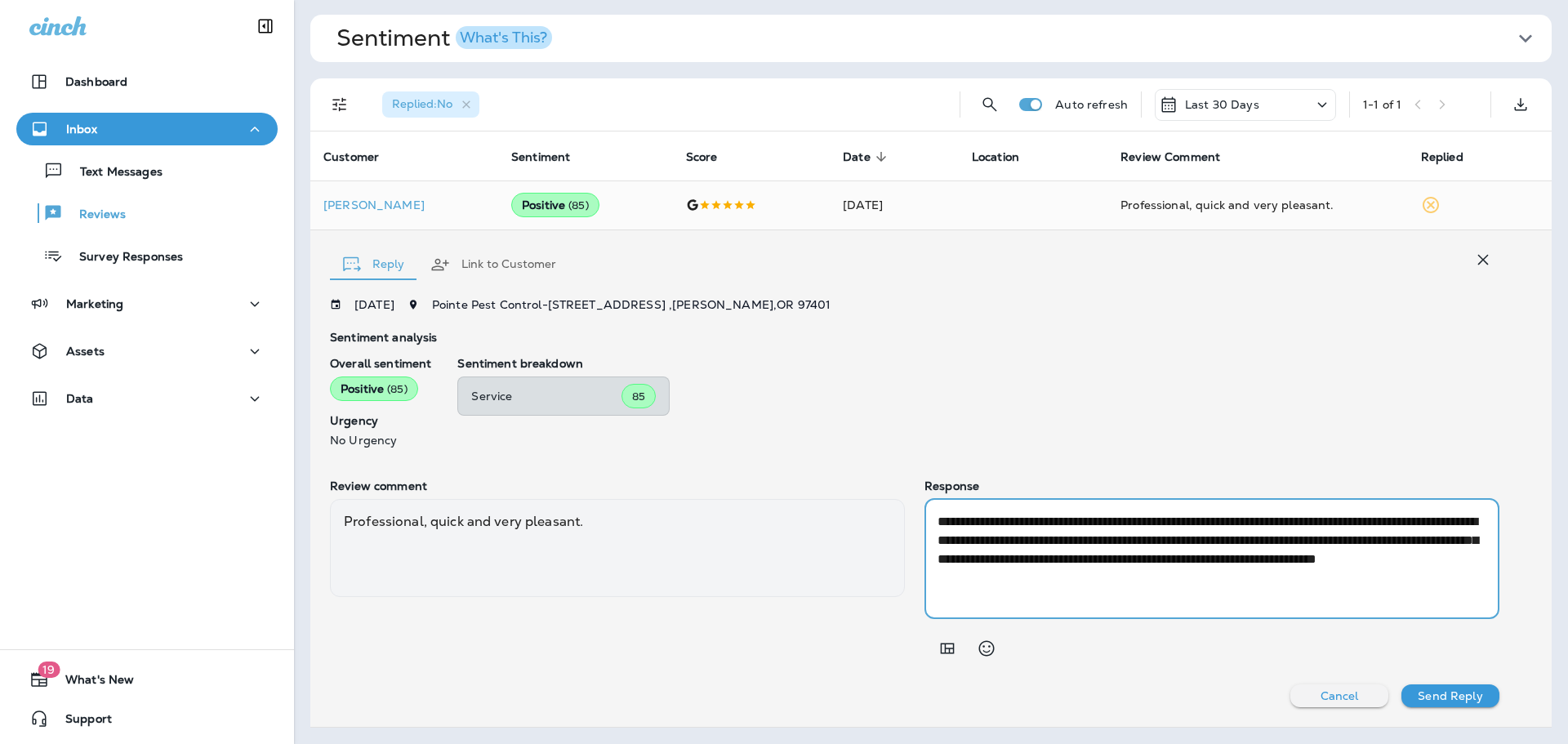
click at [1030, 524] on textarea "**********" at bounding box center [1209, 558] width 543 height 94
click at [1191, 588] on textarea "**********" at bounding box center [1209, 558] width 543 height 94
type textarea "**********"
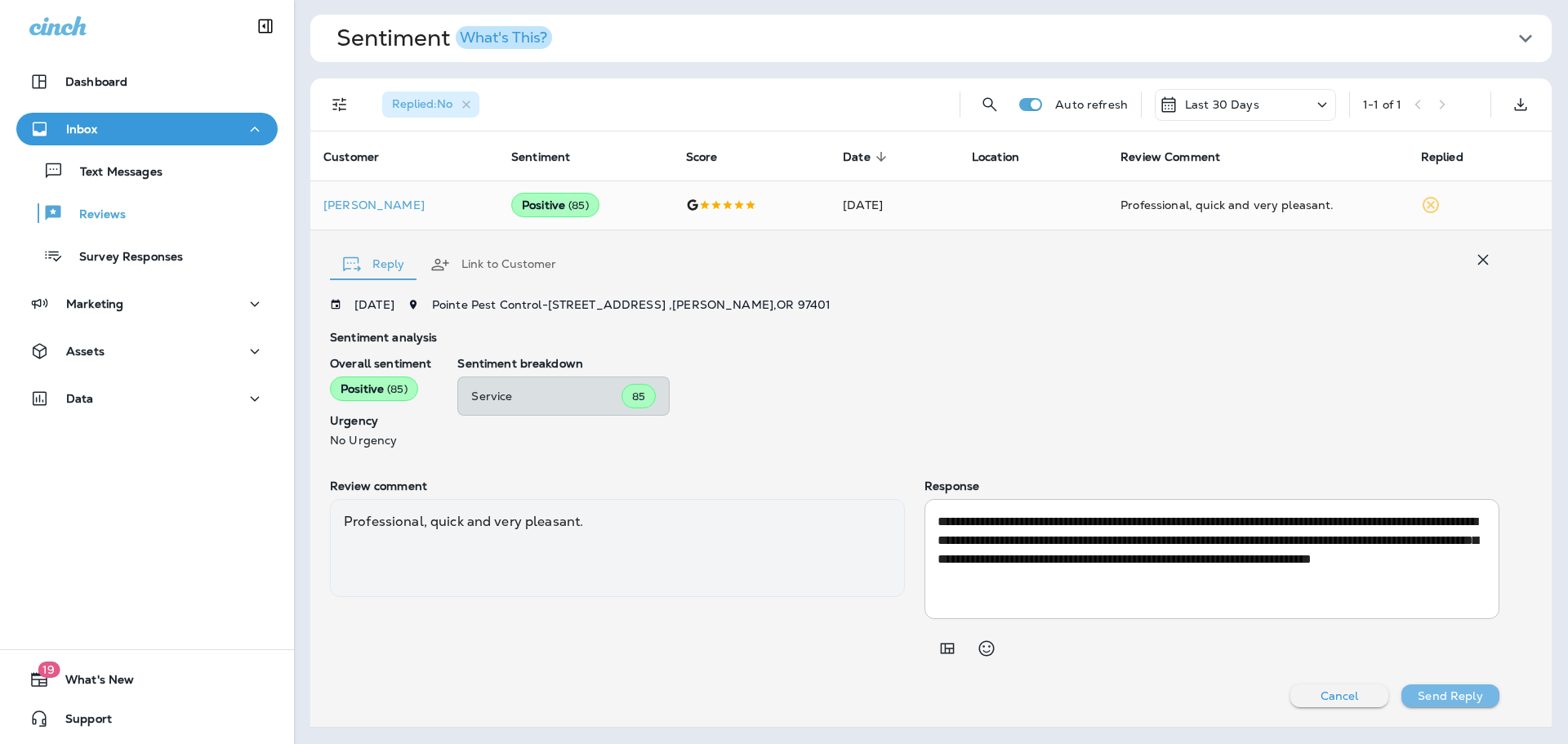
click at [1423, 699] on p "Send Reply" at bounding box center [1450, 696] width 64 height 13
